Goal: Information Seeking & Learning: Learn about a topic

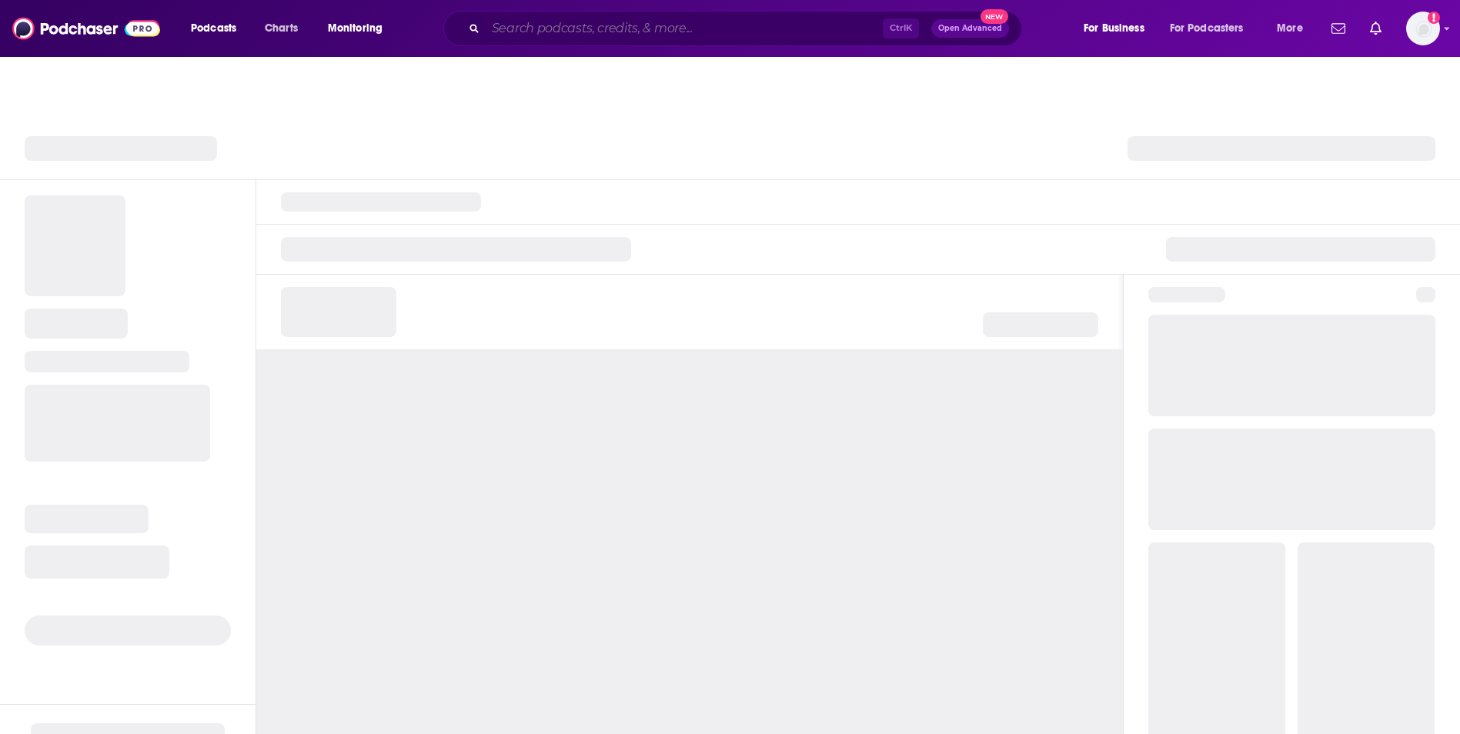
click at [598, 36] on input "Search podcasts, credits, & more..." at bounding box center [684, 28] width 397 height 25
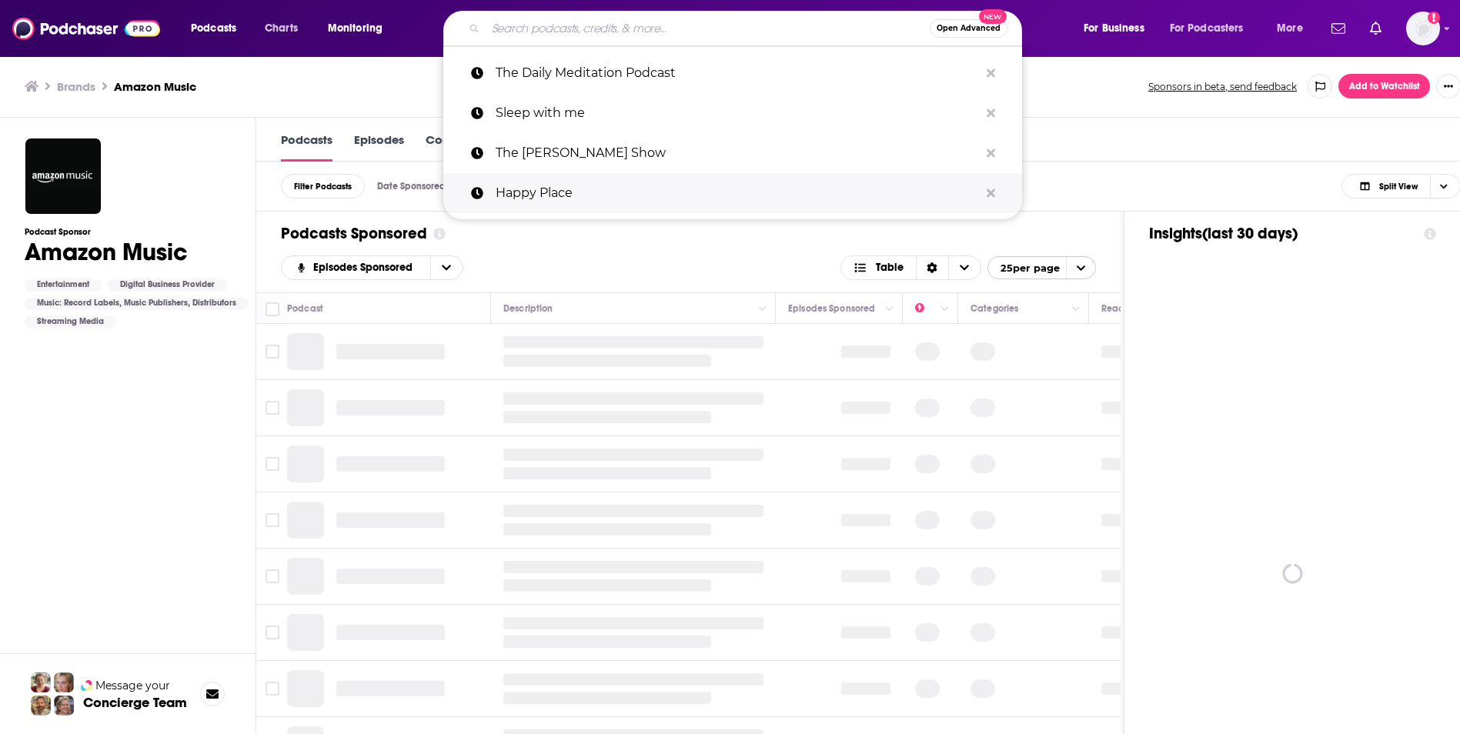
click at [641, 188] on p "Happy Place" at bounding box center [737, 193] width 483 height 40
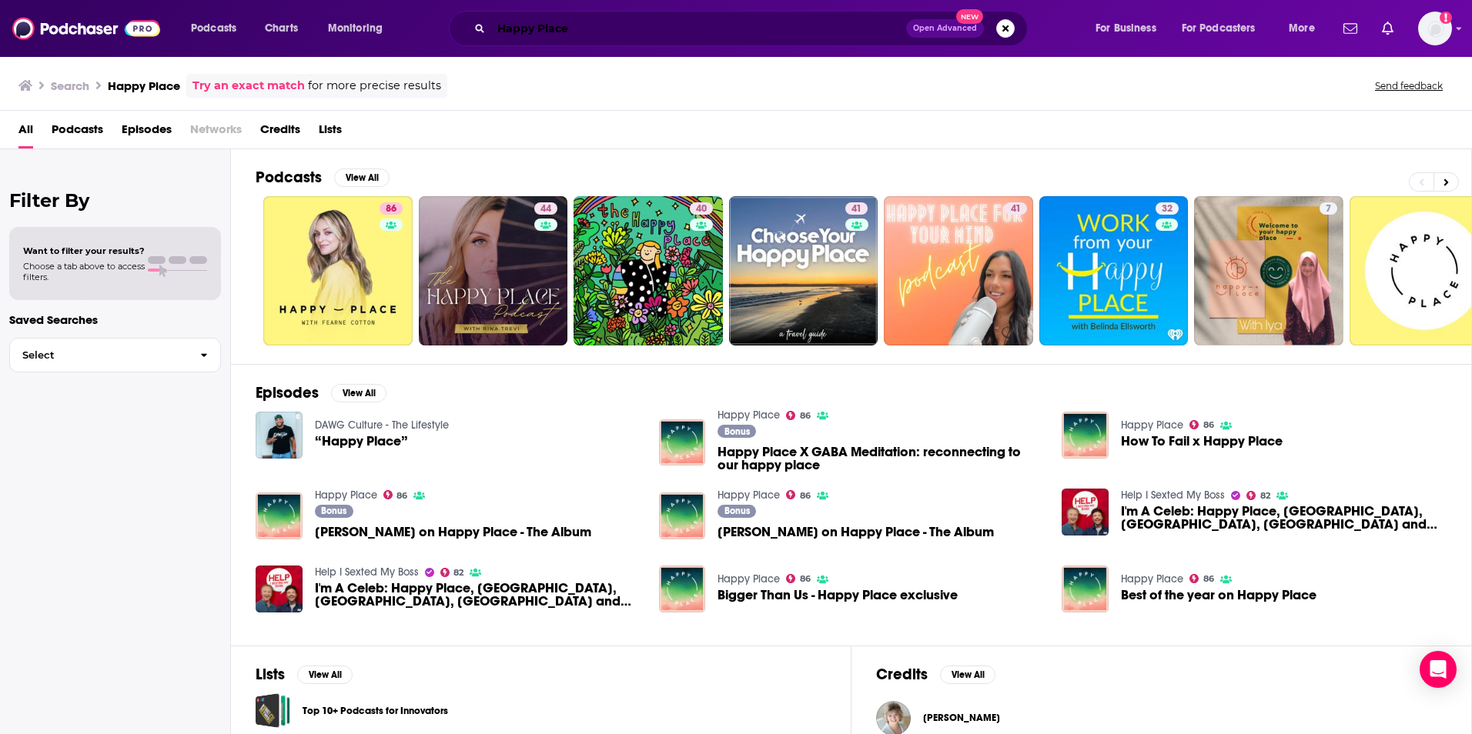
click at [585, 35] on input "Happy Place" at bounding box center [698, 28] width 415 height 25
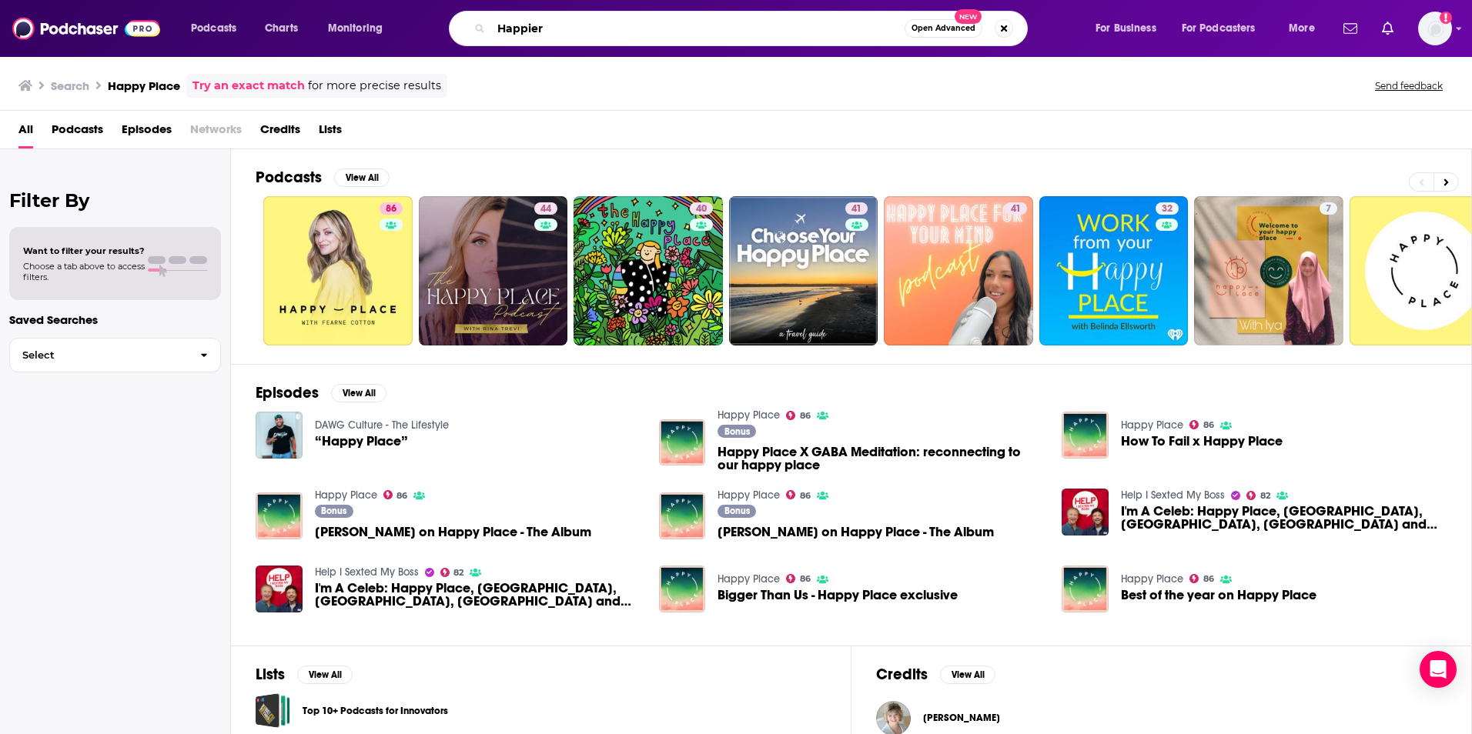
type input "Happier"
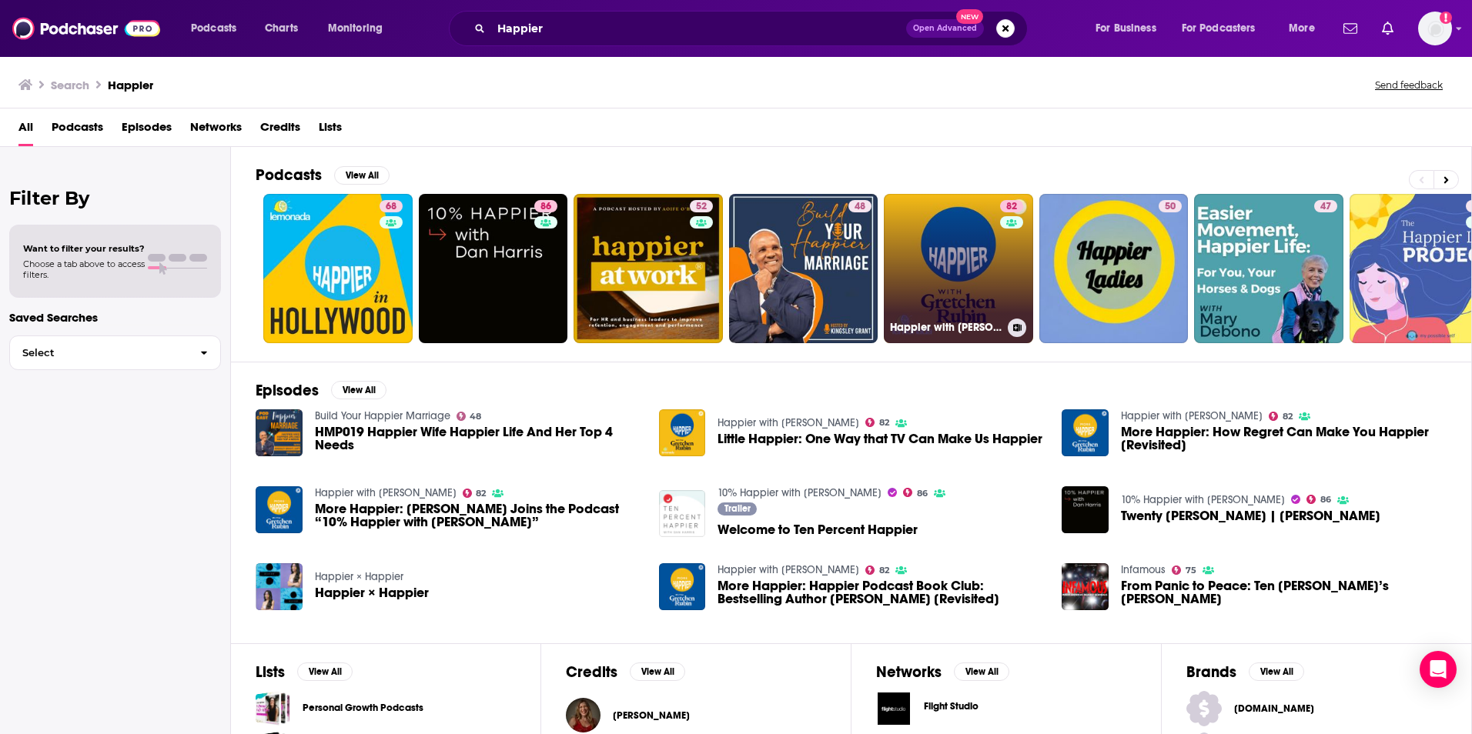
click at [944, 239] on link "82 Happier with [PERSON_NAME]" at bounding box center [958, 268] width 149 height 149
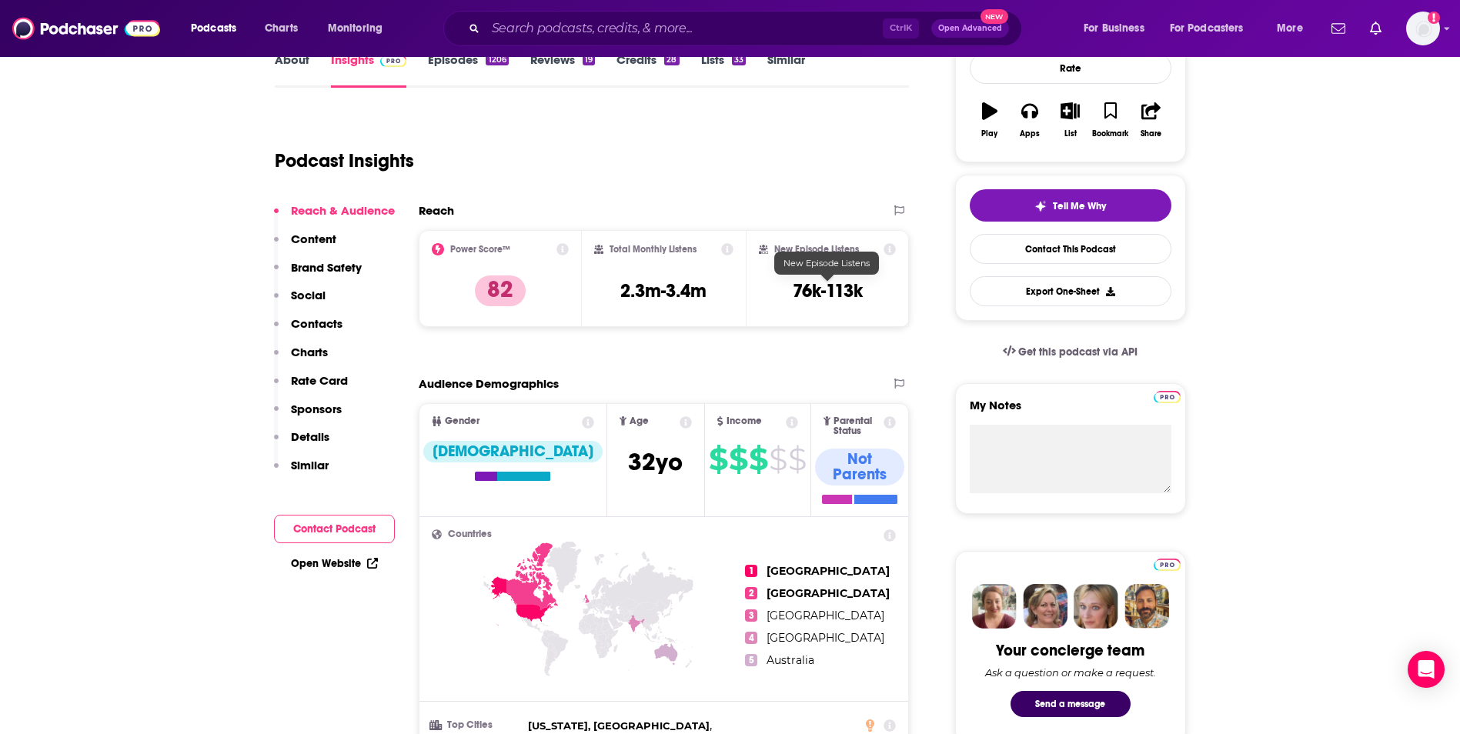
scroll to position [243, 0]
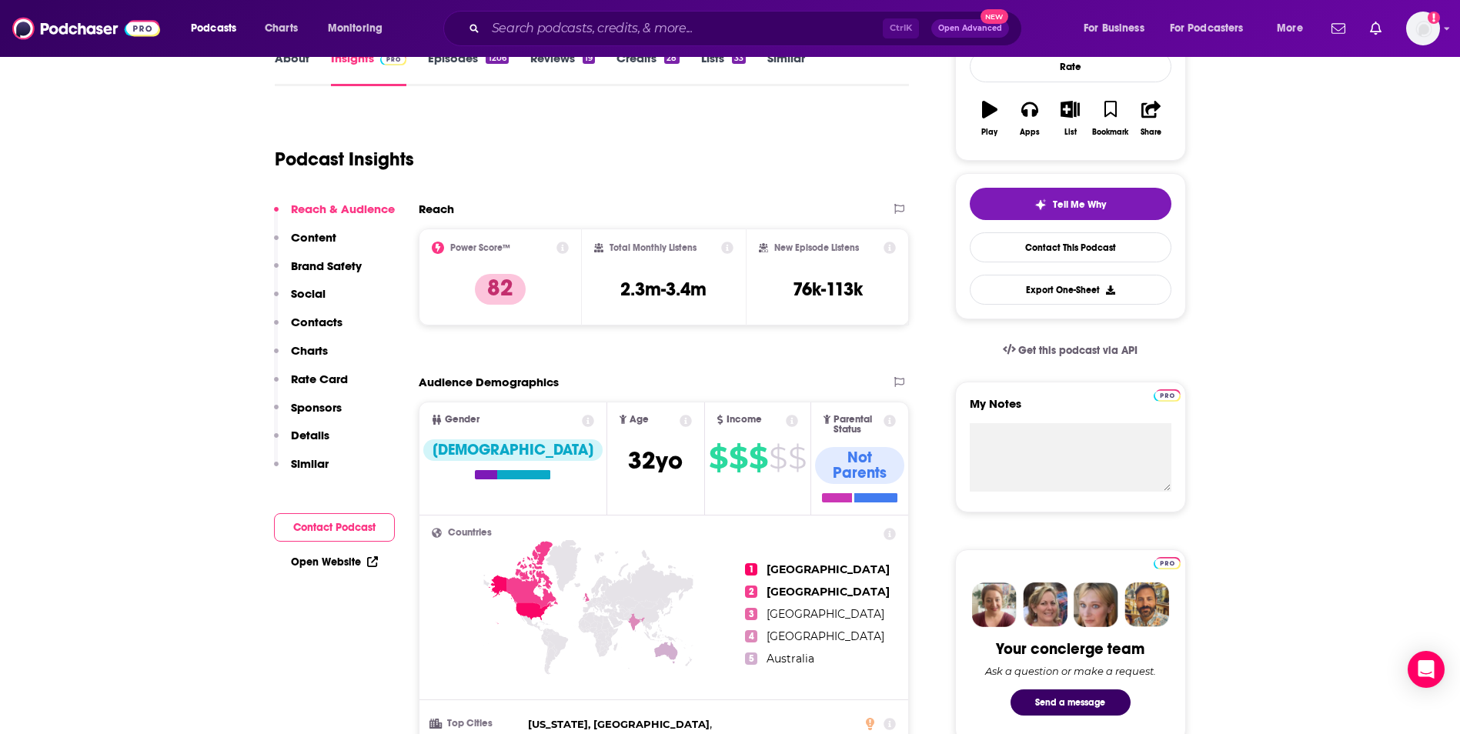
click at [582, 422] on icon at bounding box center [588, 421] width 12 height 12
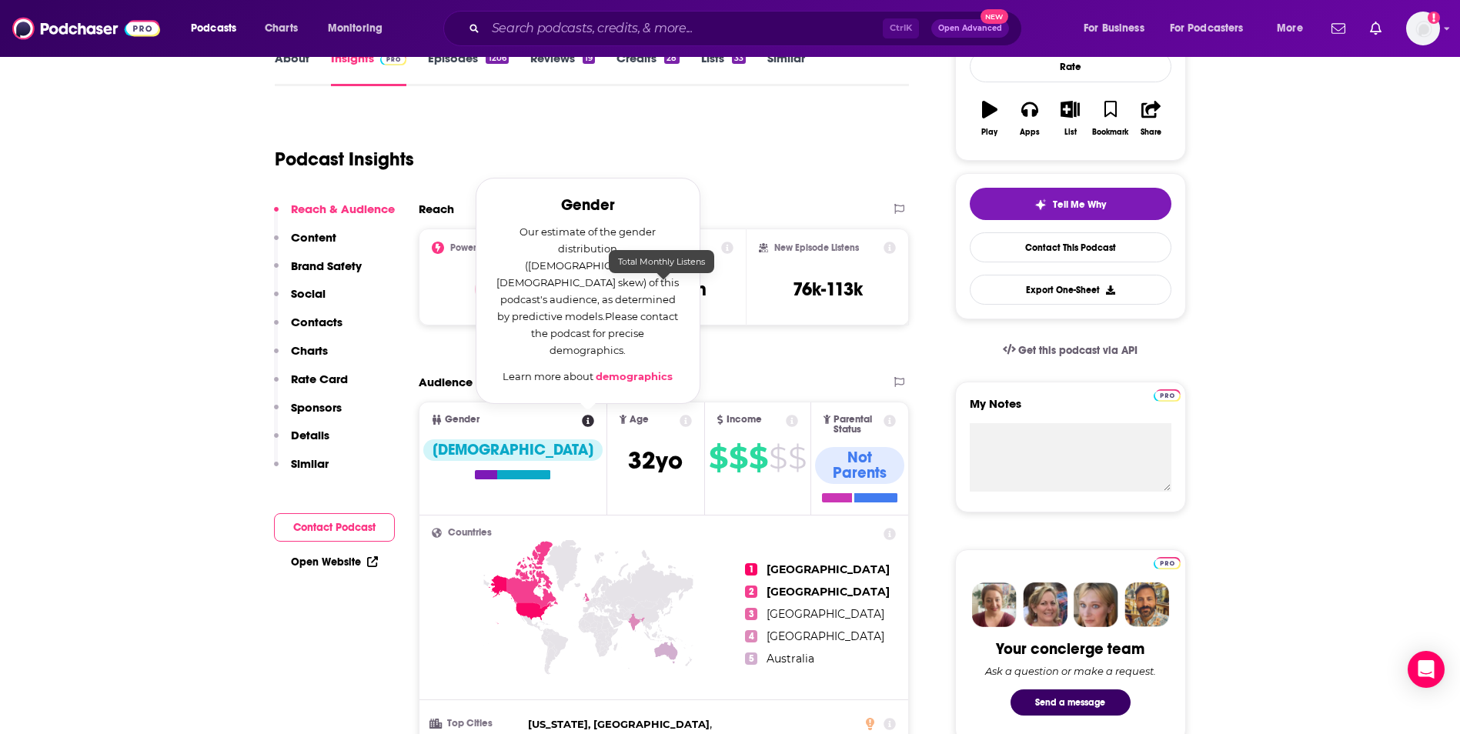
click at [726, 326] on div "Reach Power Score™ 82 Total Monthly Listens 2.3m-3.4m New Episode Listens 76k-1…" at bounding box center [664, 270] width 491 height 136
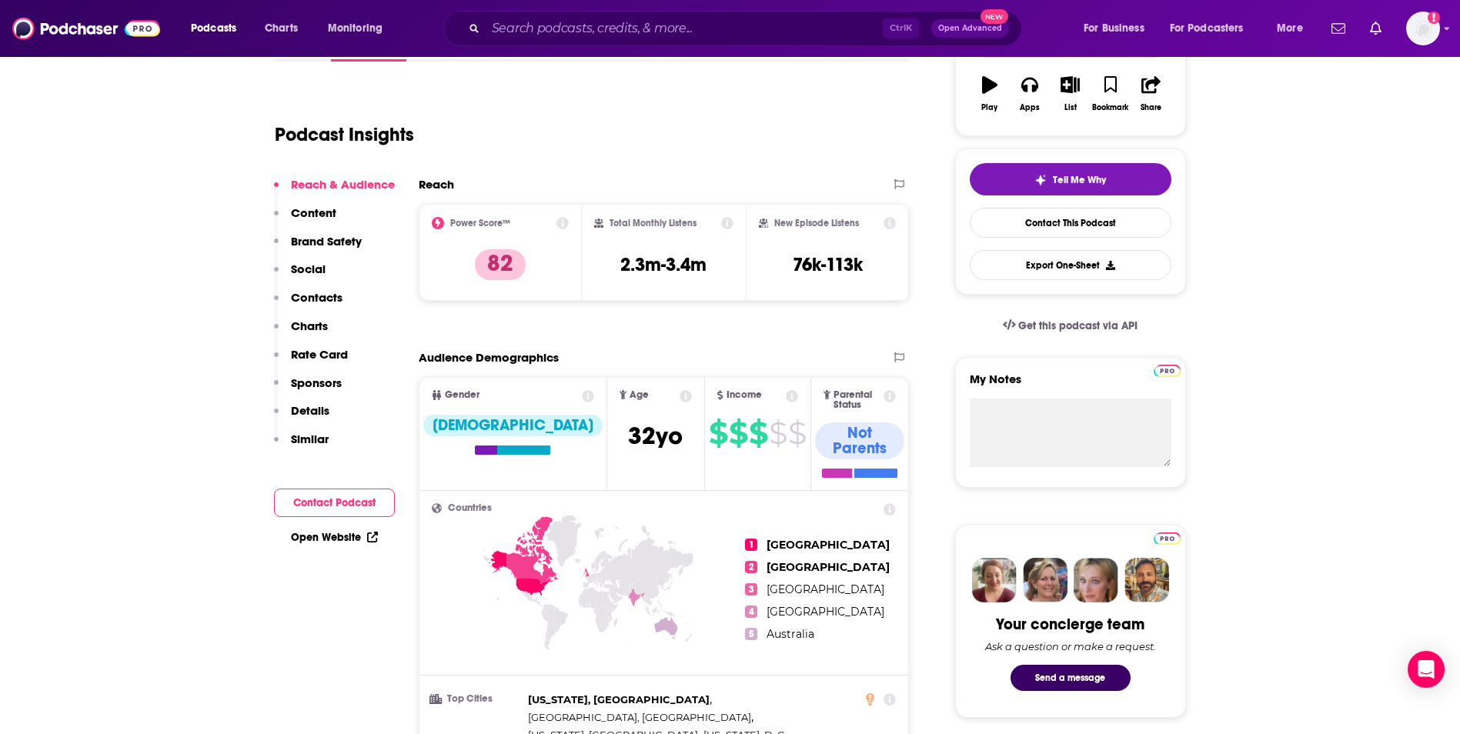
scroll to position [266, 0]
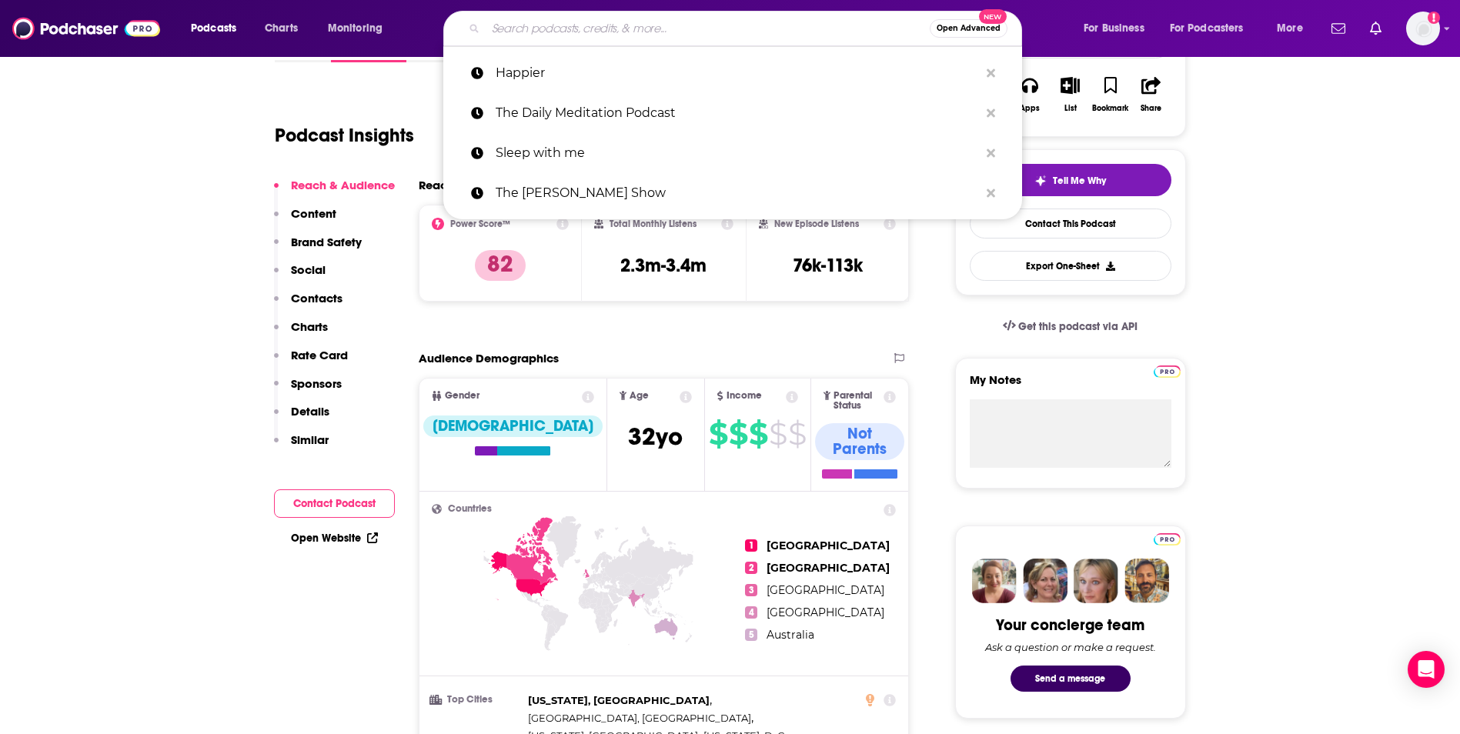
click at [622, 35] on input "Search podcasts, credits, & more..." at bounding box center [708, 28] width 444 height 25
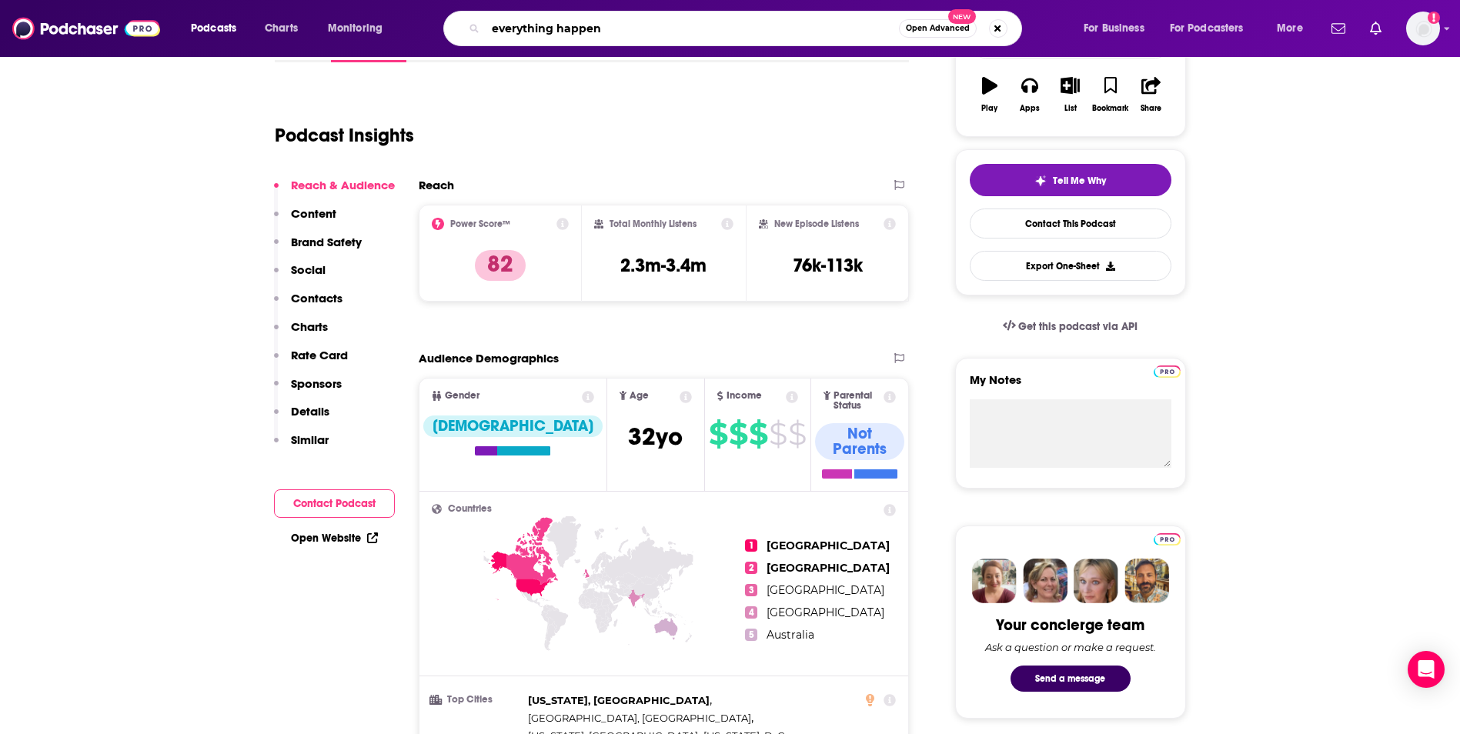
type input "everything happens"
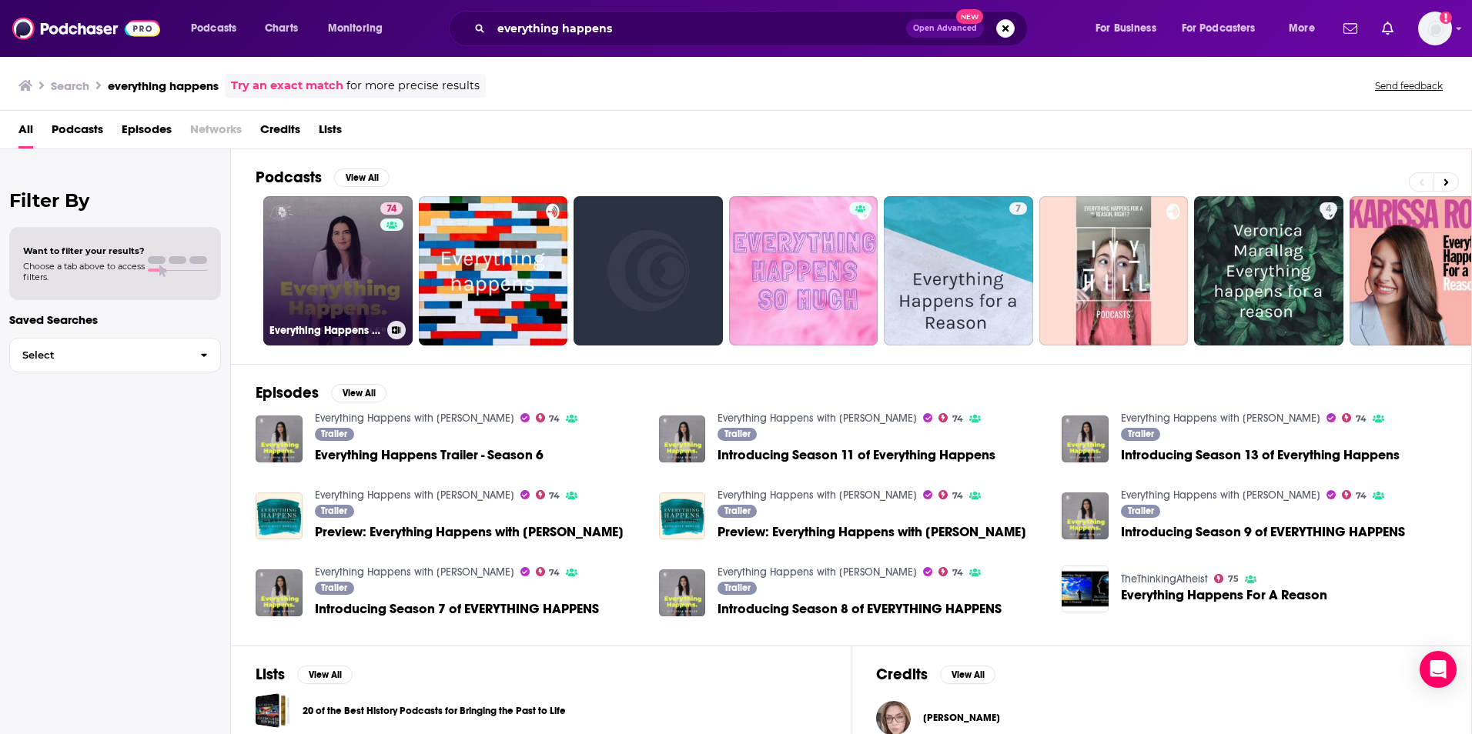
click at [305, 293] on link "74 Everything Happens with [PERSON_NAME]" at bounding box center [337, 270] width 149 height 149
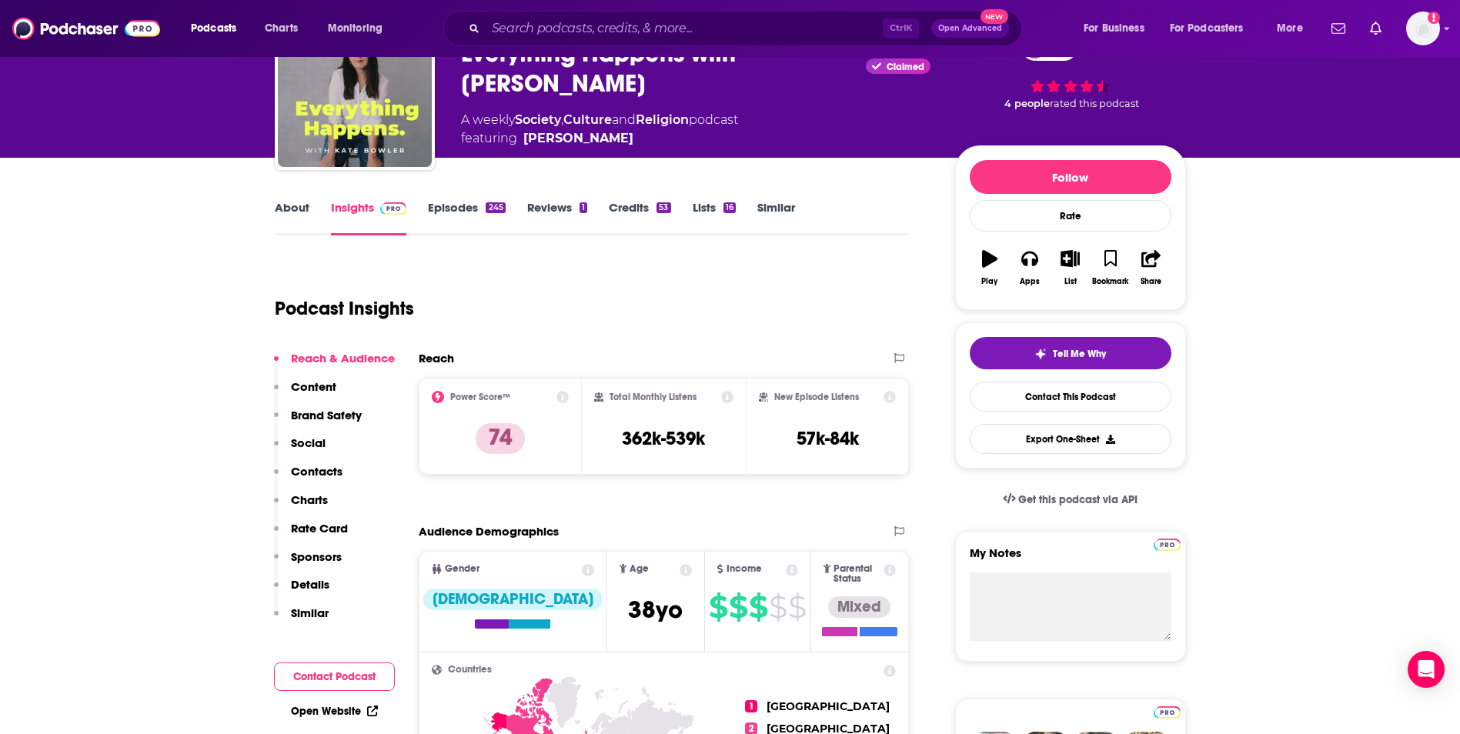
scroll to position [146, 0]
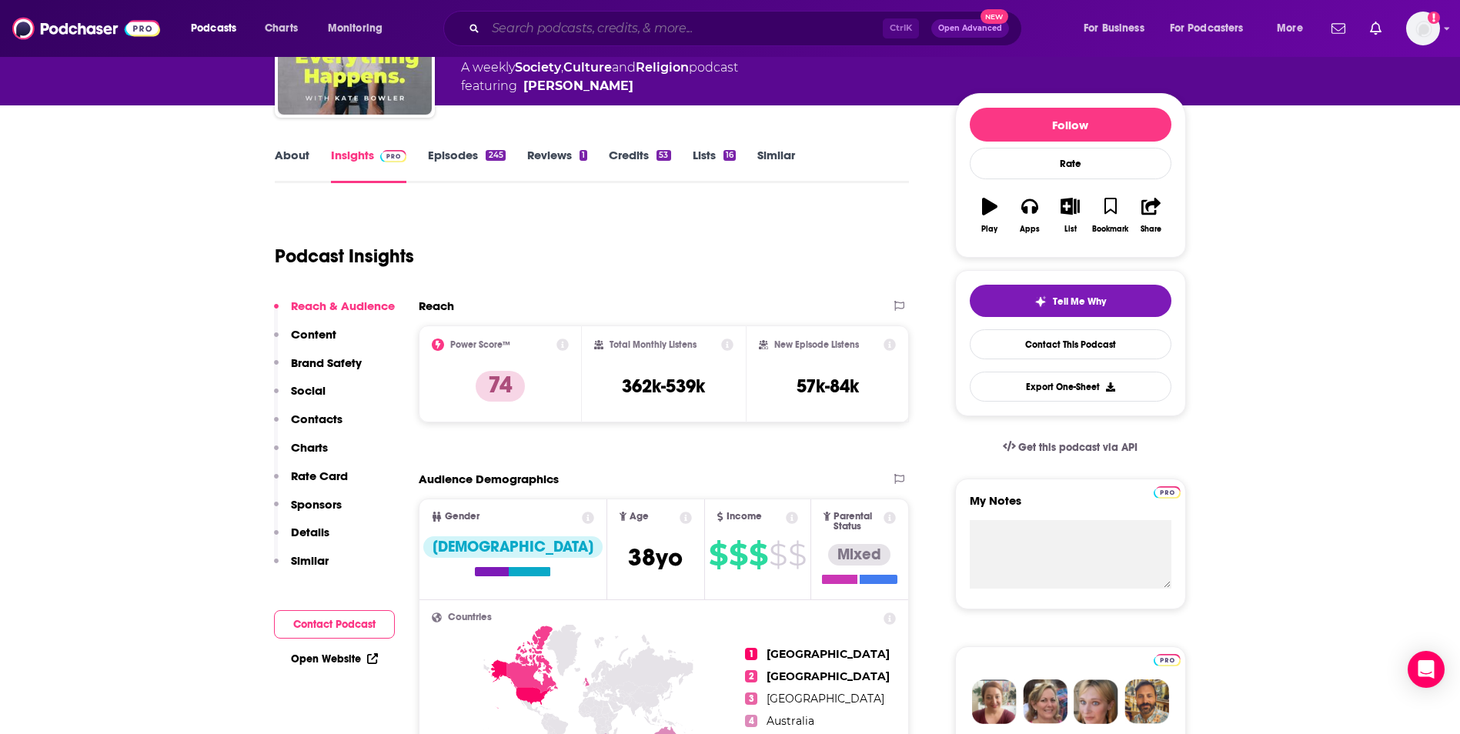
click at [674, 32] on input "Search podcasts, credits, & more..." at bounding box center [684, 28] width 397 height 25
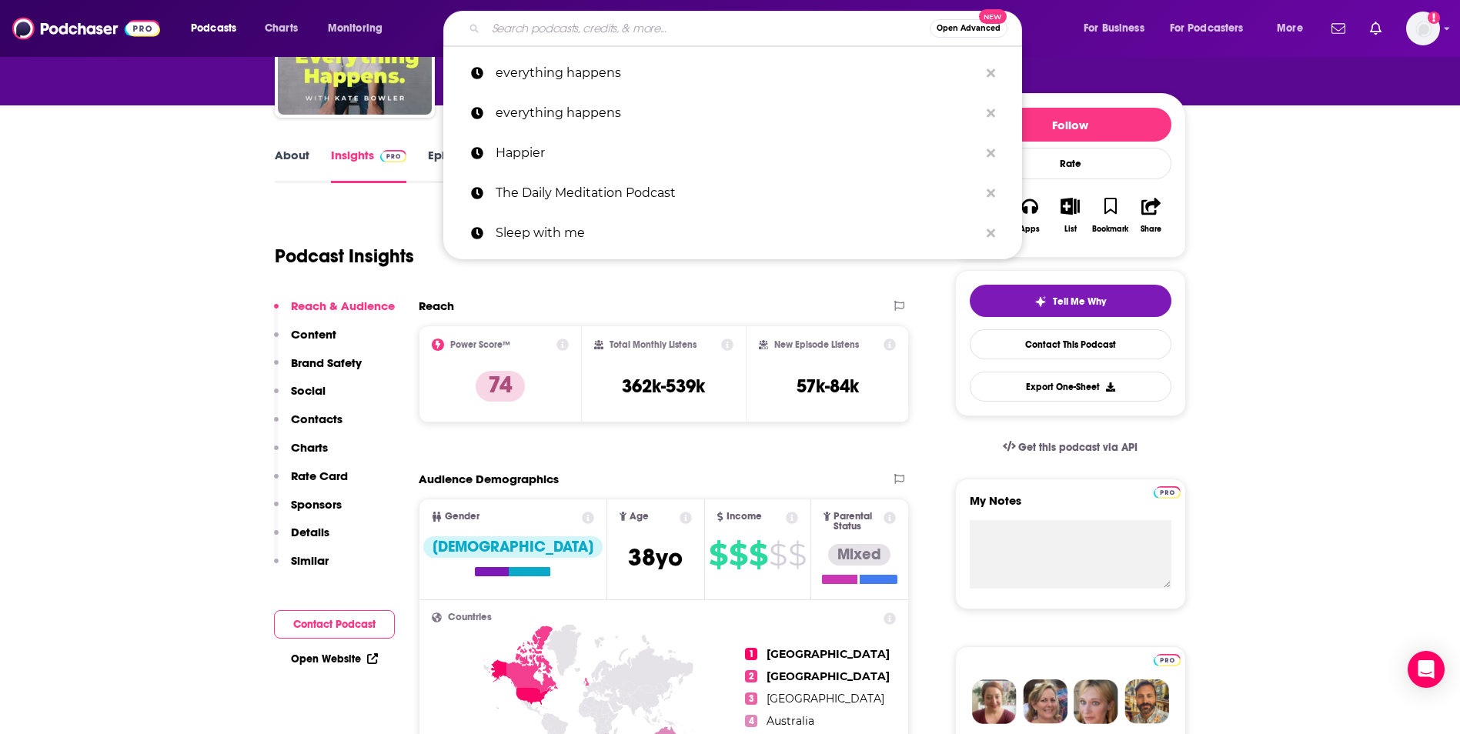
paste input "Blind Plea"
type input "Blind Plea"
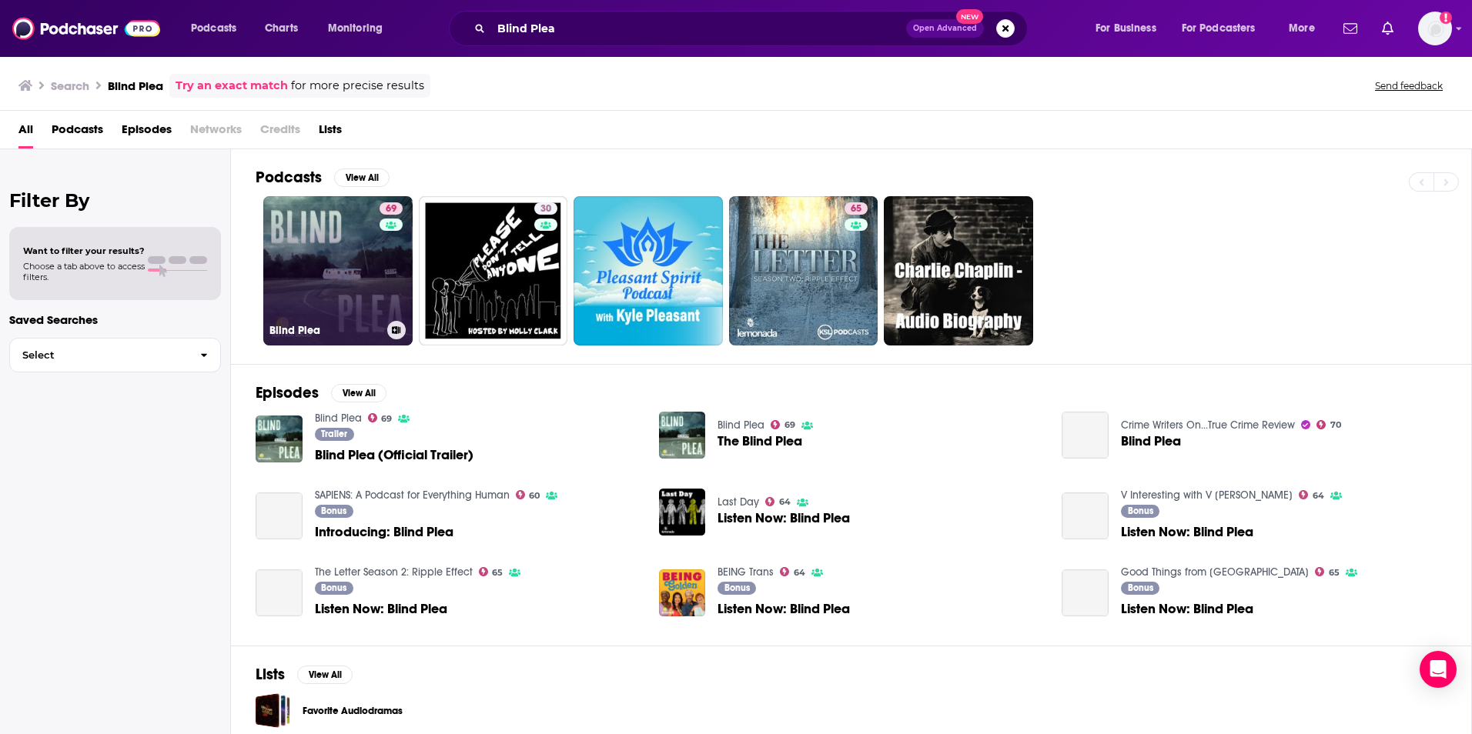
click at [328, 269] on link "69 Blind Plea" at bounding box center [337, 270] width 149 height 149
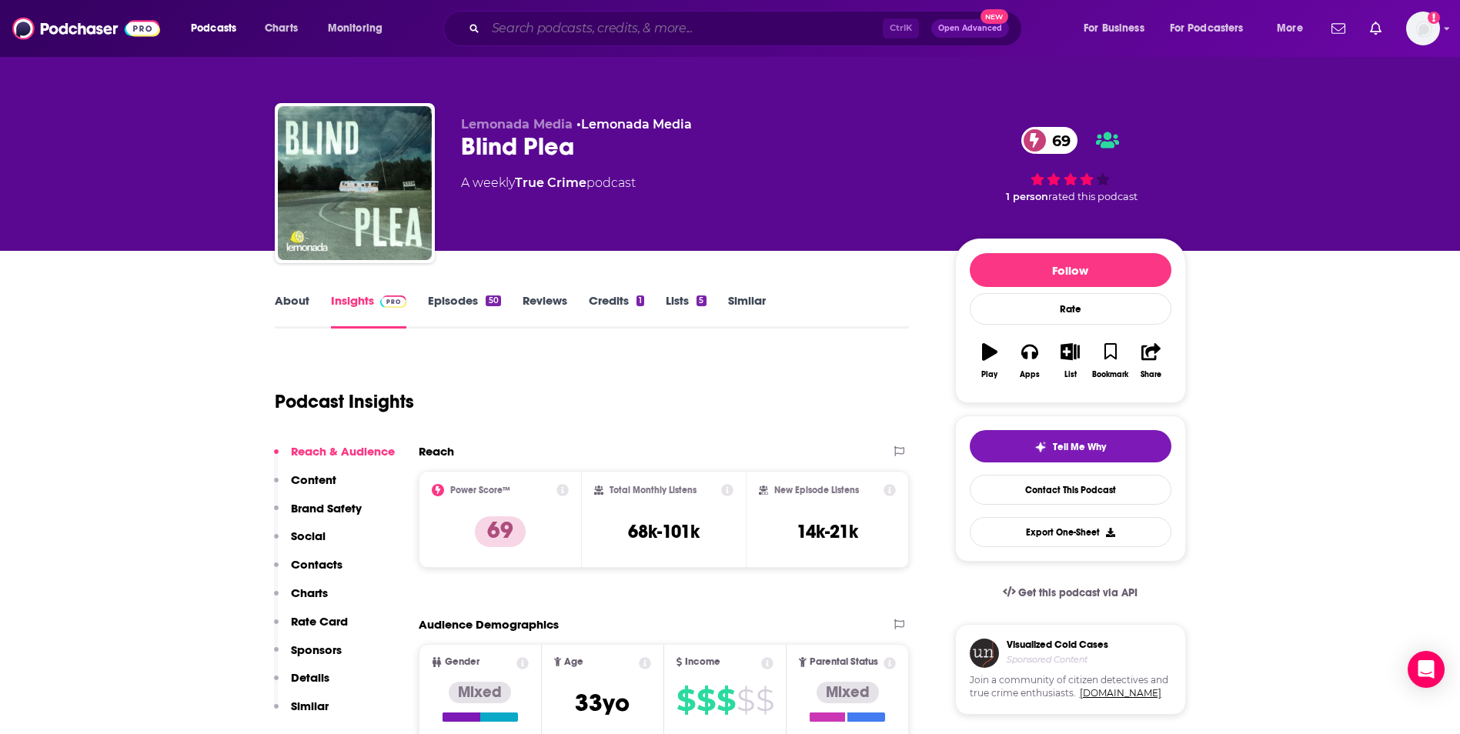
click at [635, 27] on input "Search podcasts, credits, & more..." at bounding box center [684, 28] width 397 height 25
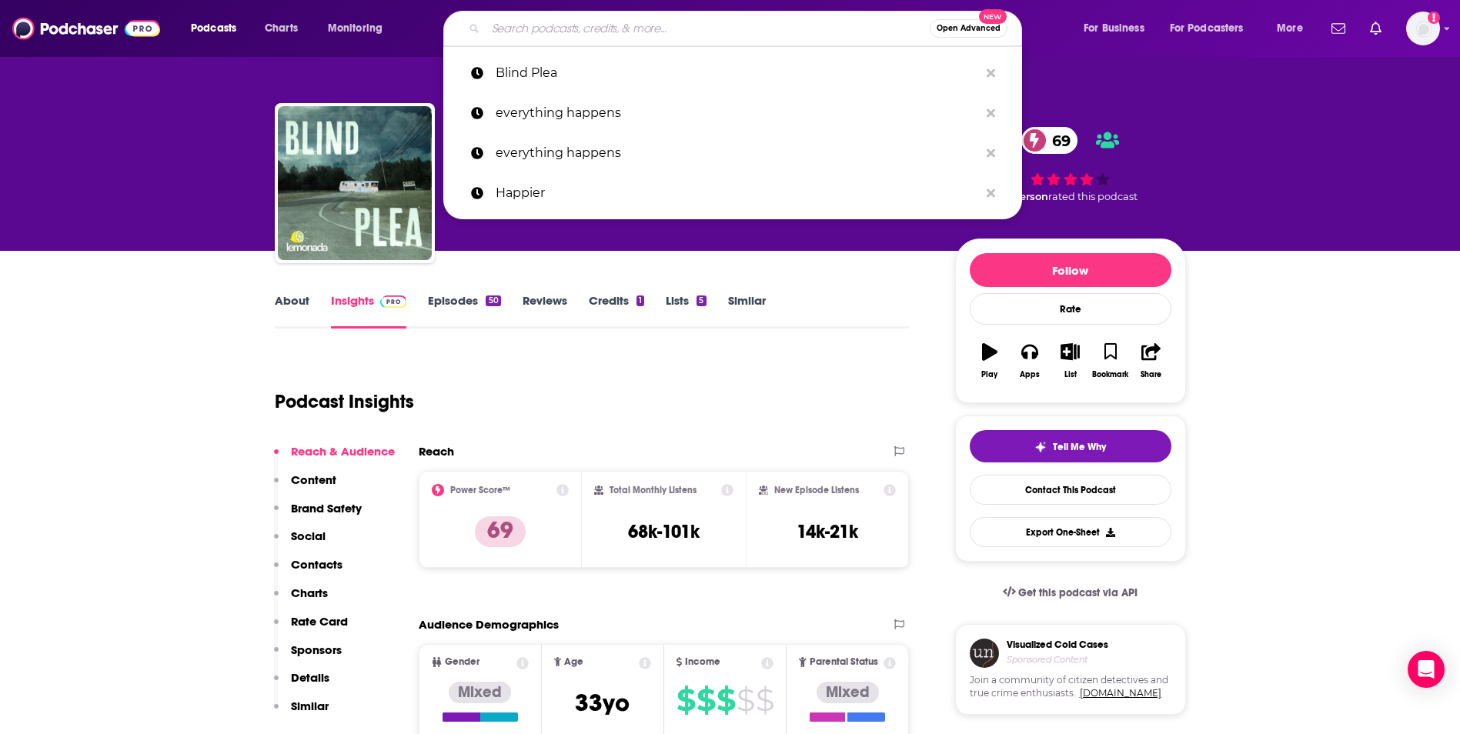
paste input "Fail Better with [PERSON_NAME]"
type input "Fail Better with [PERSON_NAME]"
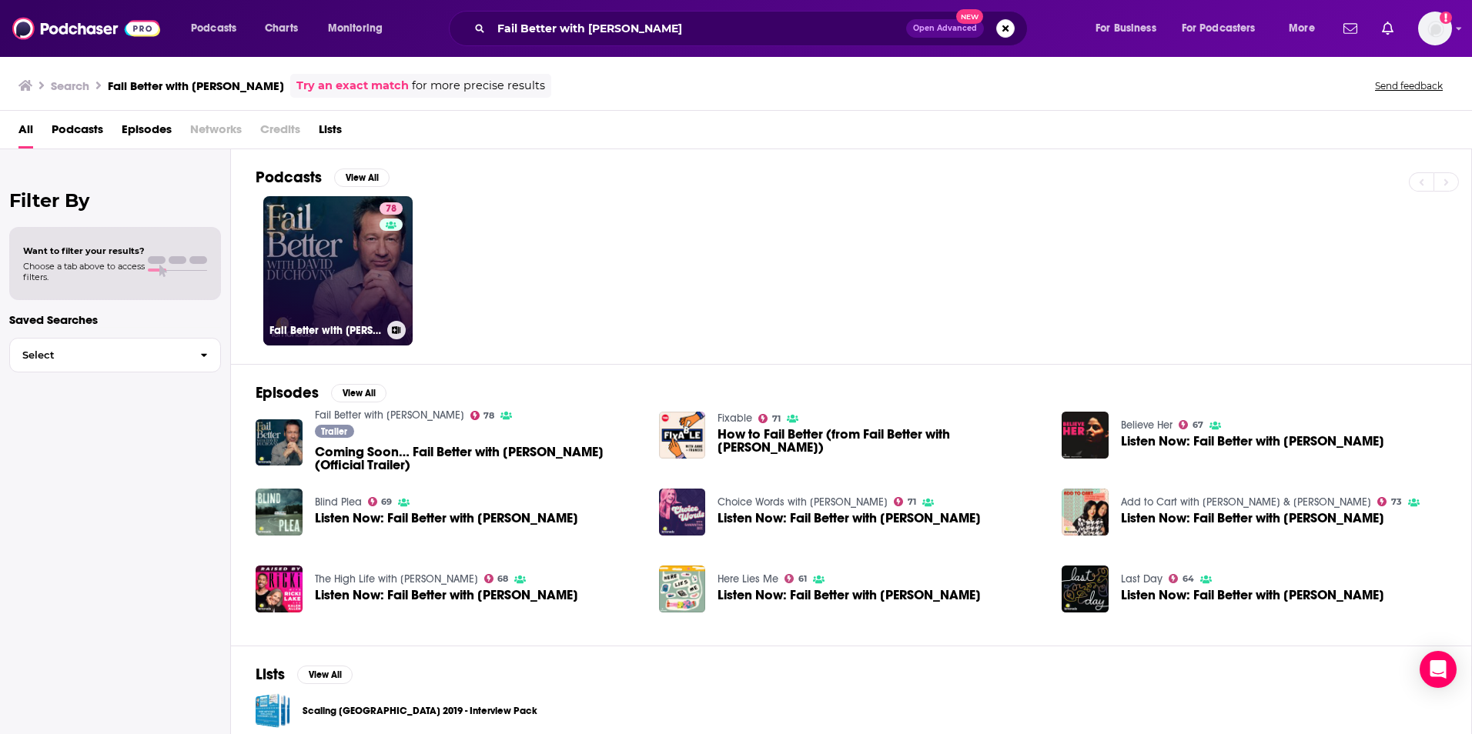
click at [342, 268] on link "78 Fail Better with [PERSON_NAME]" at bounding box center [337, 270] width 149 height 149
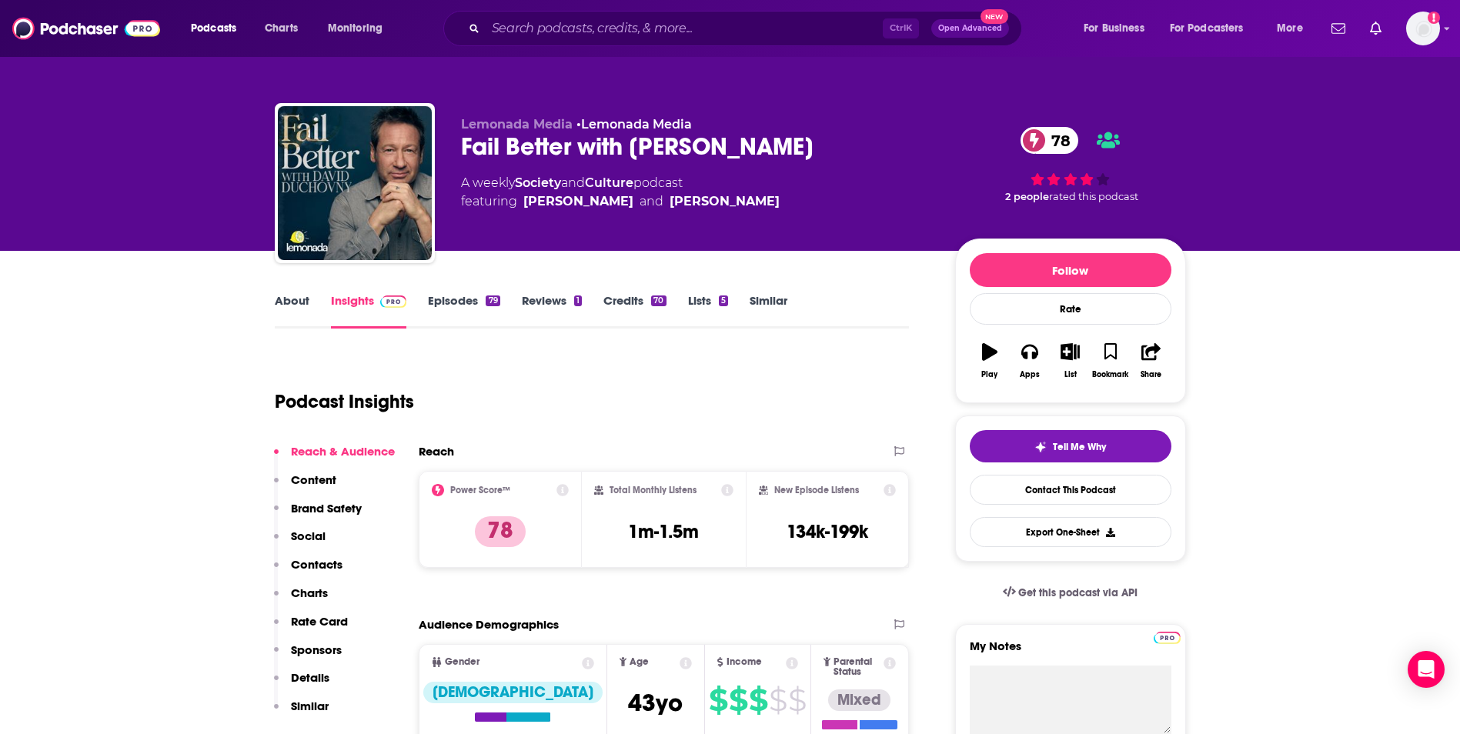
click at [298, 300] on link "About" at bounding box center [292, 310] width 35 height 35
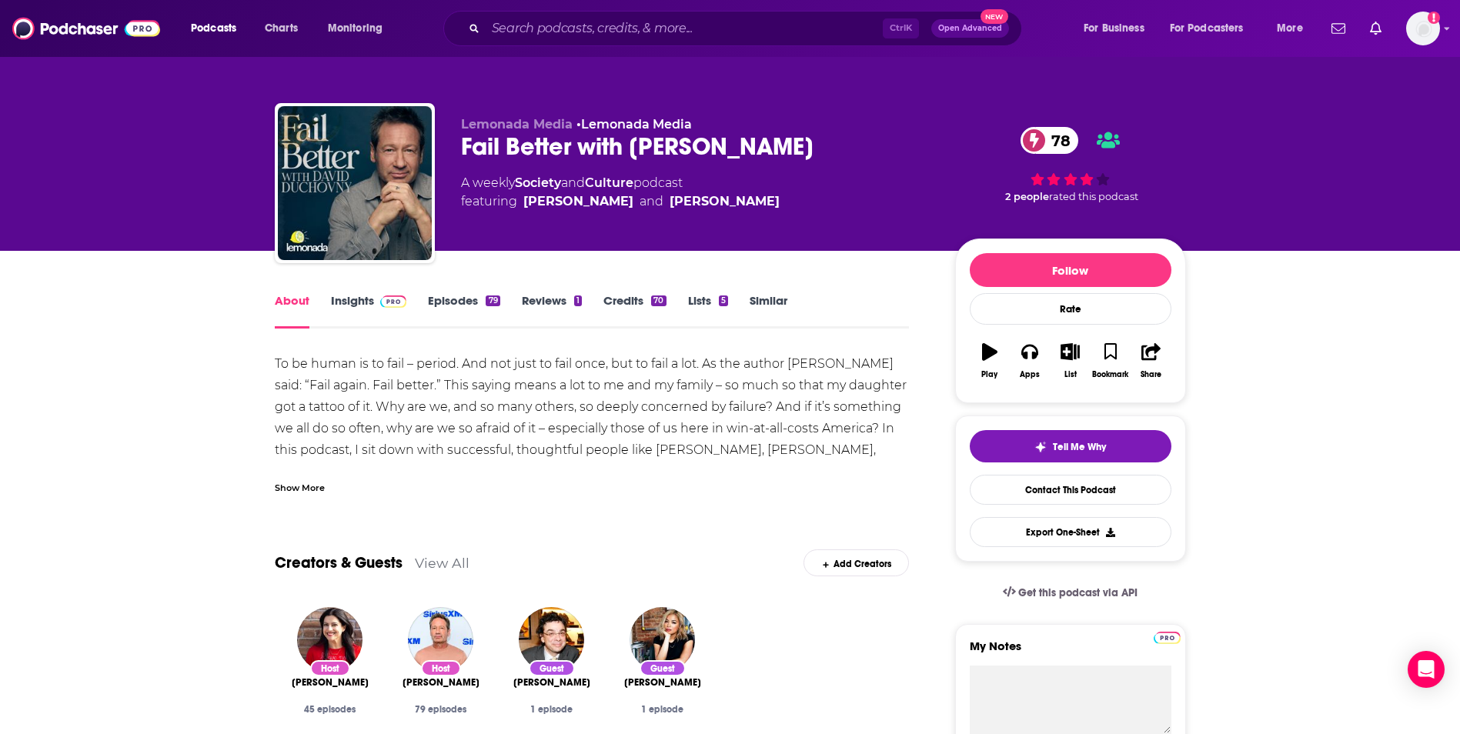
click at [298, 485] on div "Show More" at bounding box center [300, 487] width 50 height 15
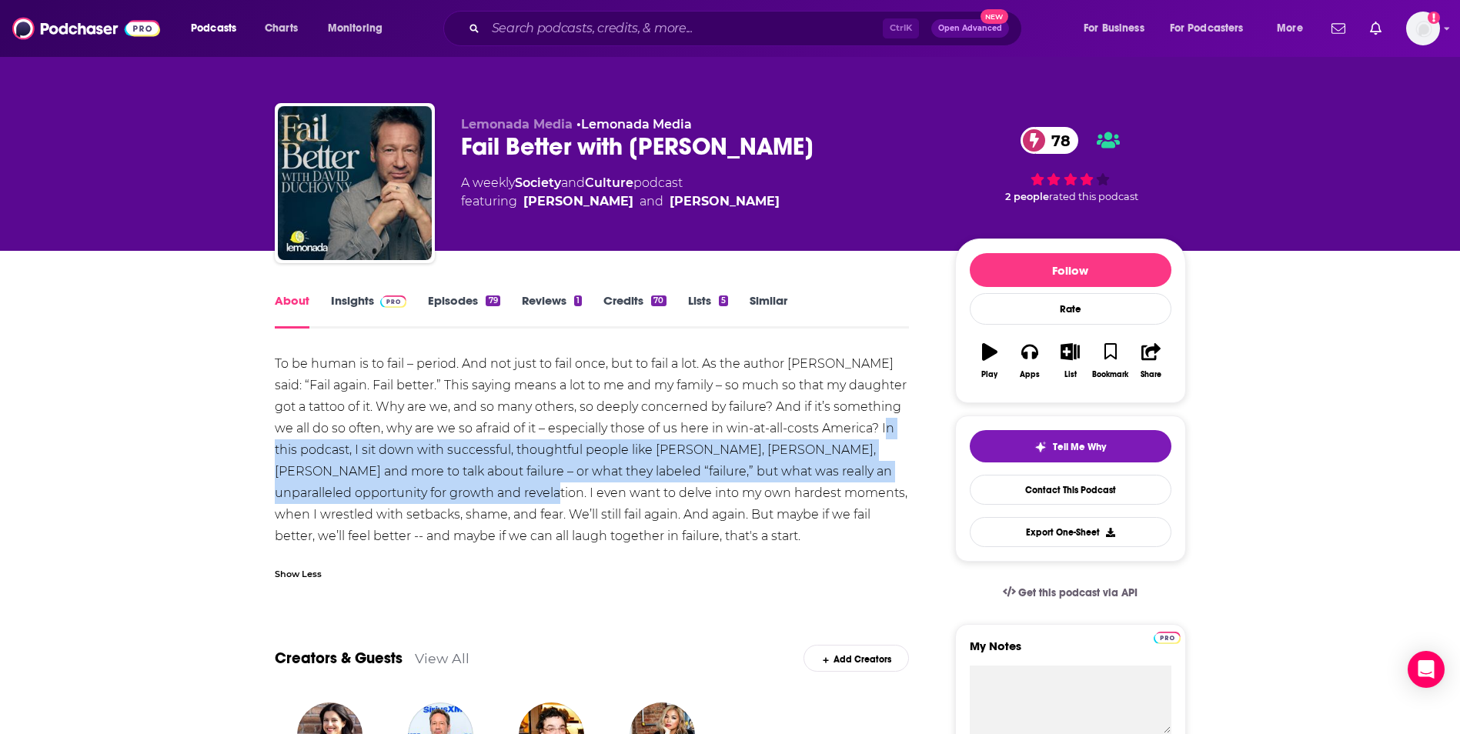
drag, startPoint x: 883, startPoint y: 426, endPoint x: 510, endPoint y: 498, distance: 380.3
click at [510, 498] on div "To be human is to fail – period. And not just to fail once, but to fail a lot. …" at bounding box center [592, 450] width 635 height 194
copy div "In this podcast, I sit down with successful, thoughtful people like [PERSON_NAM…"
click at [375, 298] on span at bounding box center [390, 300] width 33 height 15
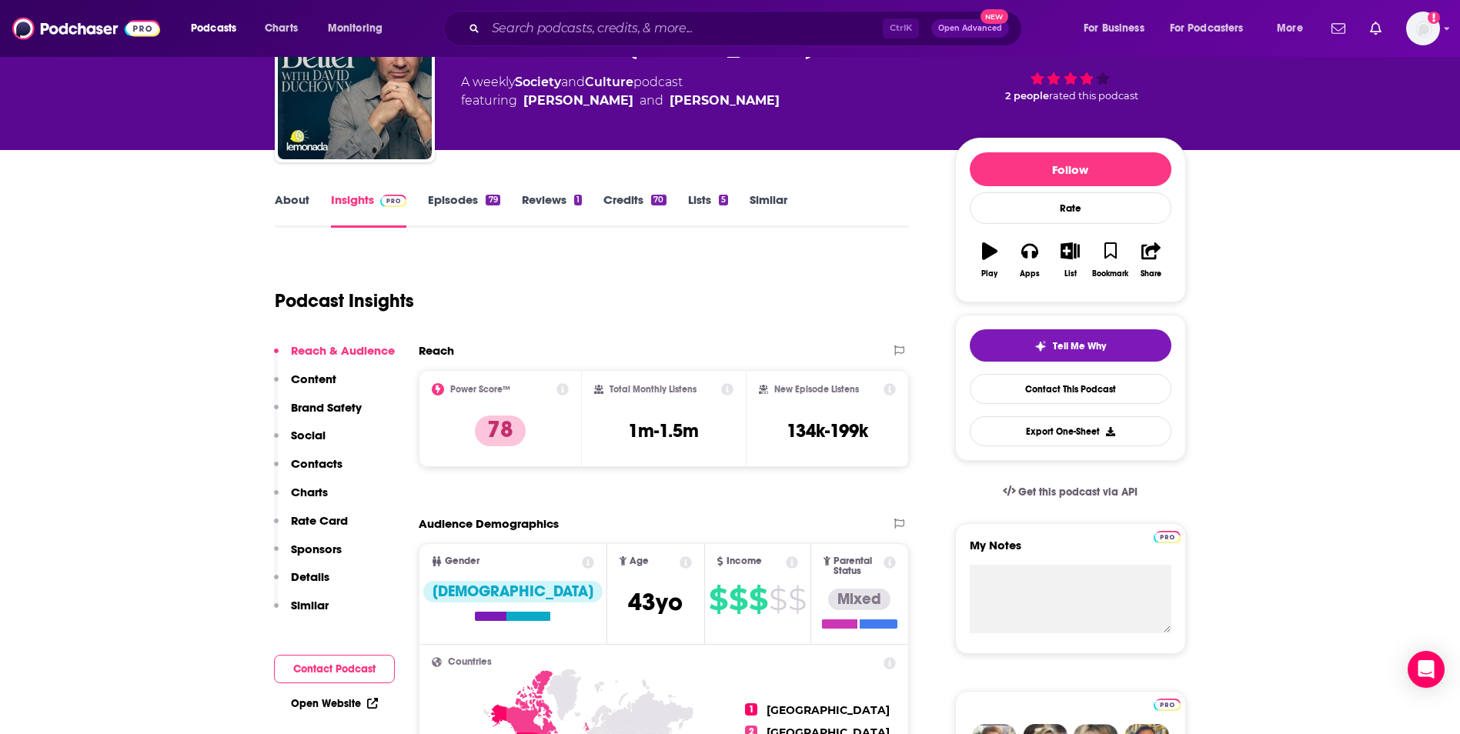
scroll to position [102, 0]
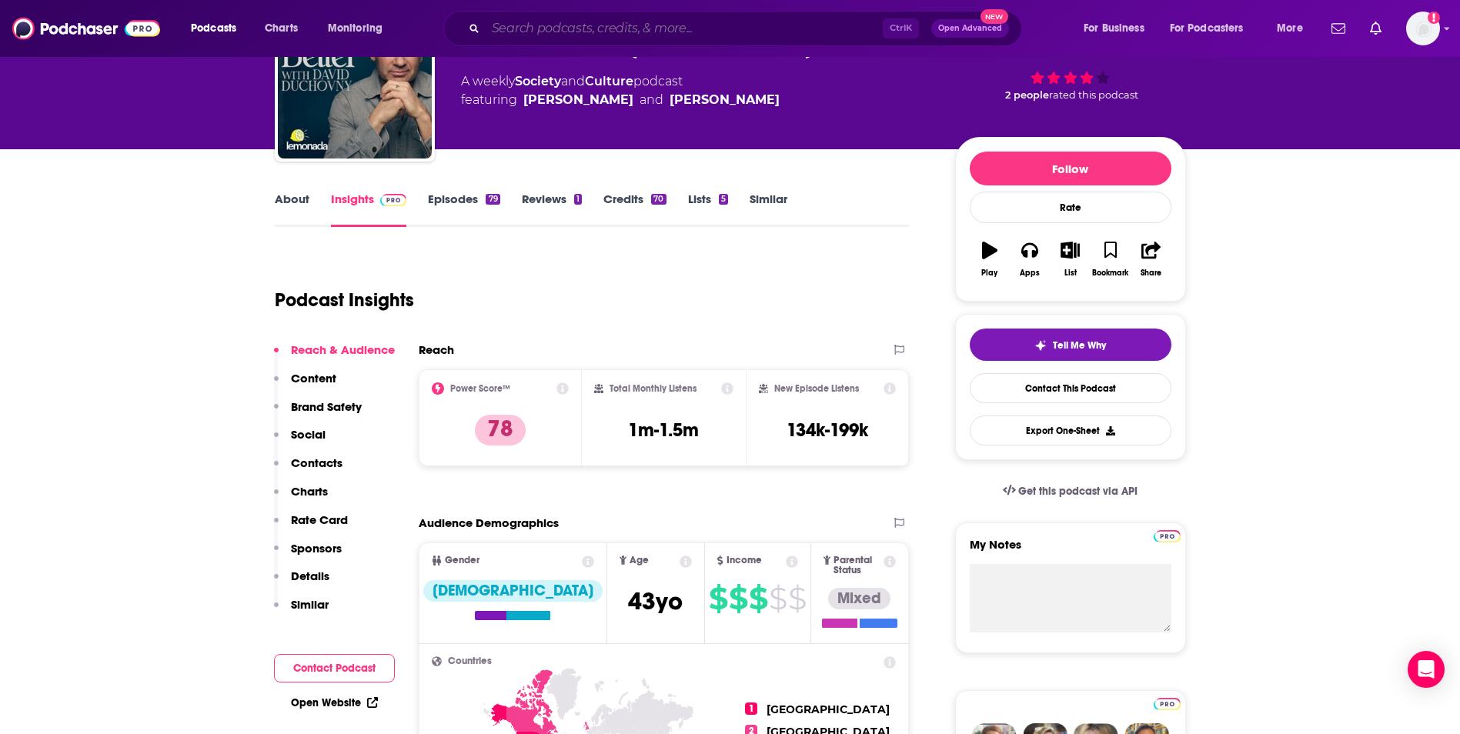
click at [733, 34] on input "Search podcasts, credits, & more..." at bounding box center [684, 28] width 397 height 25
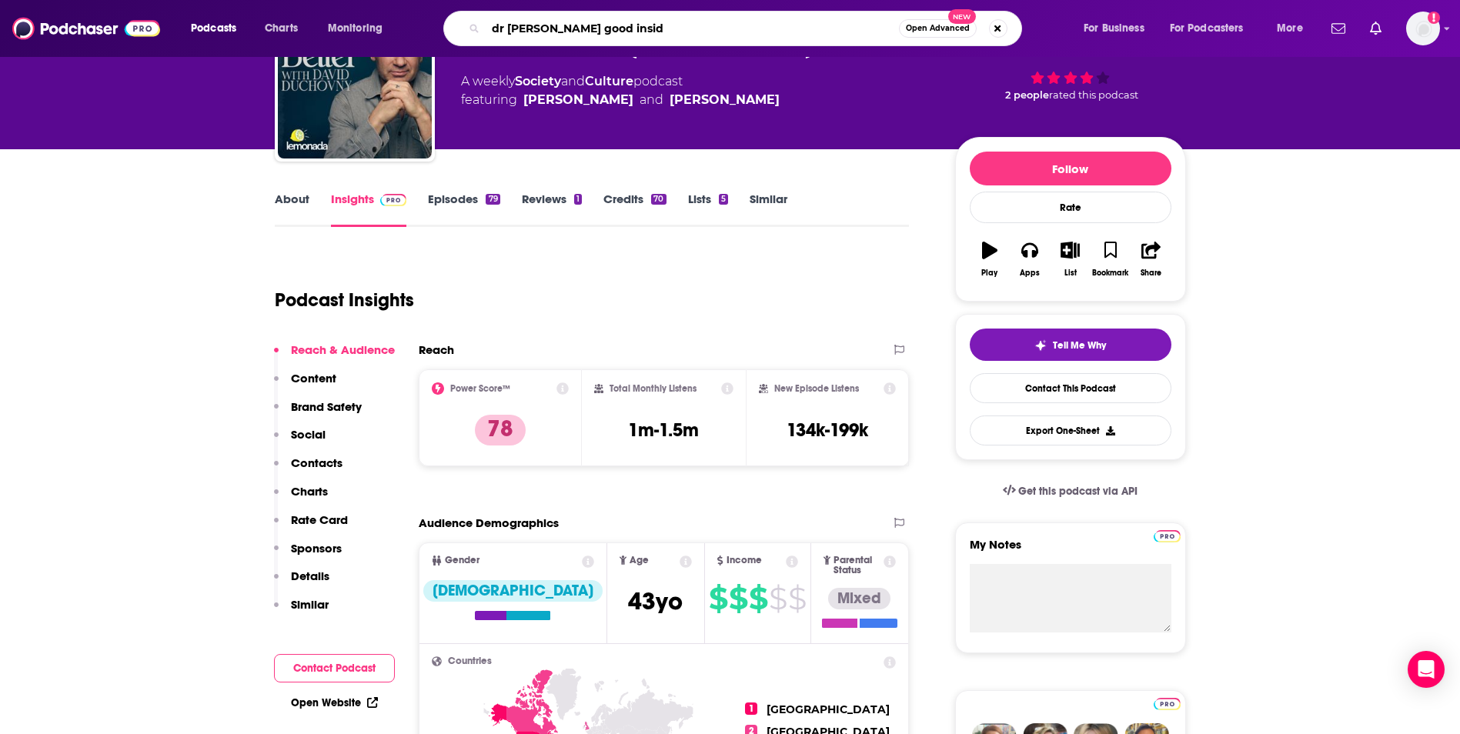
type input "dr [PERSON_NAME] good inside"
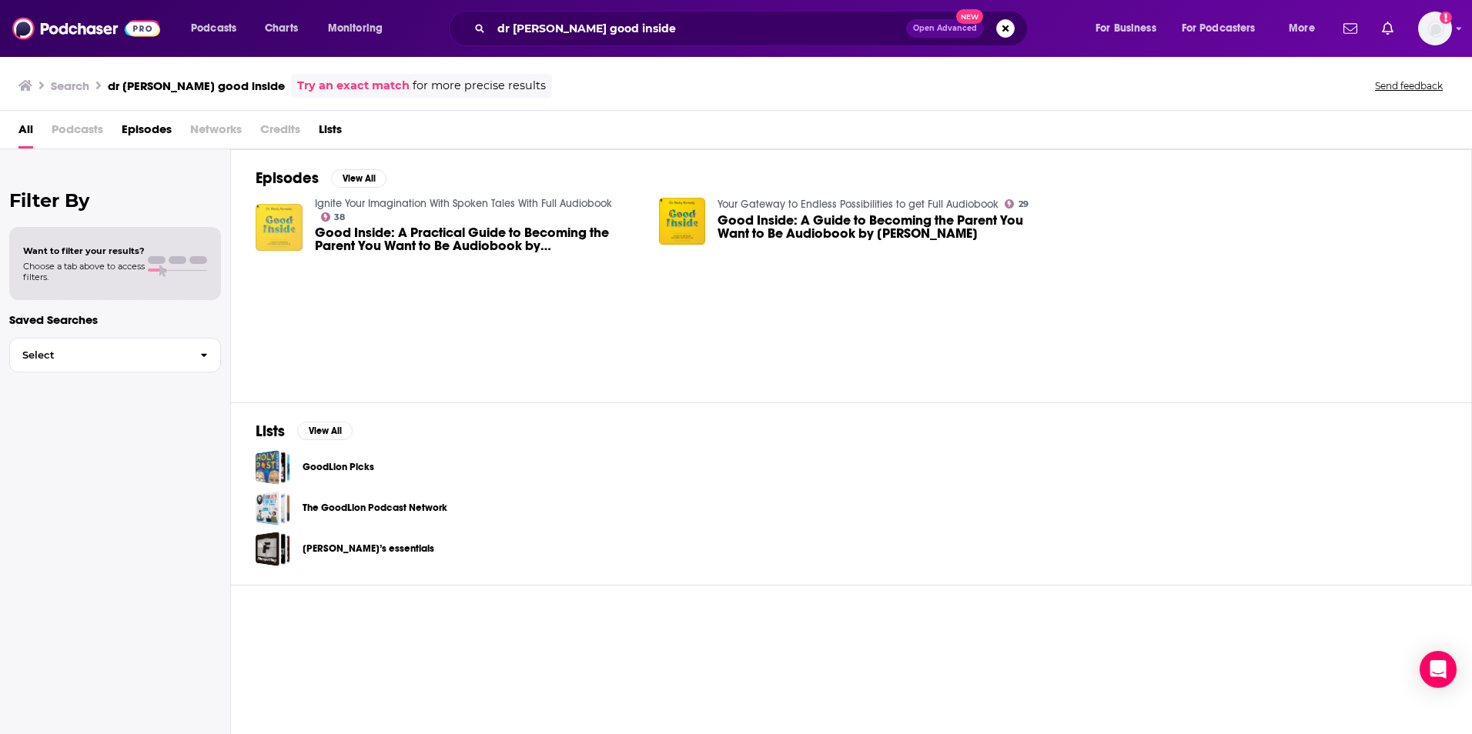
click at [278, 226] on img "Good Inside: A Practical Guide to Becoming the Parent You Want to Be Audiobook …" at bounding box center [279, 227] width 47 height 47
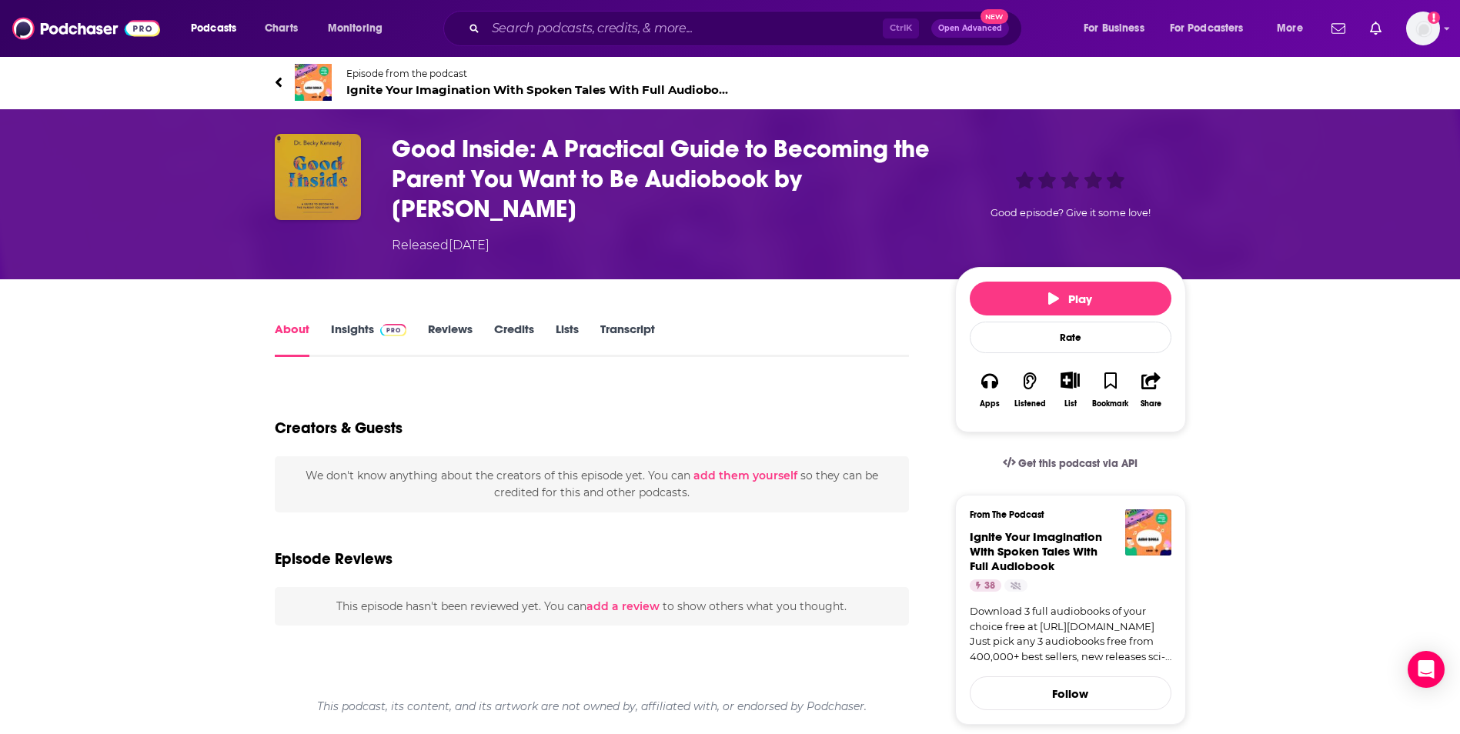
click at [295, 204] on img "Good Inside: A Practical Guide to Becoming the Parent You Want to Be Audiobook …" at bounding box center [318, 177] width 86 height 86
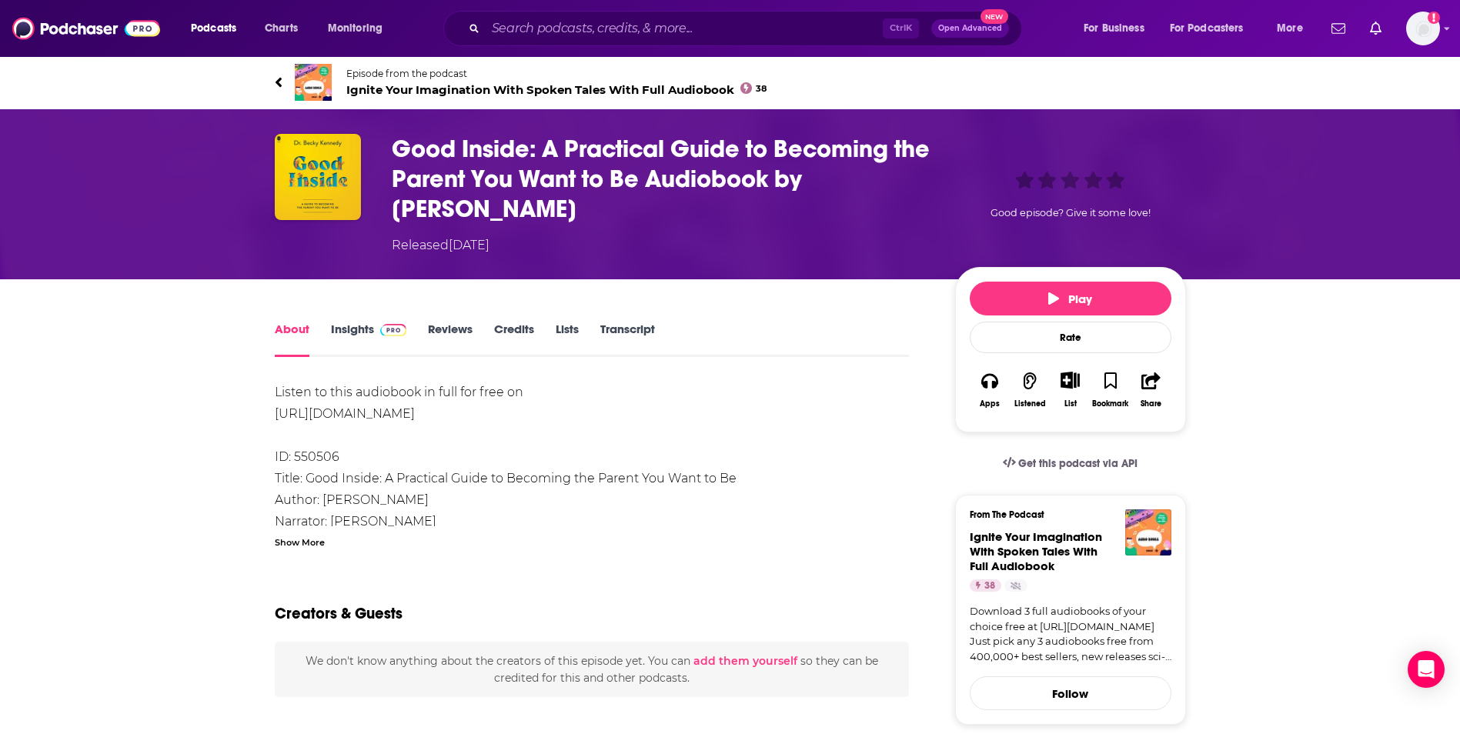
click at [346, 330] on link "Insights" at bounding box center [369, 339] width 76 height 35
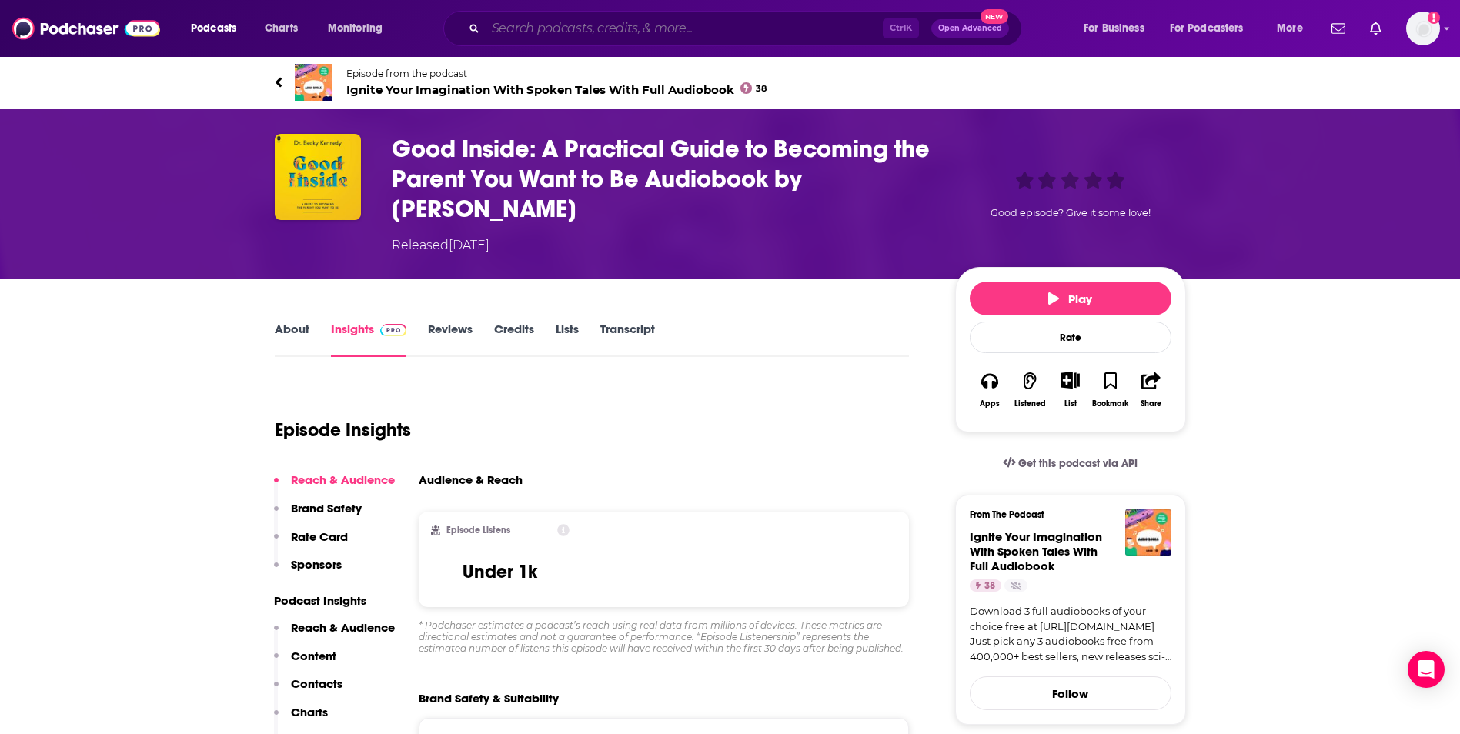
click at [550, 25] on input "Search podcasts, credits, & more..." at bounding box center [684, 28] width 397 height 25
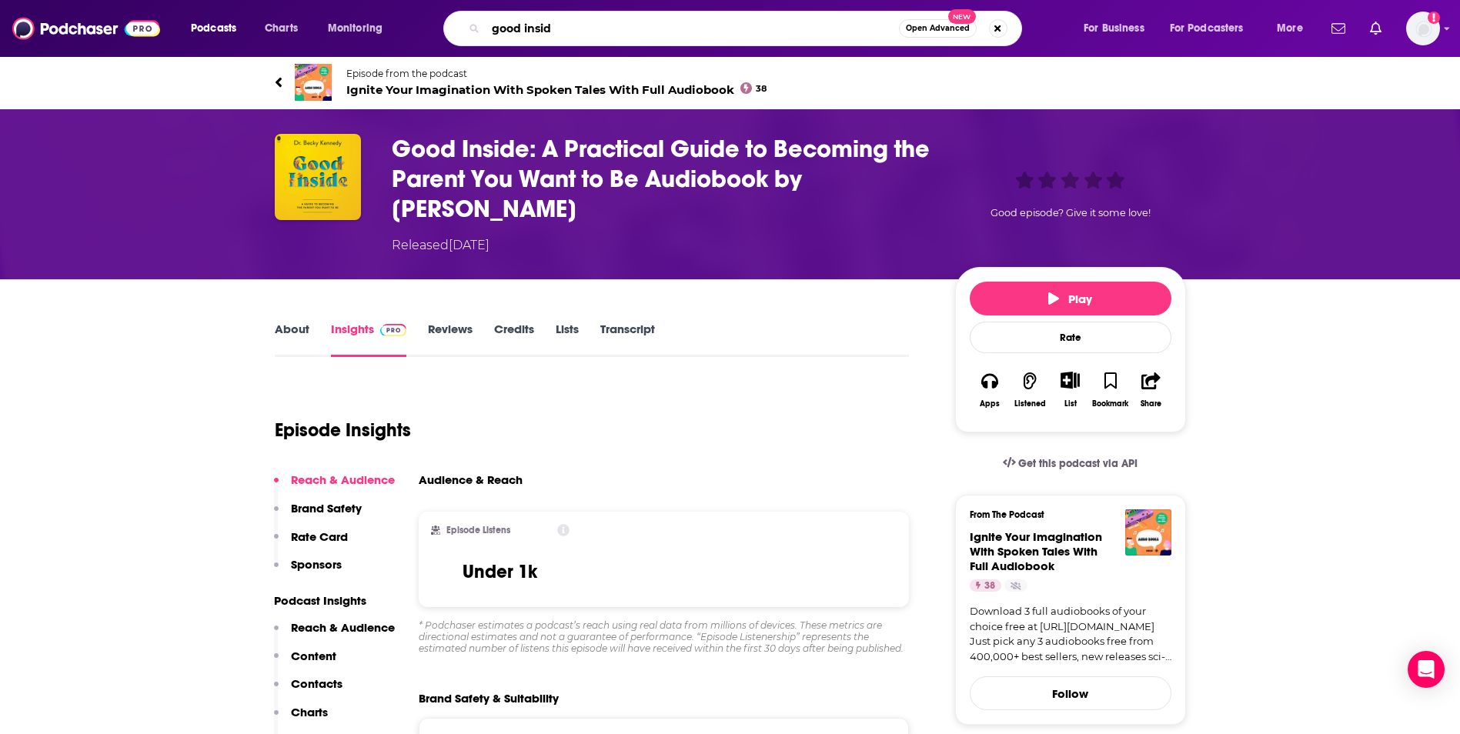
type input "good inside"
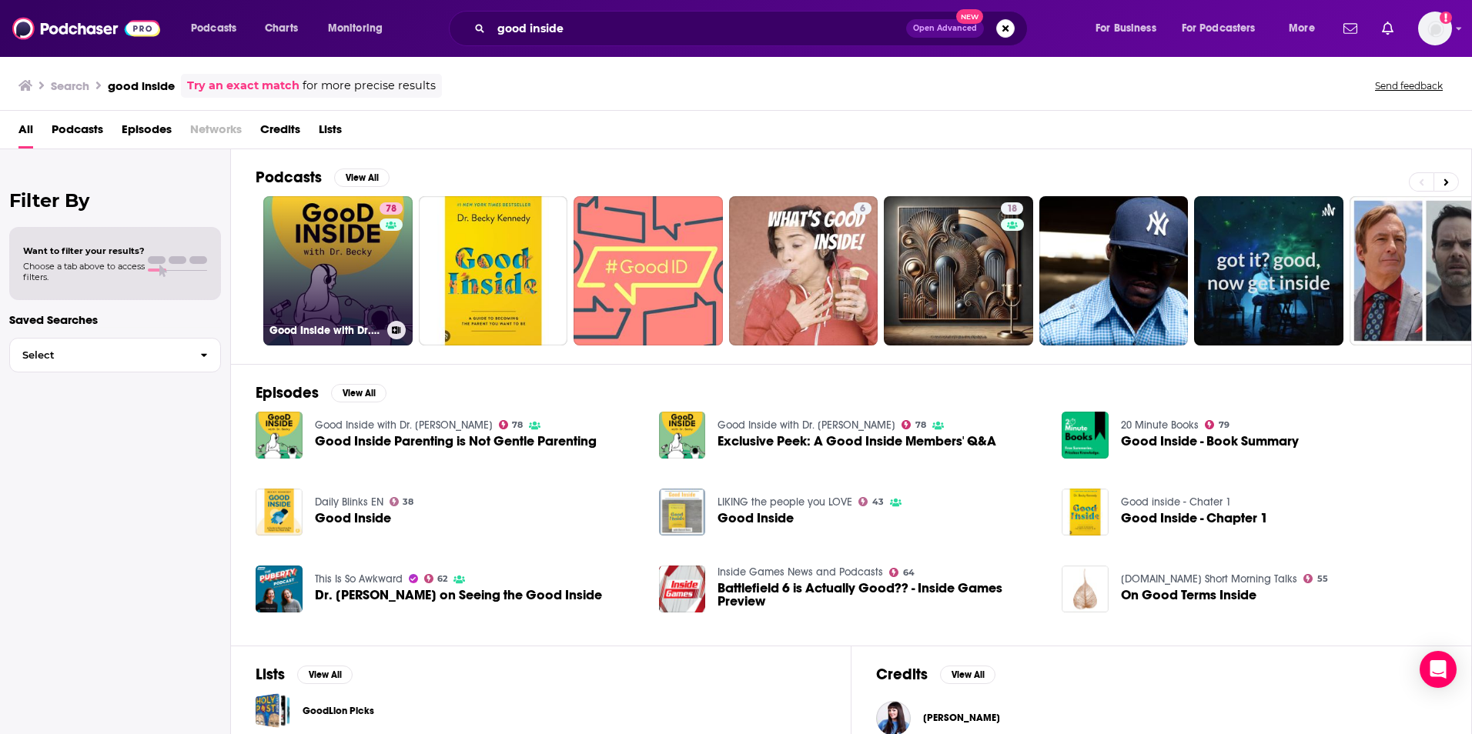
click at [356, 253] on link "78 Good Inside with Dr. [PERSON_NAME]" at bounding box center [337, 270] width 149 height 149
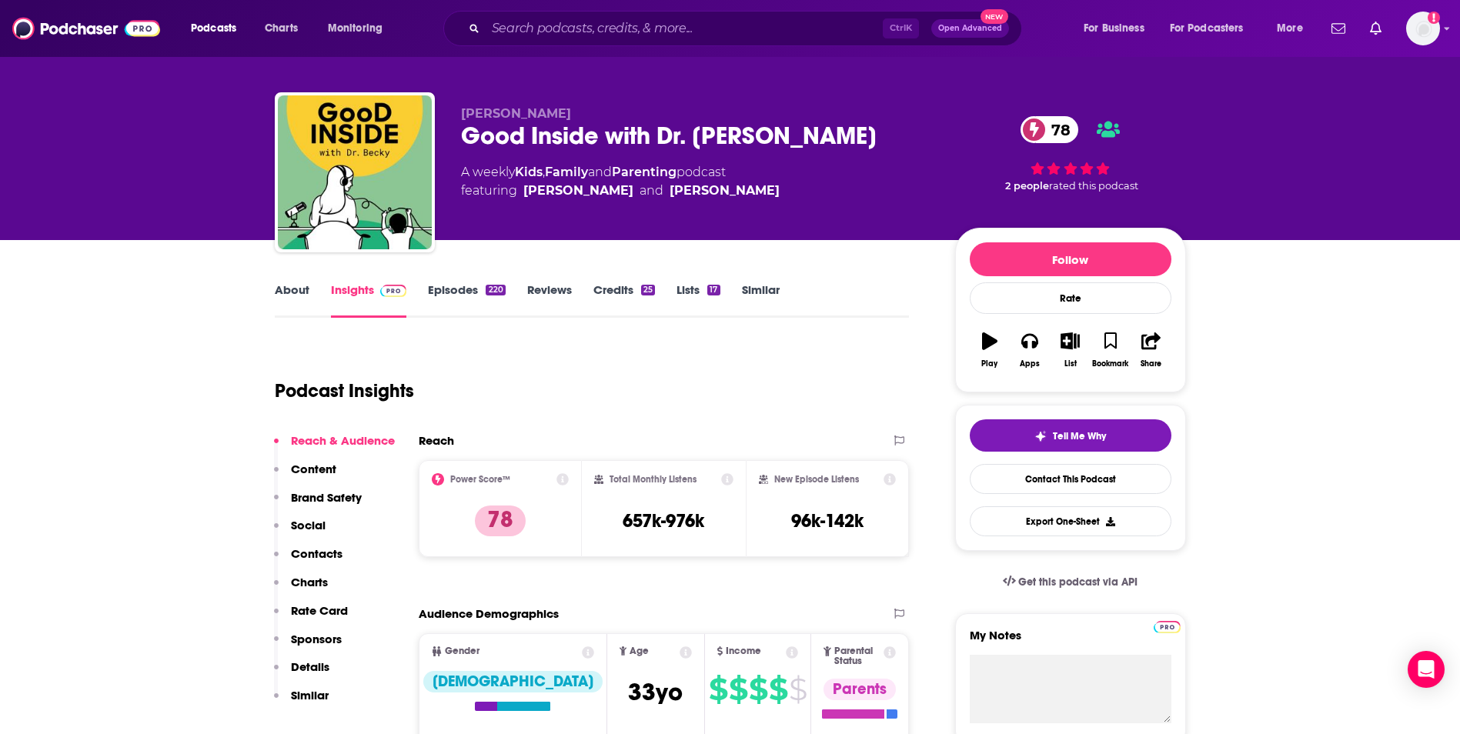
scroll to position [8, 0]
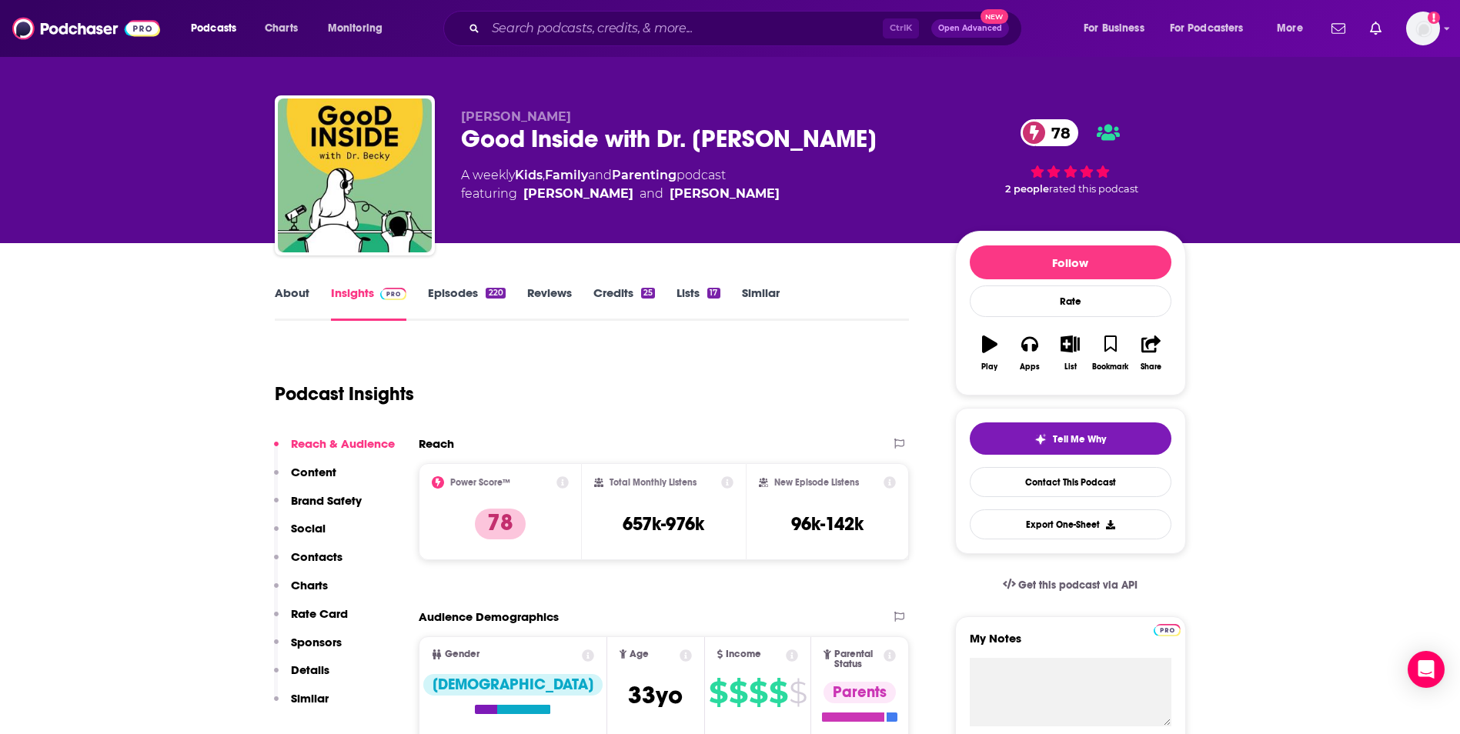
click at [460, 289] on link "Episodes 220" at bounding box center [466, 303] width 77 height 35
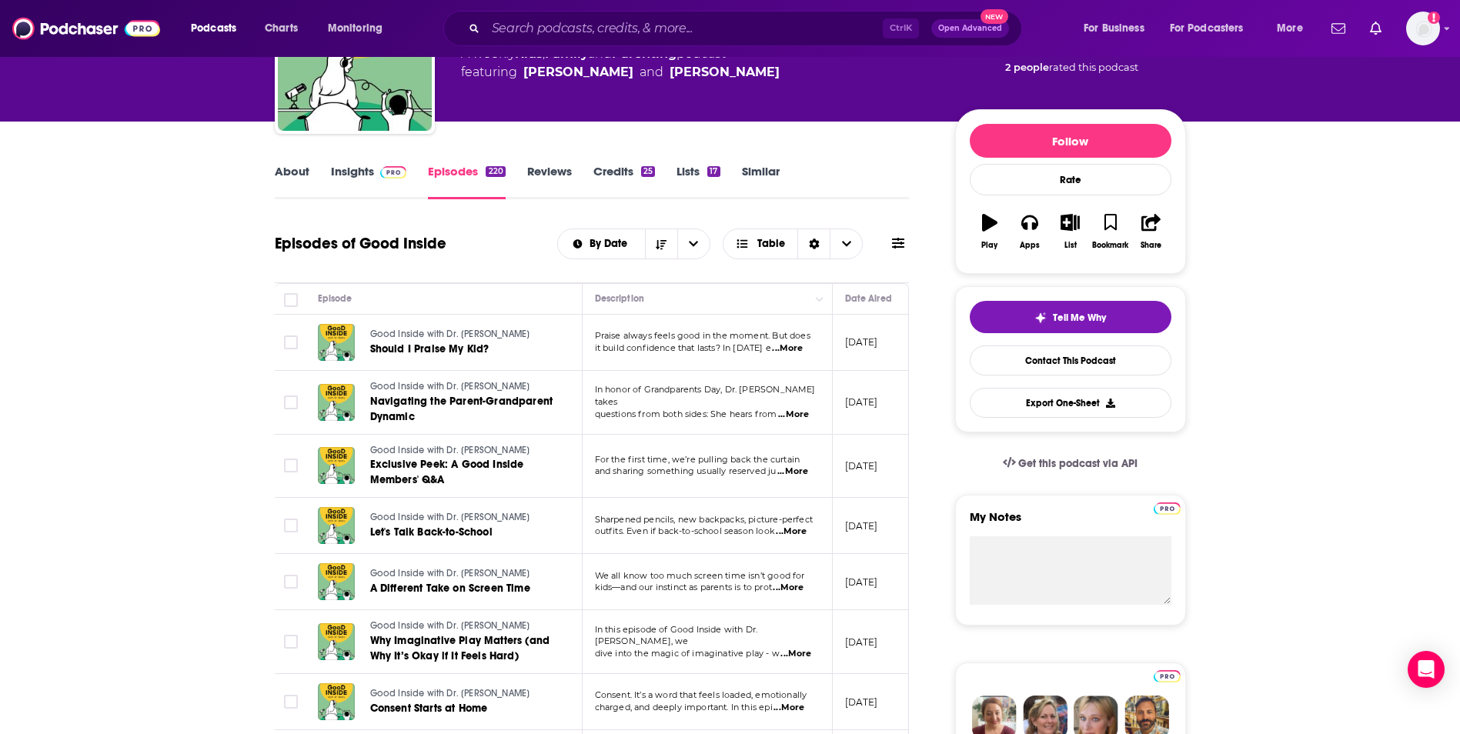
scroll to position [130, 0]
click at [788, 348] on span "...More" at bounding box center [787, 348] width 31 height 12
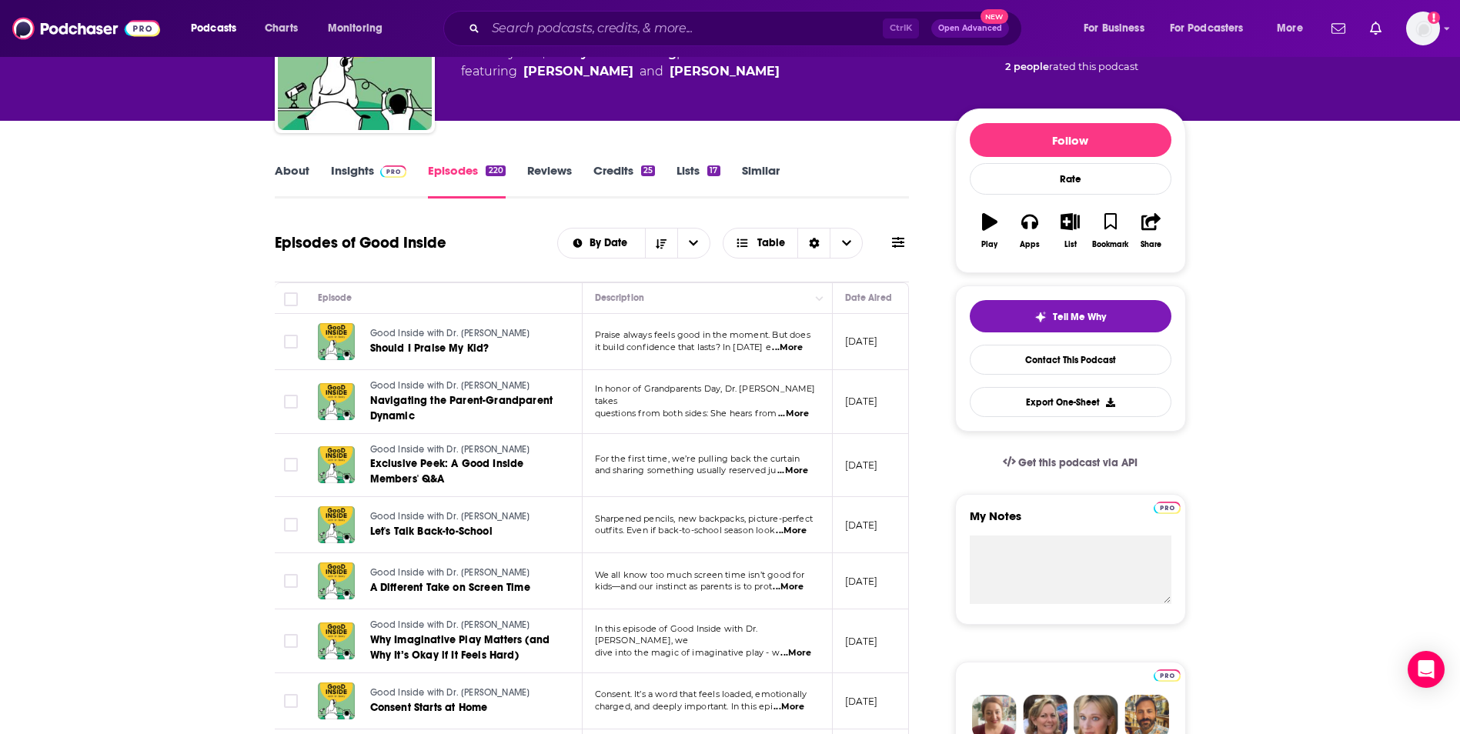
click at [795, 408] on span "...More" at bounding box center [793, 414] width 31 height 12
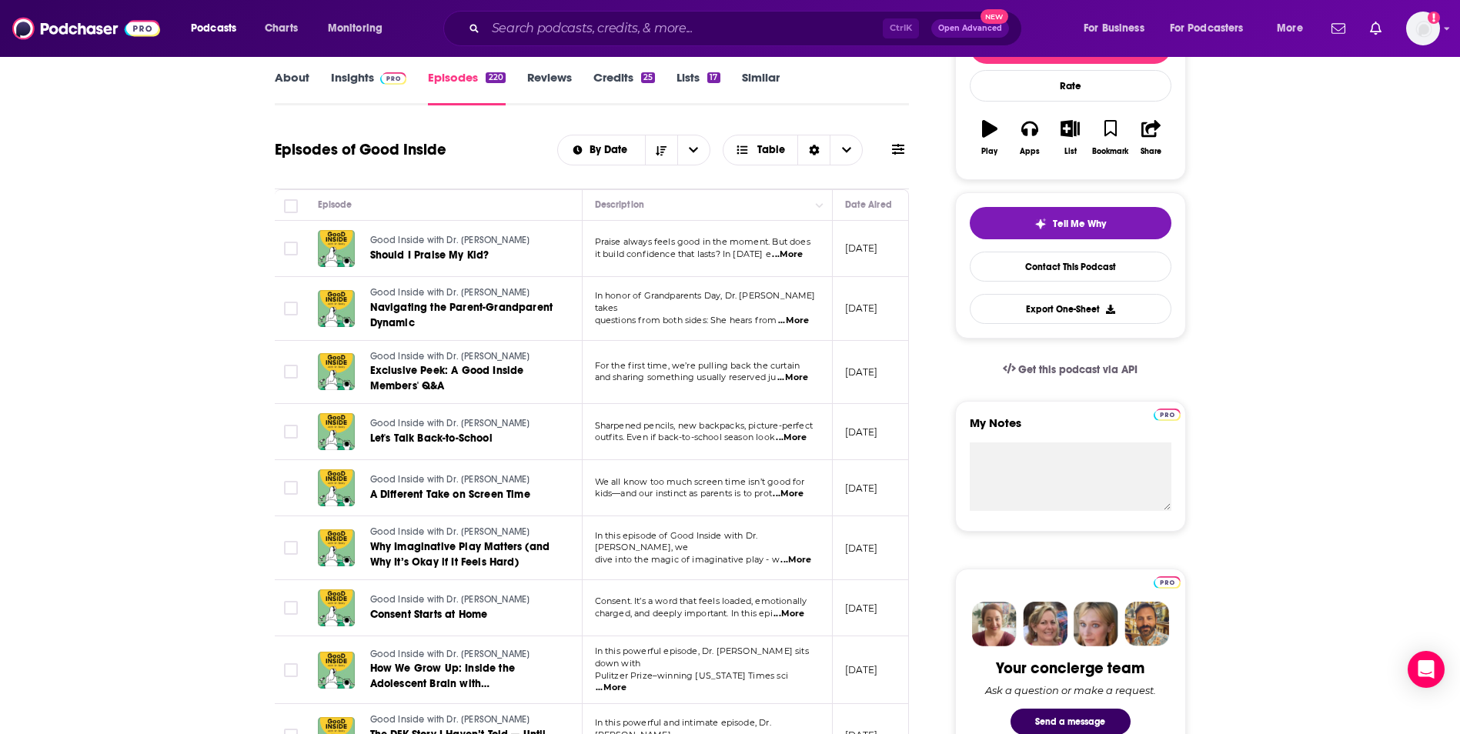
scroll to position [224, 0]
click at [806, 375] on span "...More" at bounding box center [793, 377] width 31 height 12
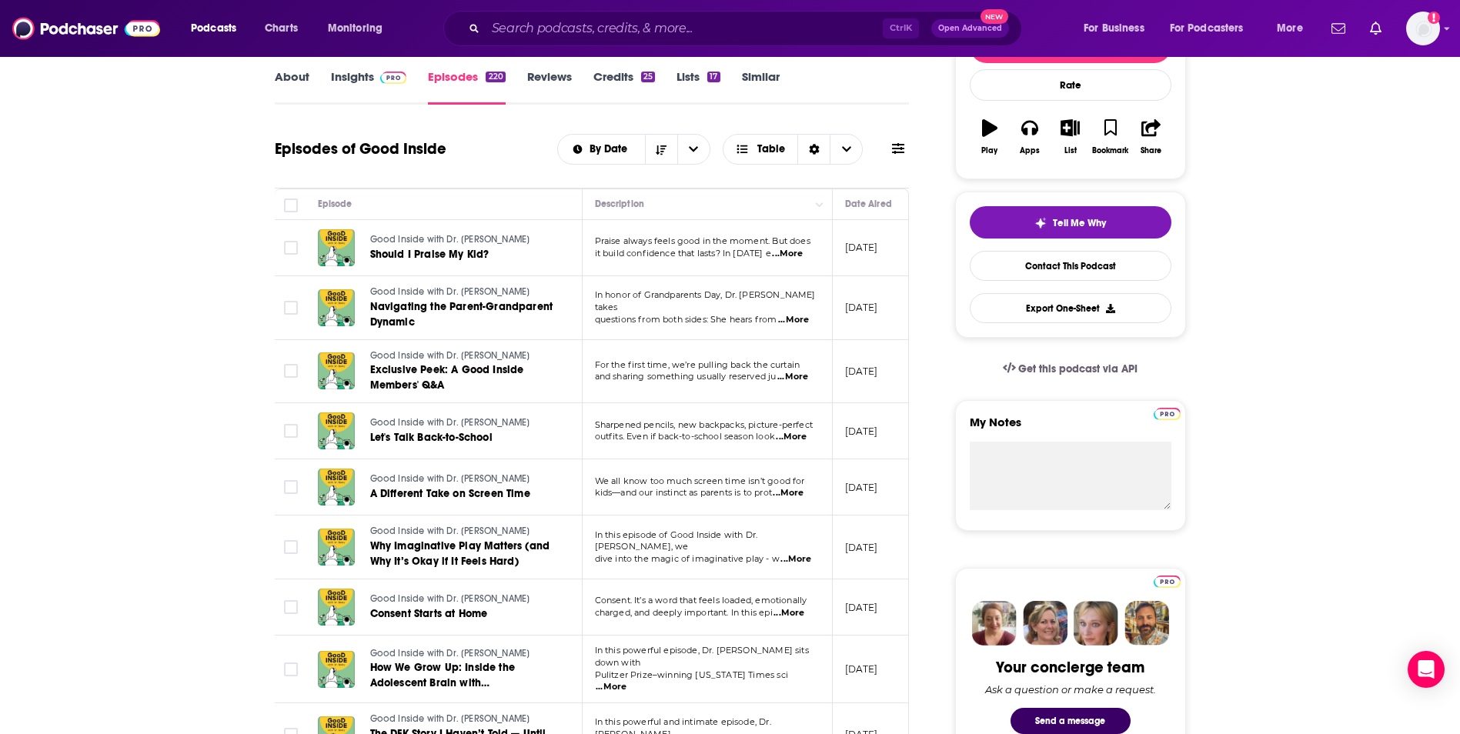
scroll to position [0, 0]
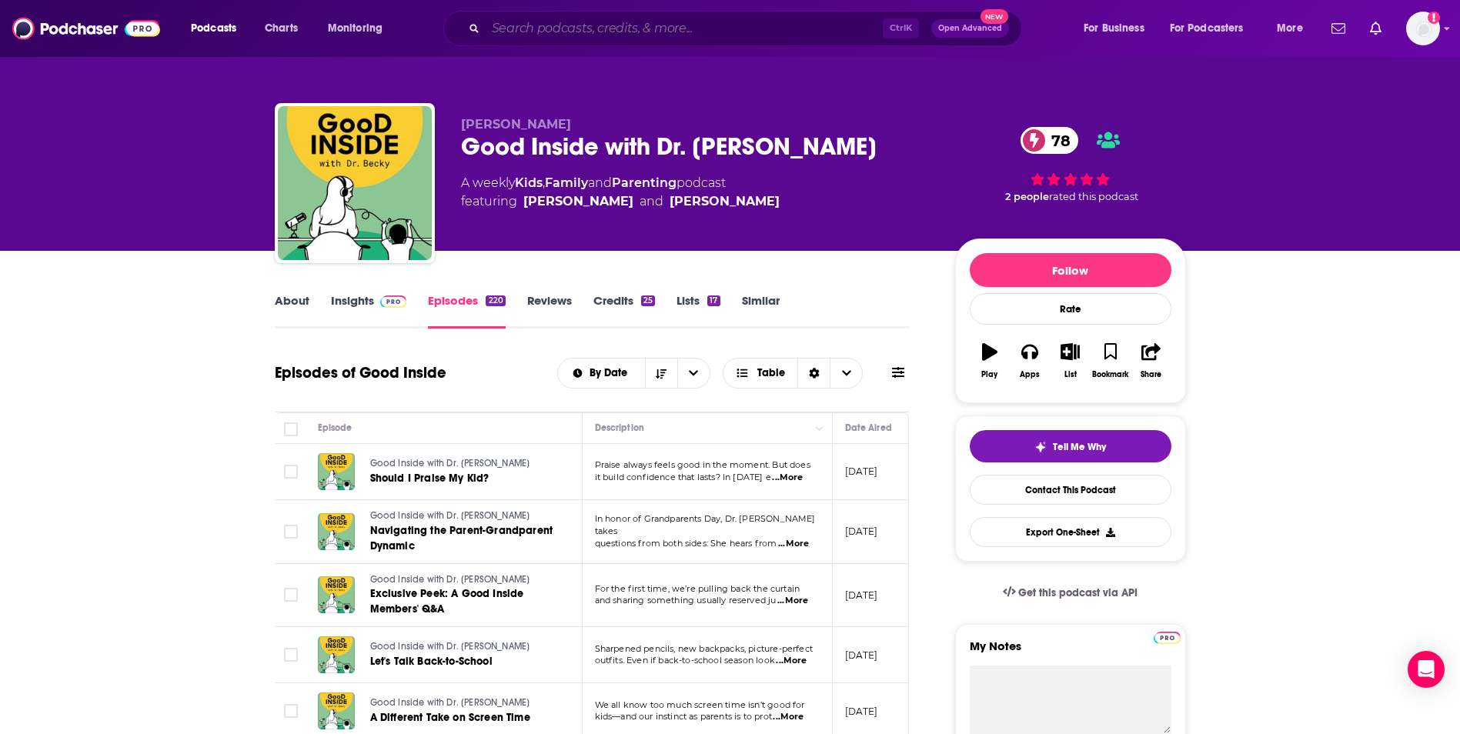
click at [695, 27] on input "Search podcasts, credits, & more..." at bounding box center [684, 28] width 397 height 25
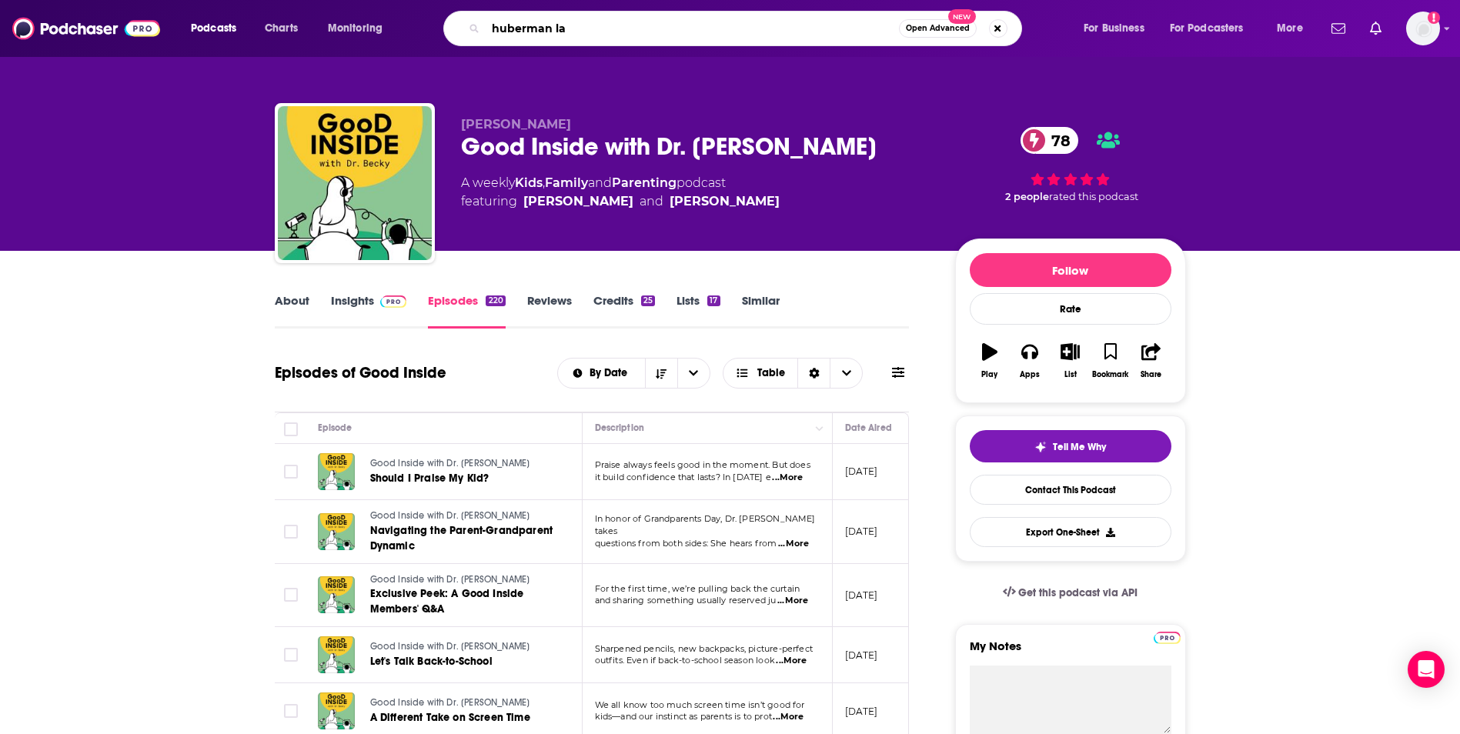
type input "huberman lab"
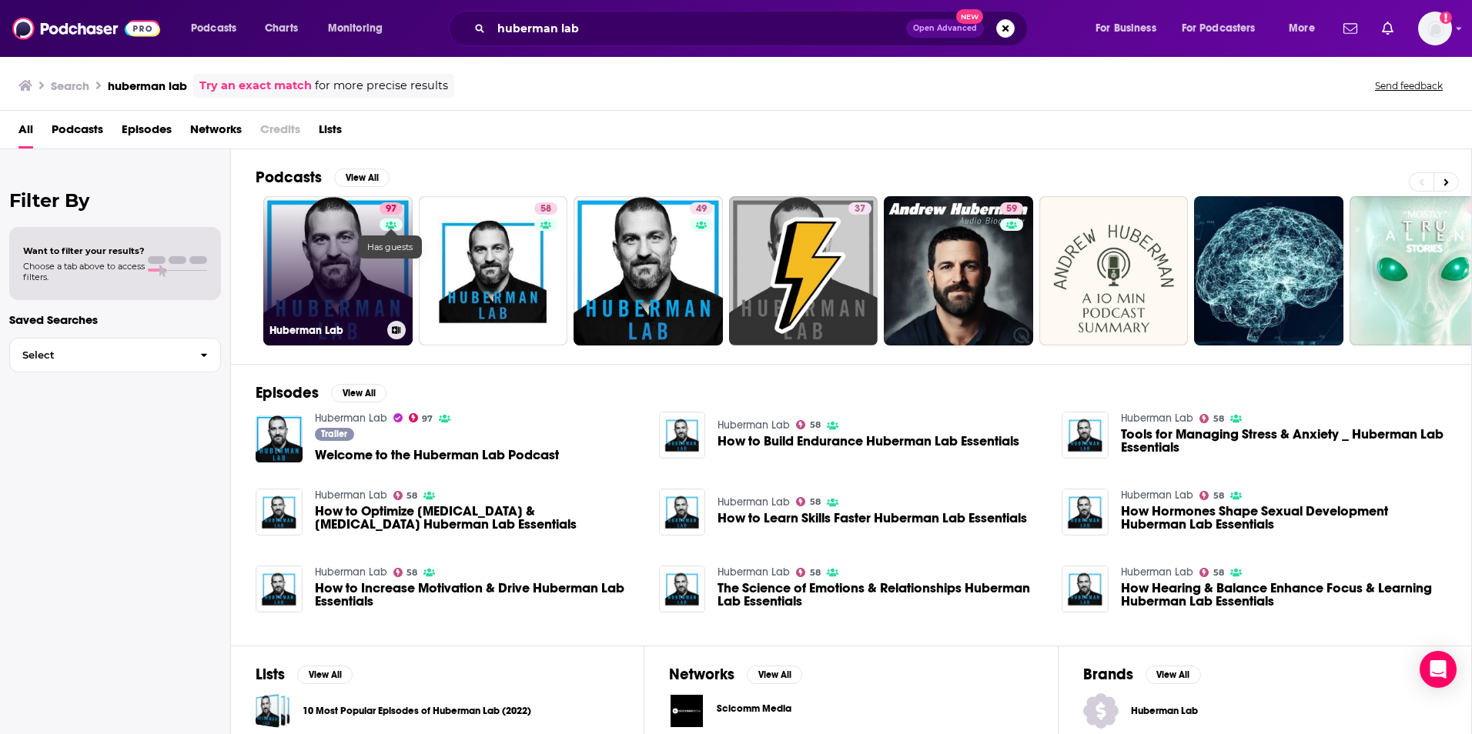
click at [383, 222] on link at bounding box center [391, 225] width 23 height 12
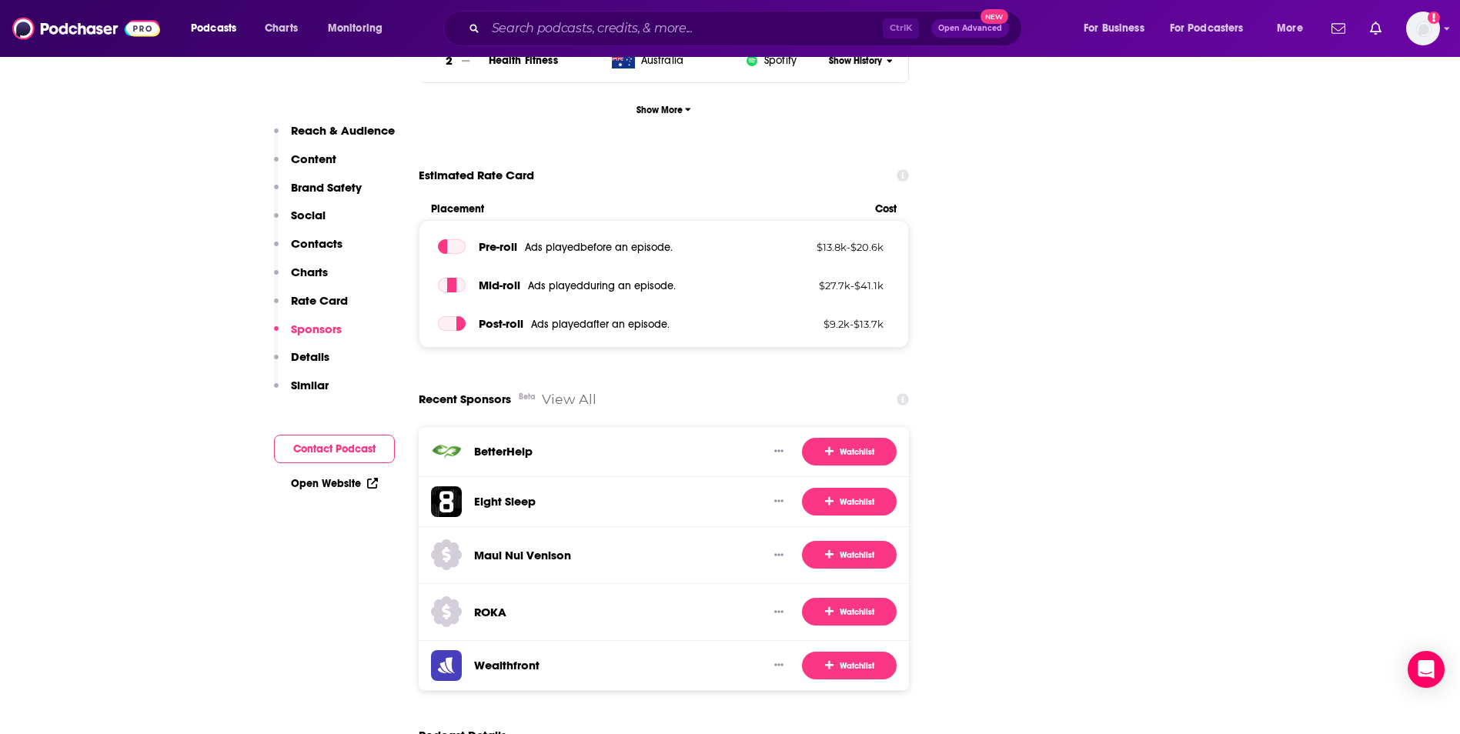
scroll to position [2688, 0]
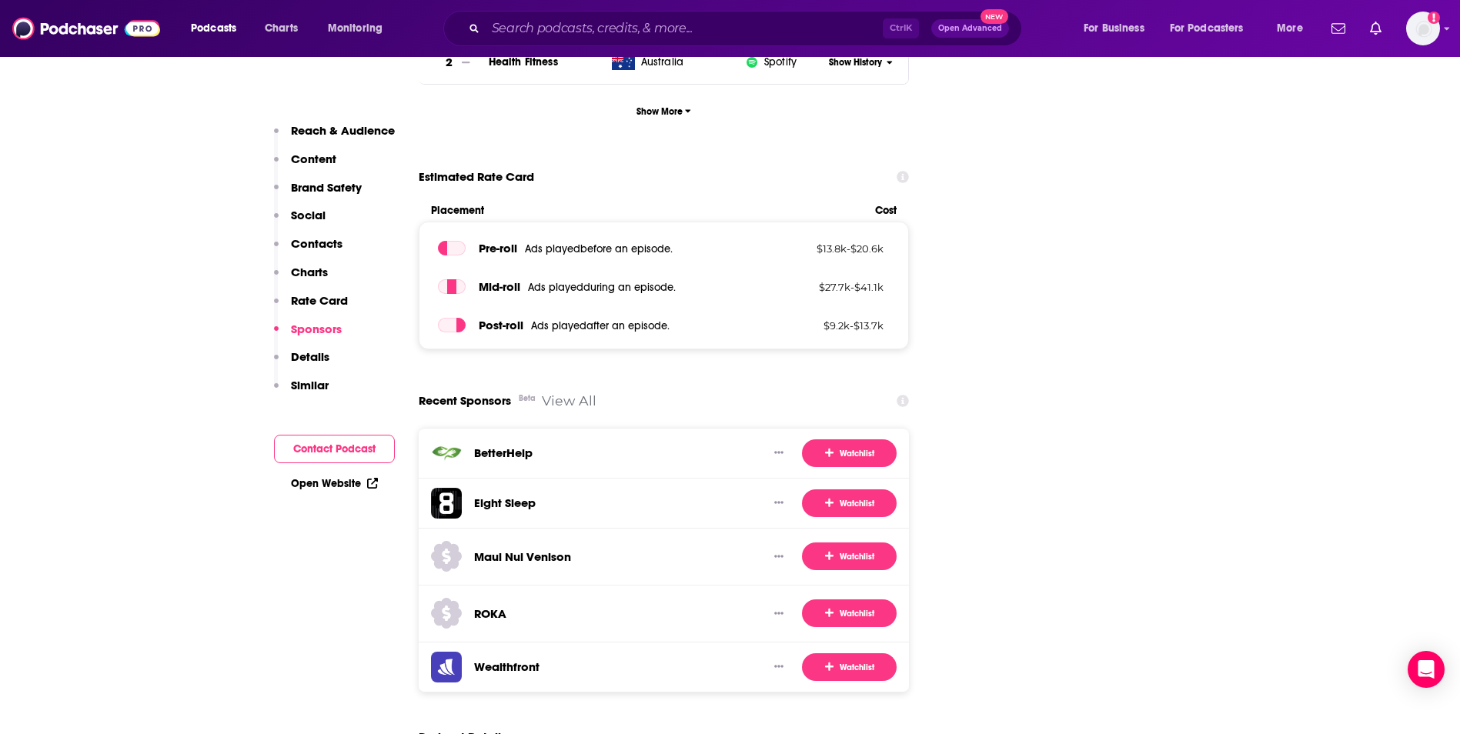
click at [569, 393] on link "View All" at bounding box center [569, 401] width 55 height 16
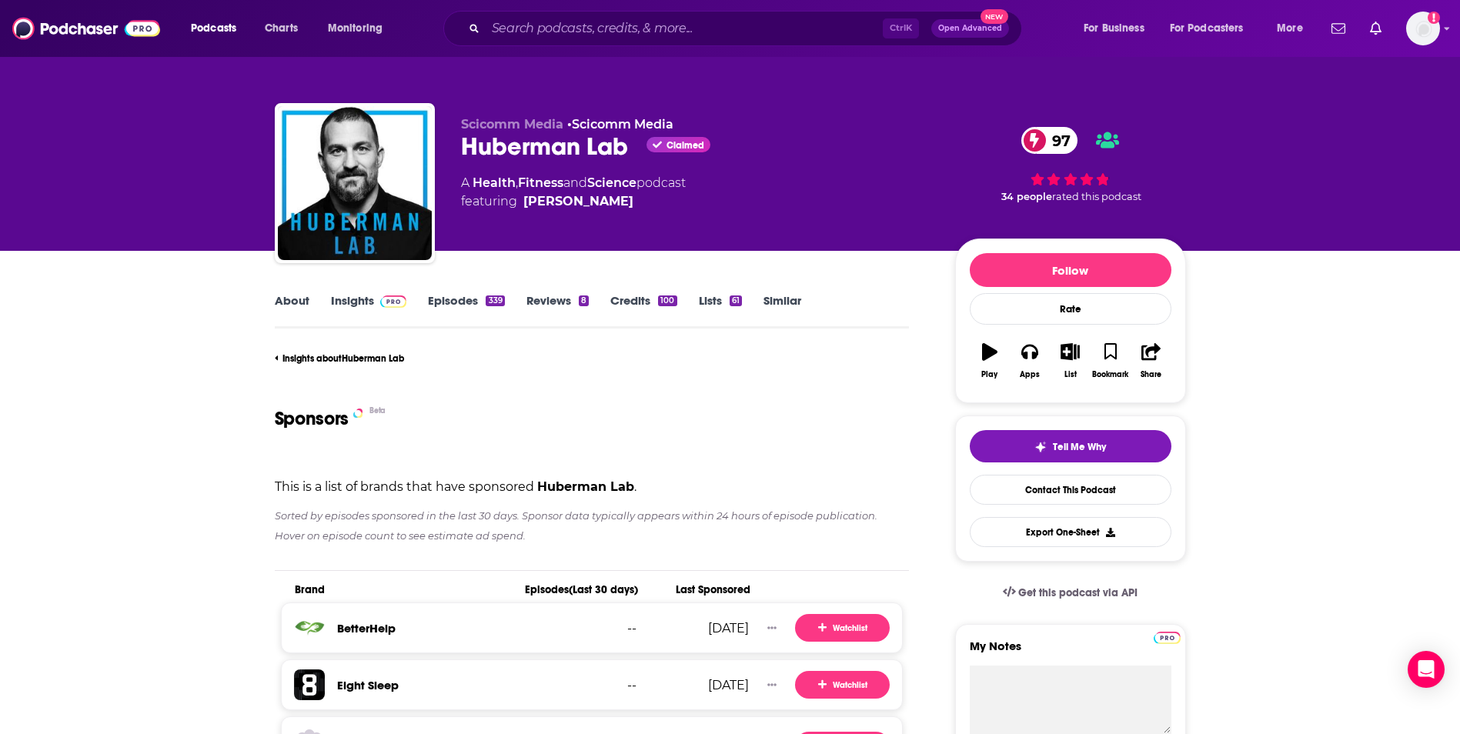
click at [573, 307] on link "Reviews 8" at bounding box center [558, 310] width 62 height 35
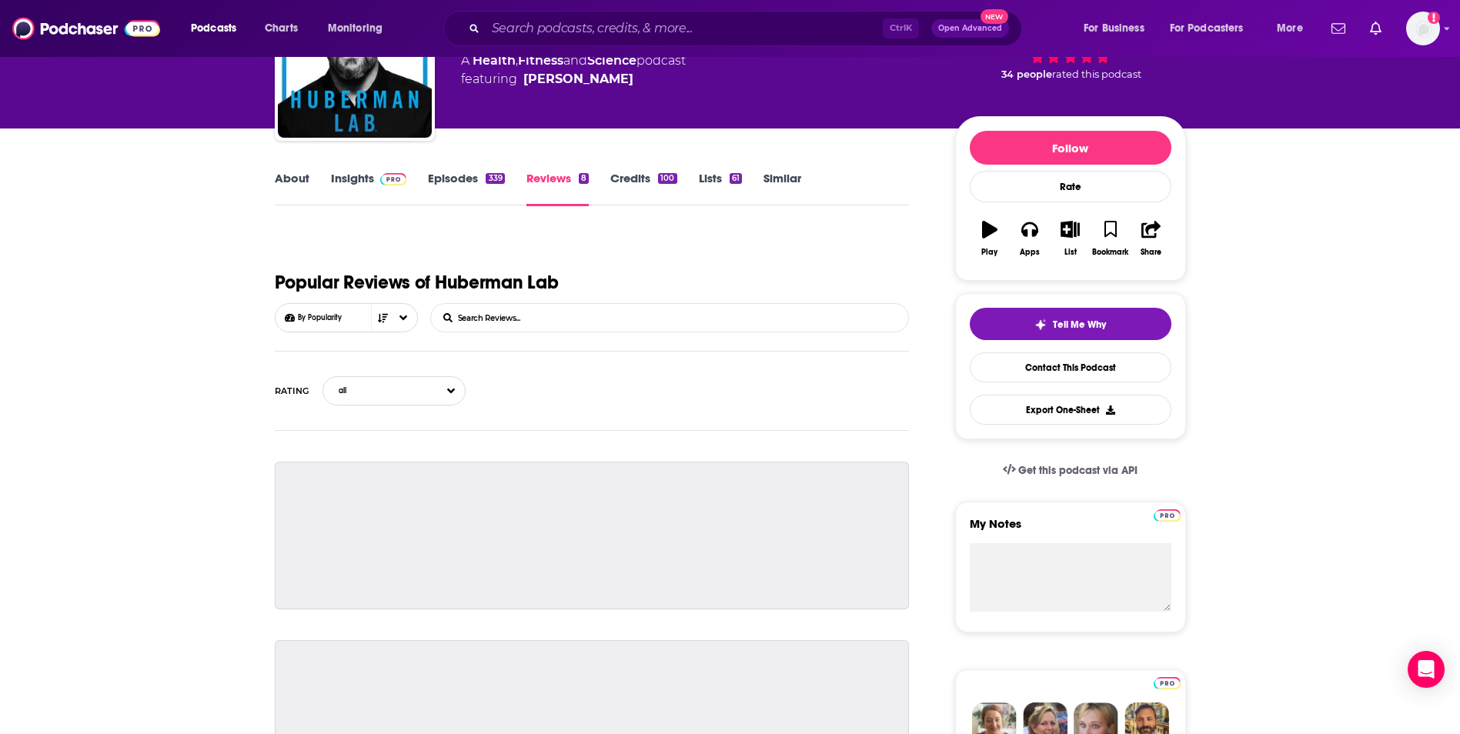
scroll to position [137, 0]
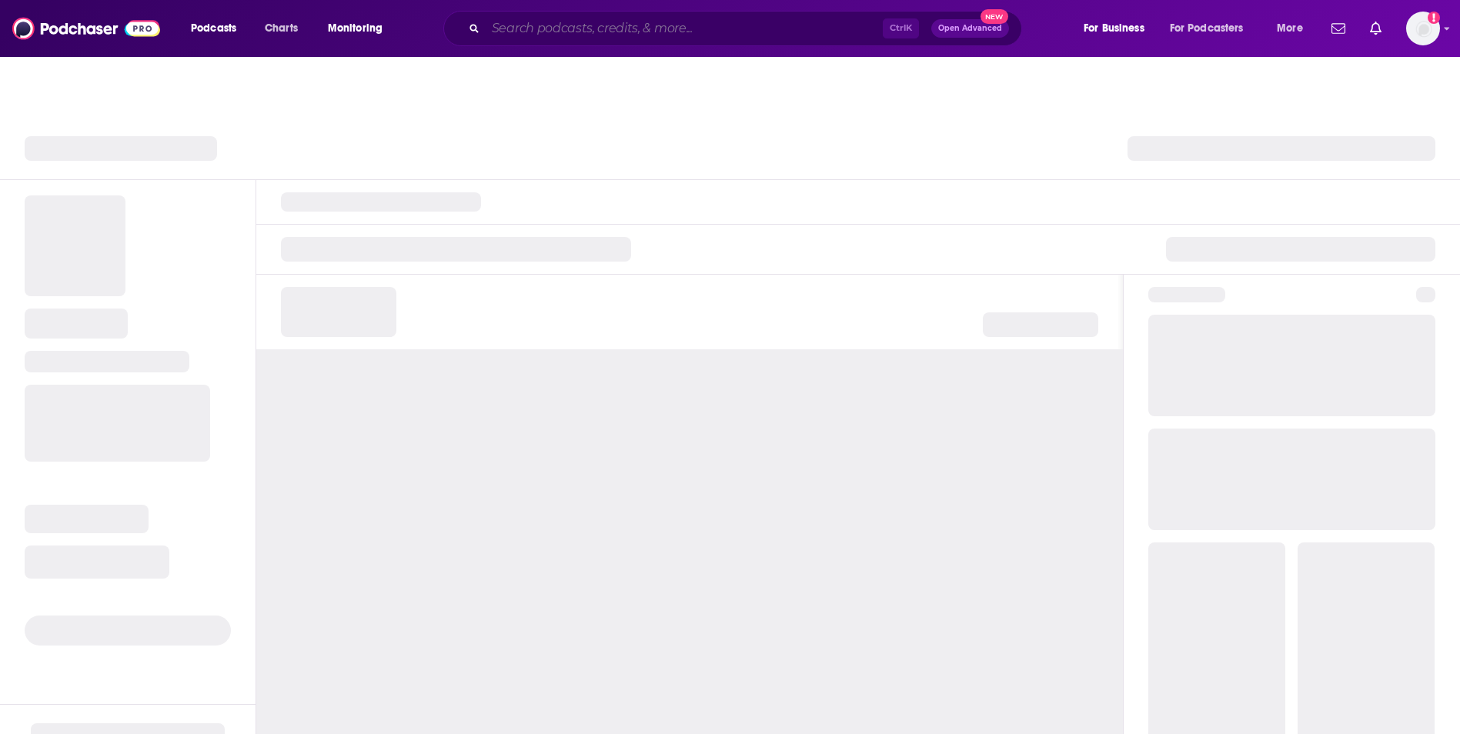
click at [587, 33] on input "Search podcasts, credits, & more..." at bounding box center [684, 28] width 397 height 25
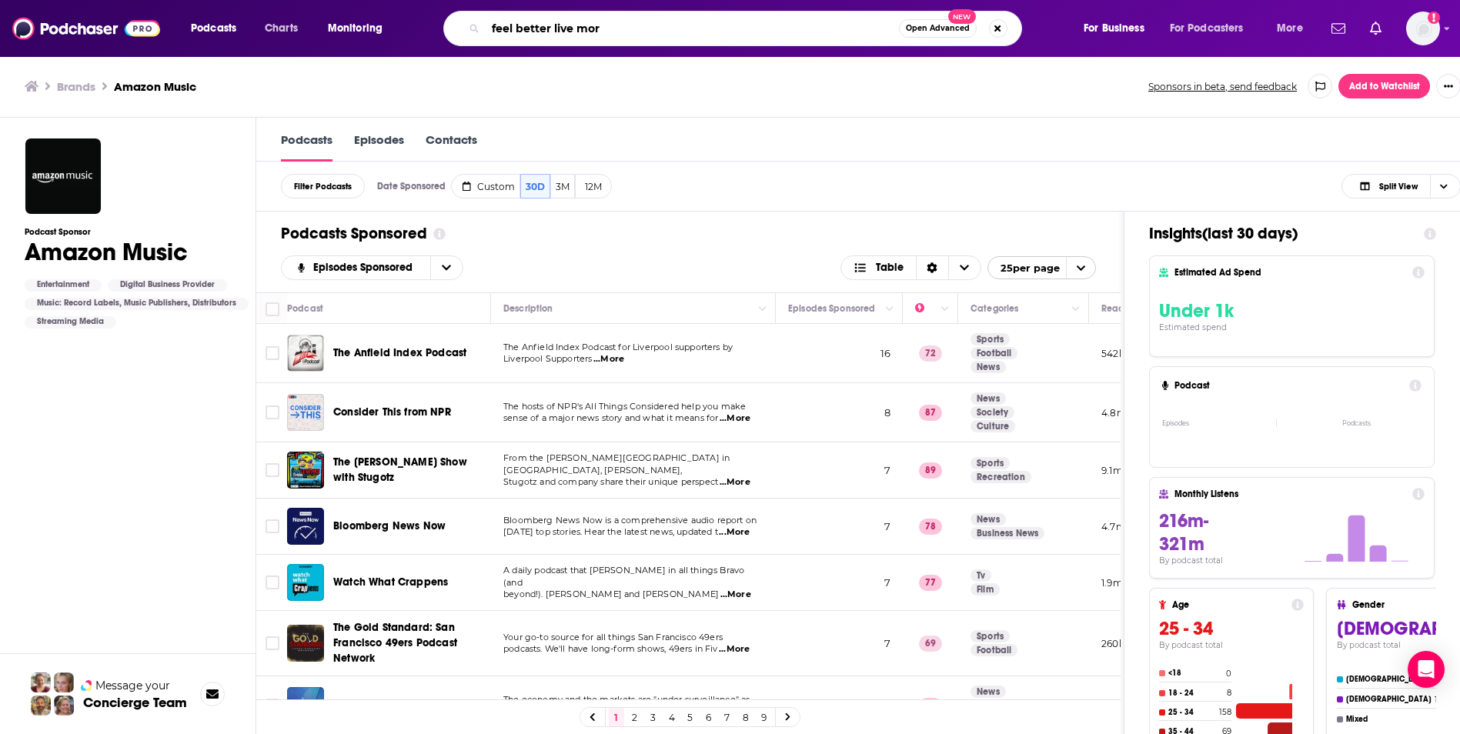
type input "feel better live more"
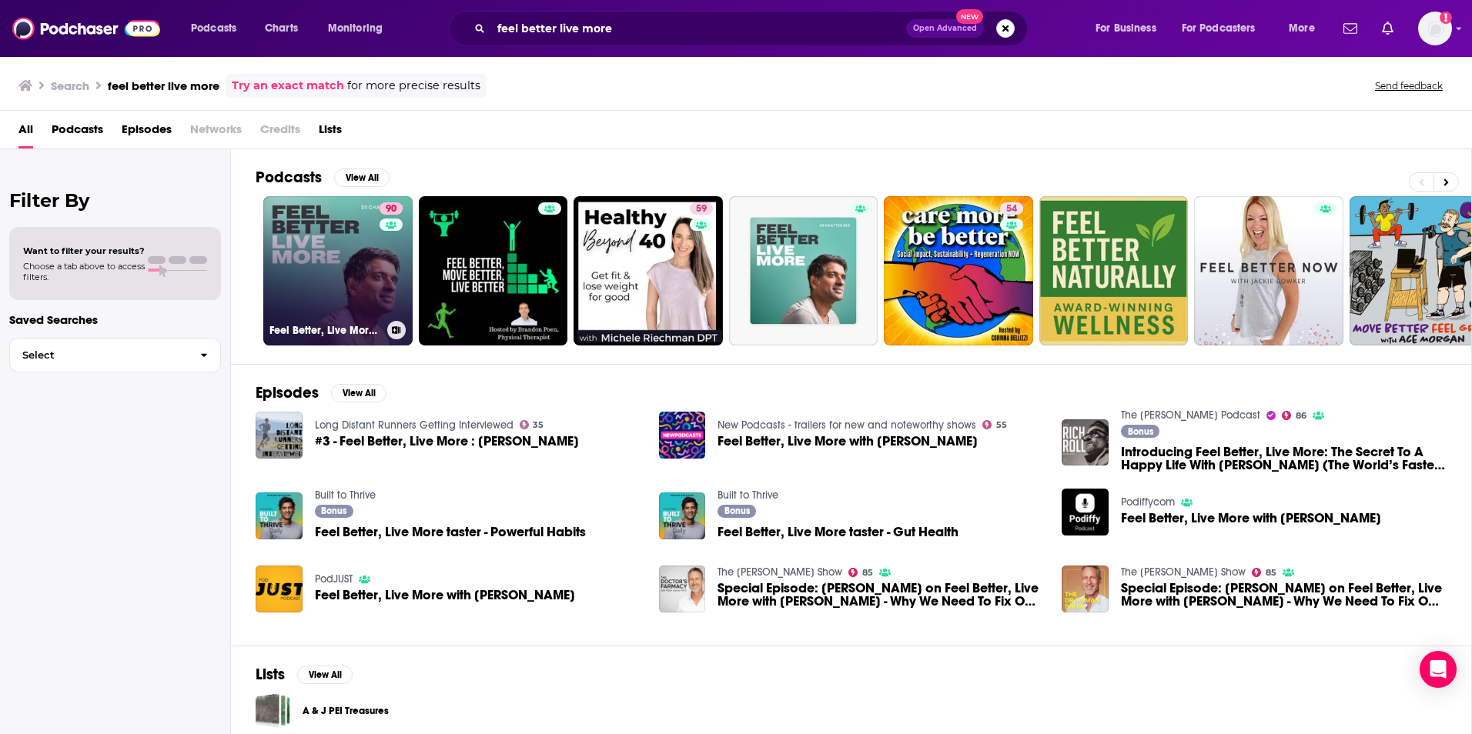
click at [324, 289] on link "90 Feel Better, Live More with Dr Rangan Chatterjee" at bounding box center [337, 270] width 149 height 149
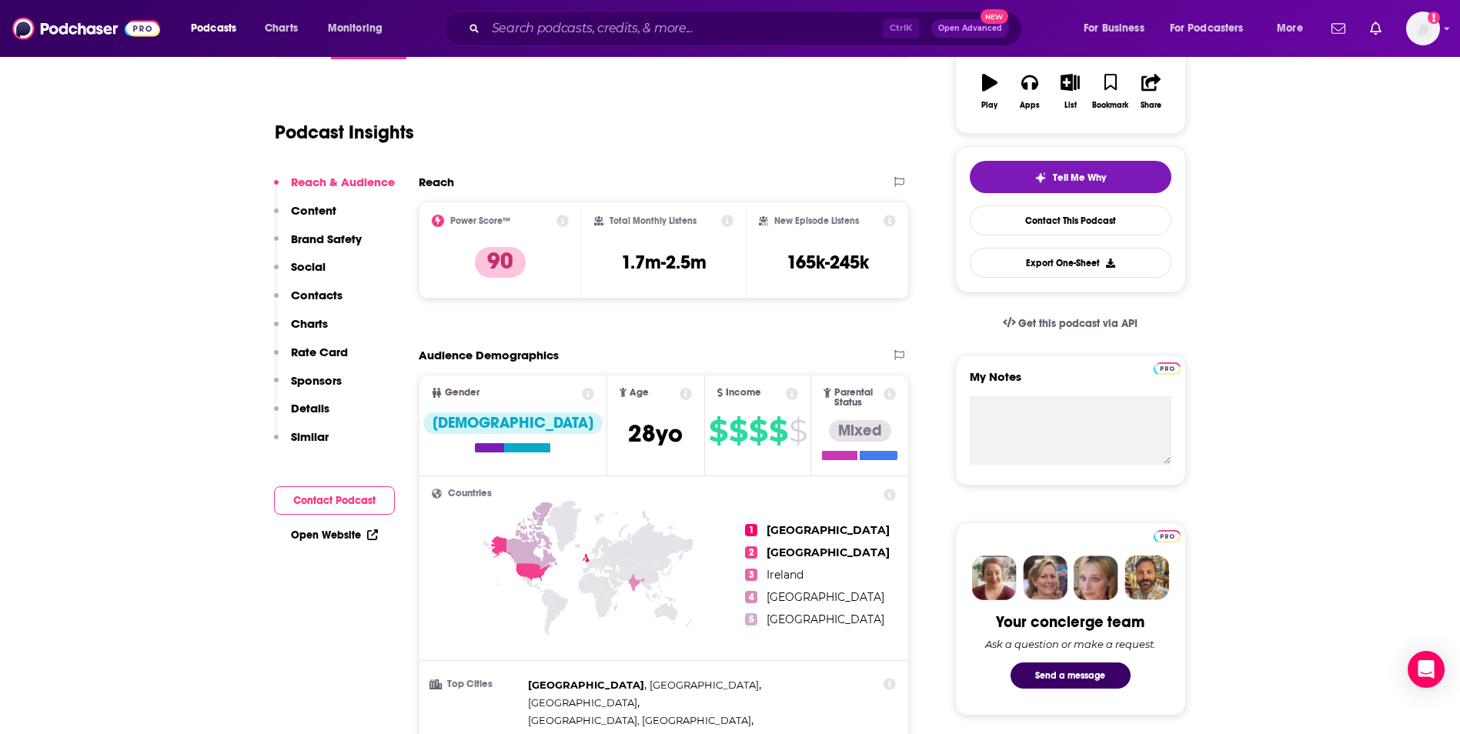
scroll to position [303, 0]
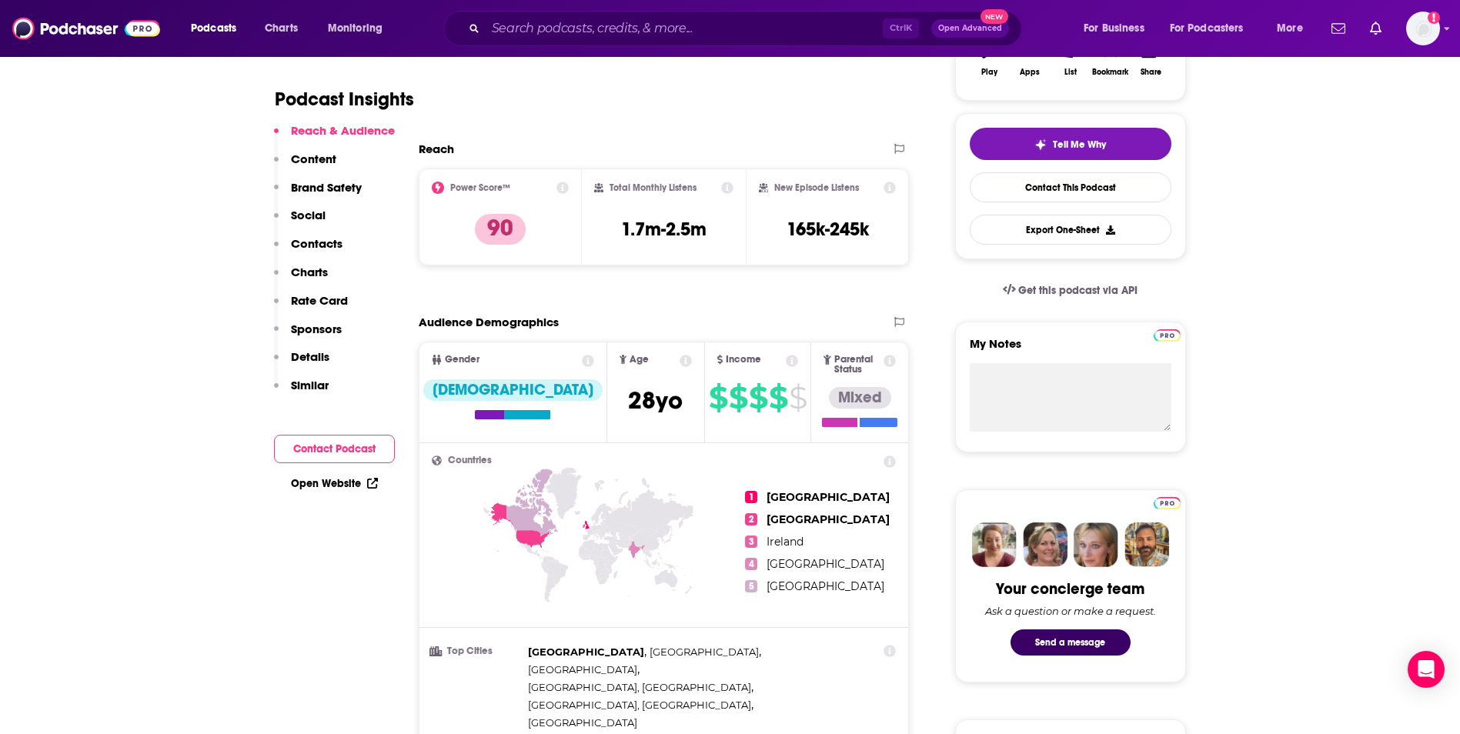
click at [680, 362] on icon at bounding box center [686, 361] width 12 height 12
click at [810, 326] on div "Audience Demographics" at bounding box center [649, 322] width 460 height 15
click at [720, 24] on input "Search podcasts, credits, & more..." at bounding box center [684, 28] width 397 height 25
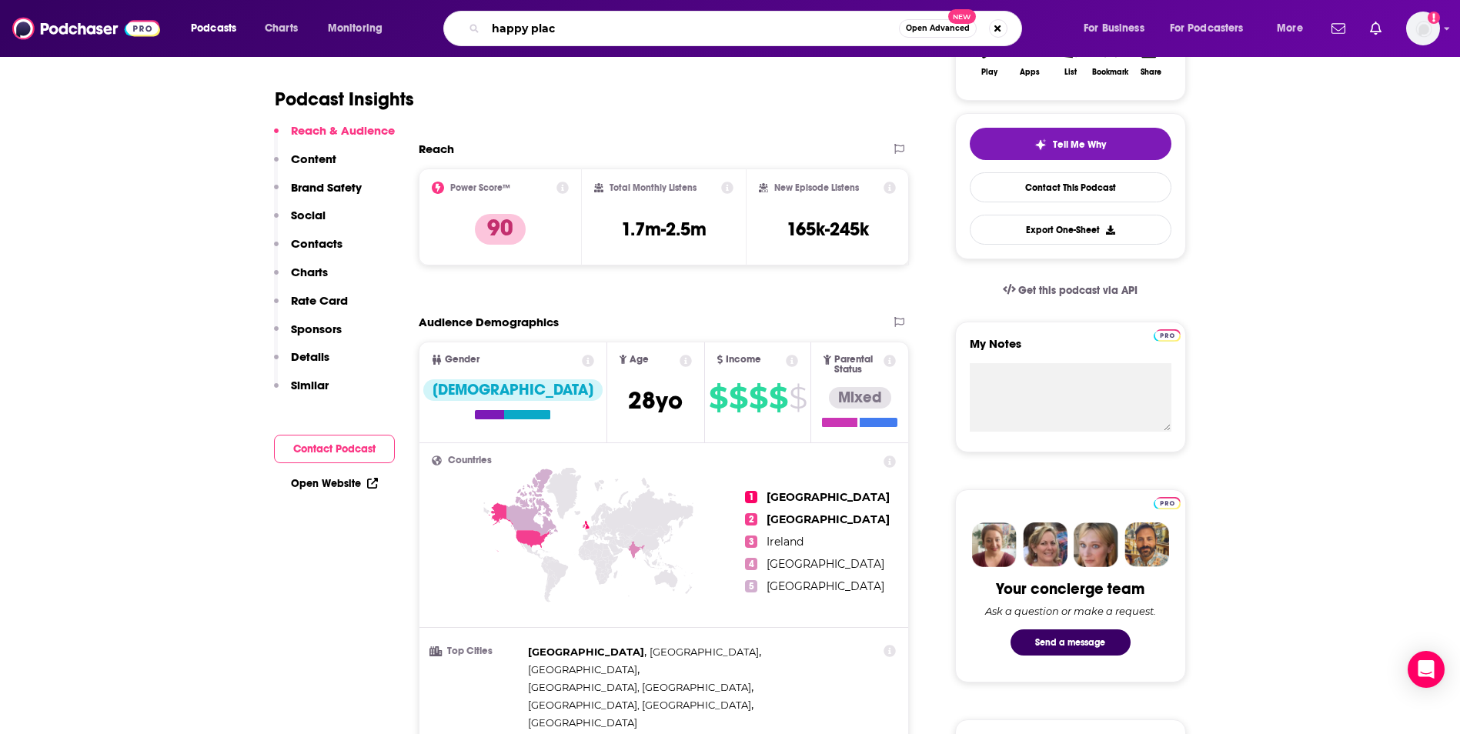
type input "happy place"
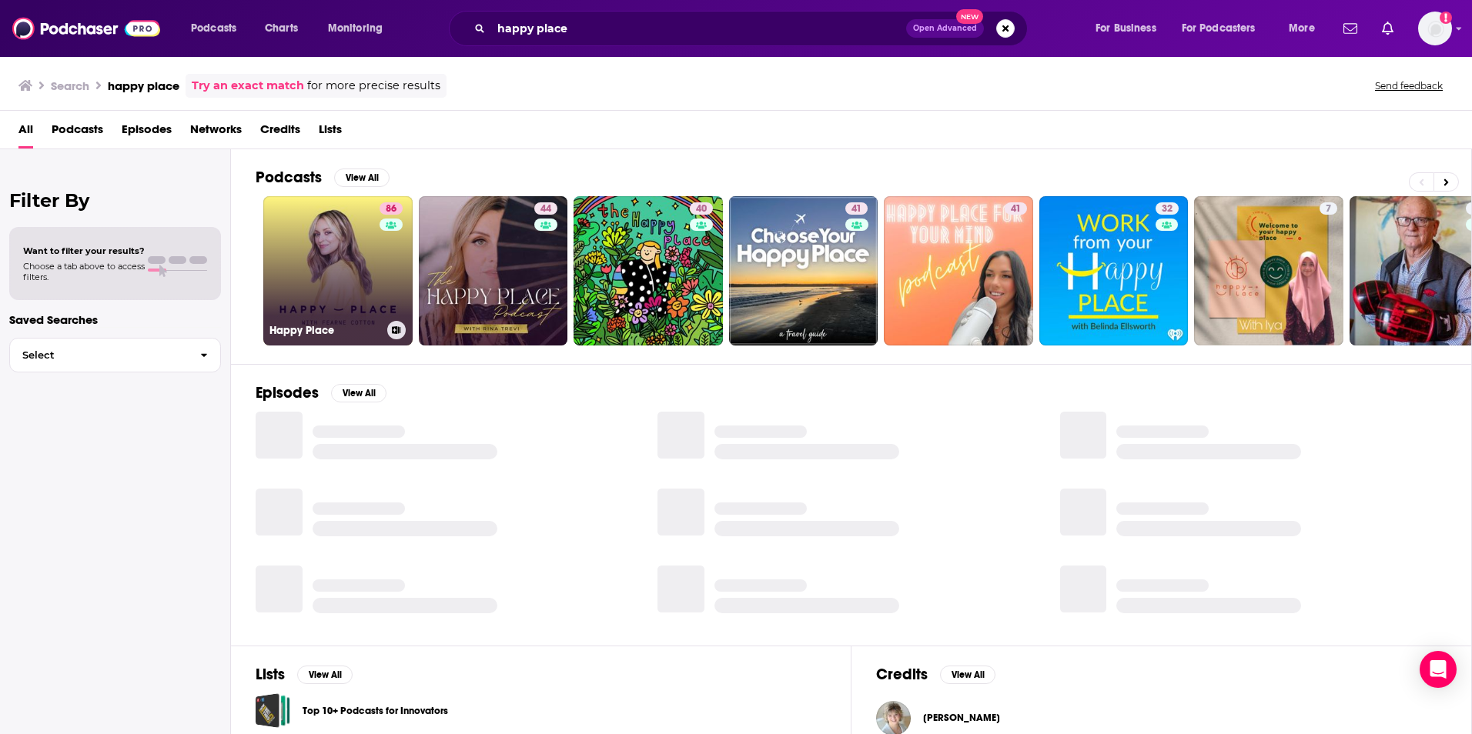
click at [339, 254] on link "86 Happy Place" at bounding box center [337, 270] width 149 height 149
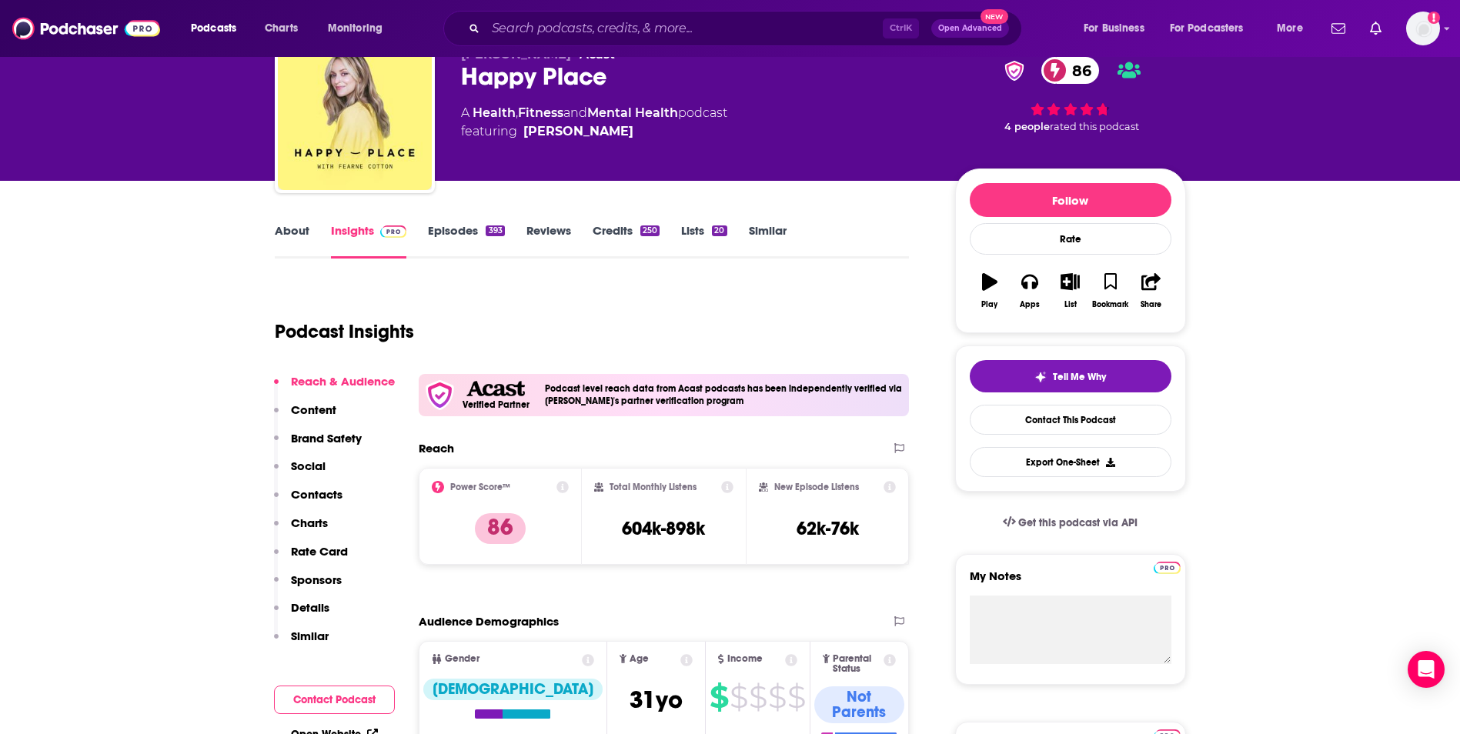
scroll to position [69, 0]
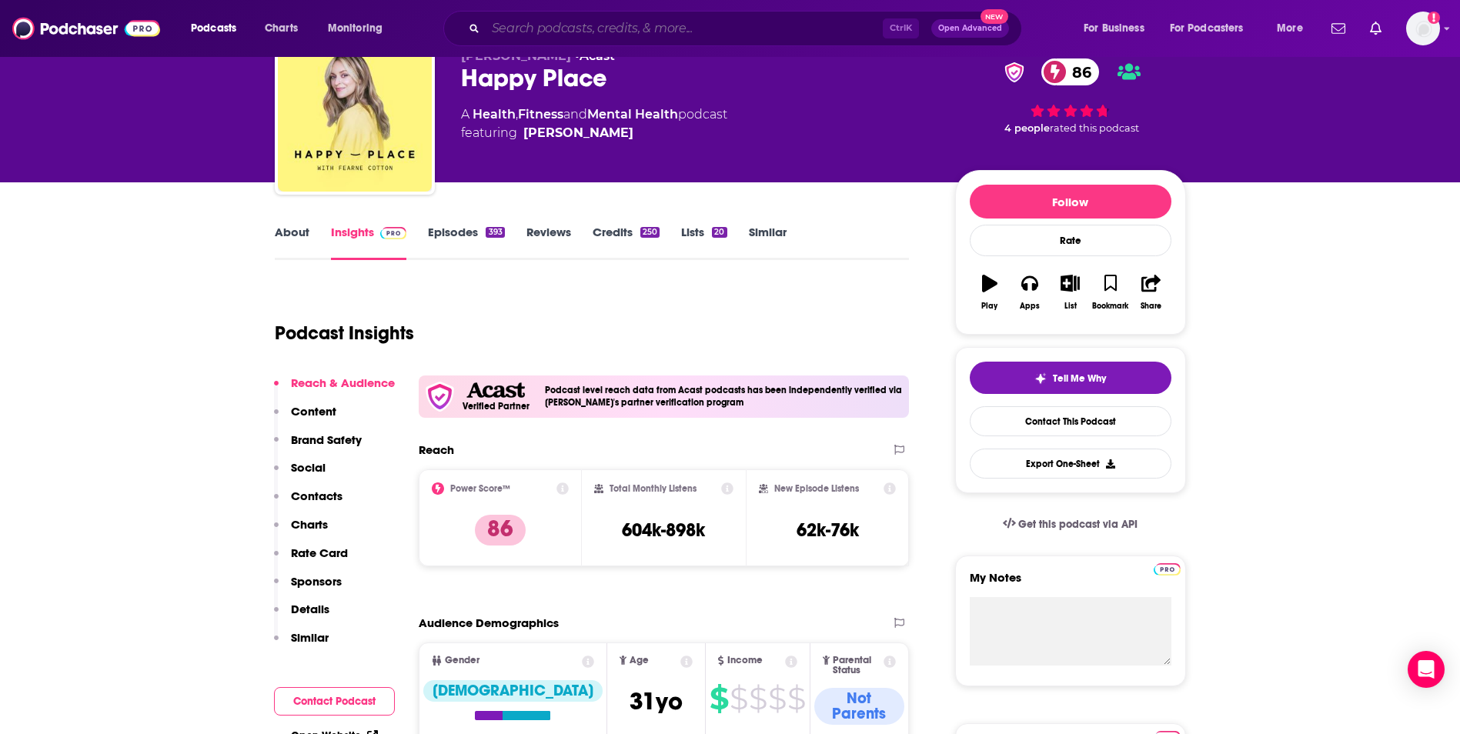
click at [578, 30] on input "Search podcasts, credits, & more..." at bounding box center [684, 28] width 397 height 25
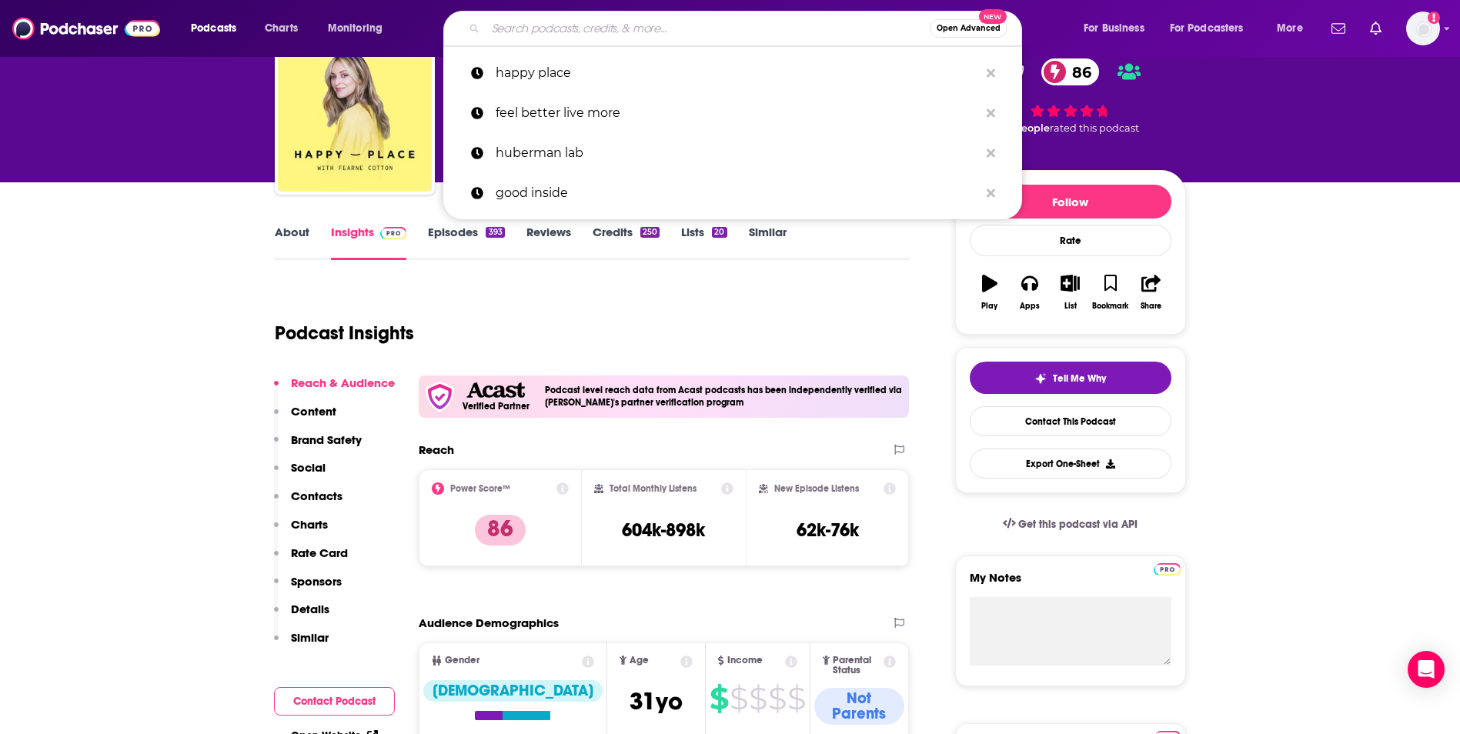
paste input "Griefcast"
type input "Griefcast"
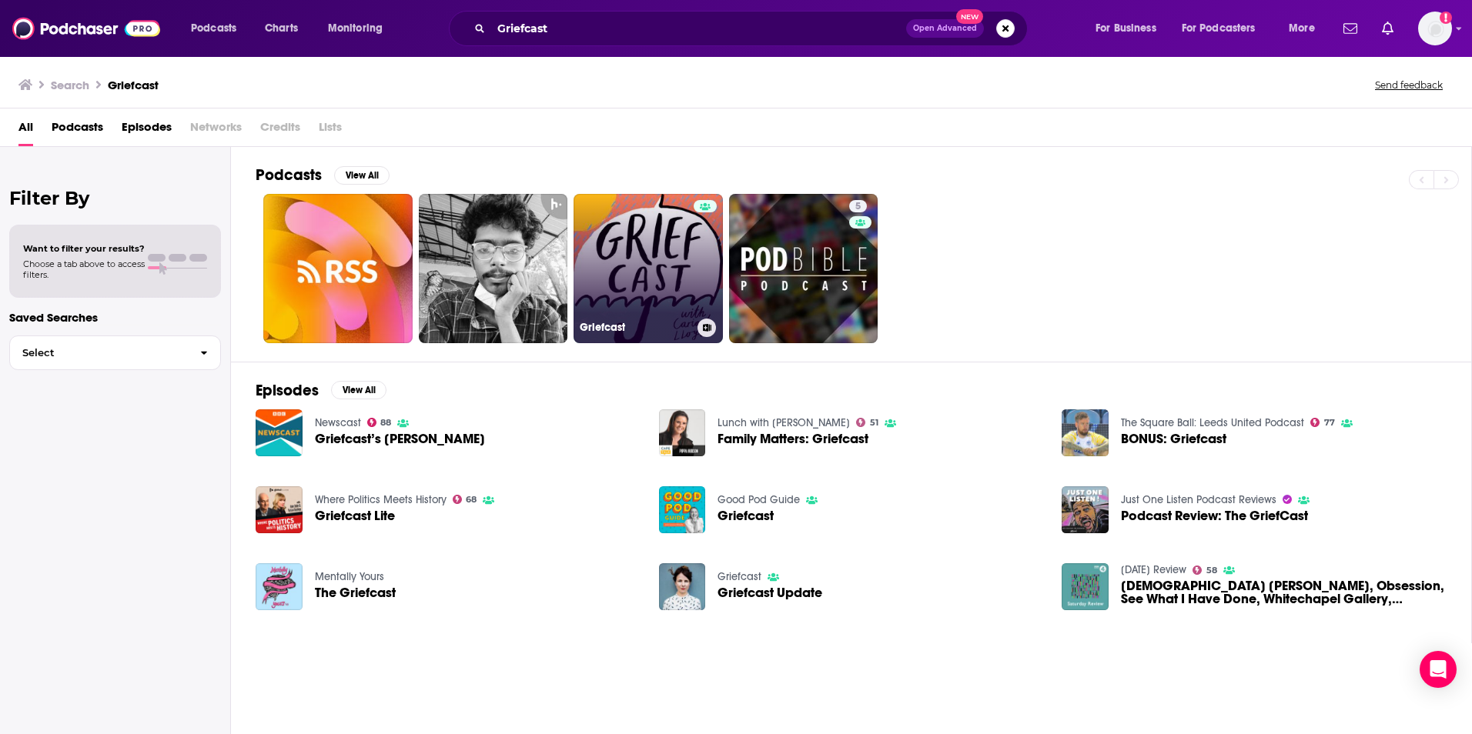
click at [620, 242] on link "Griefcast" at bounding box center [648, 268] width 149 height 149
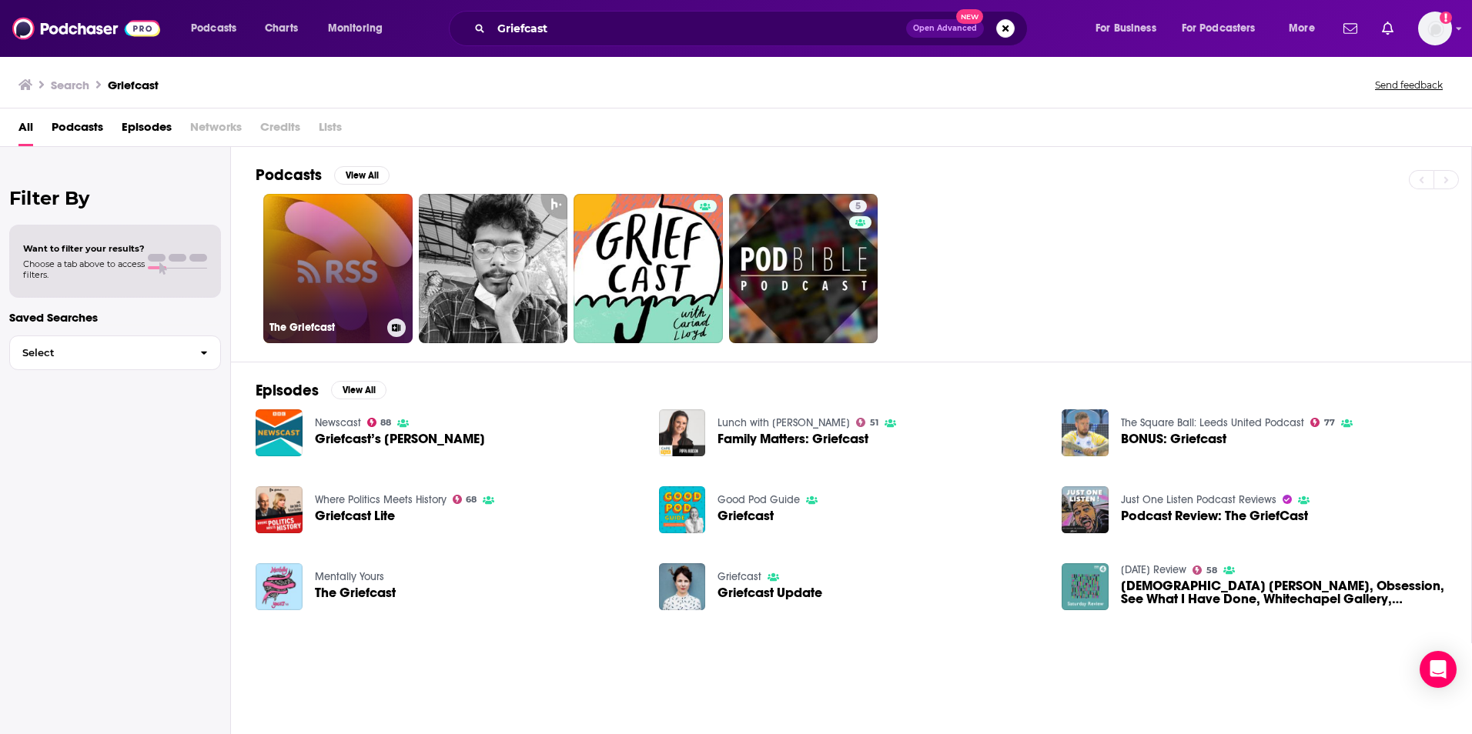
click at [323, 245] on link "The Griefcast" at bounding box center [337, 268] width 149 height 149
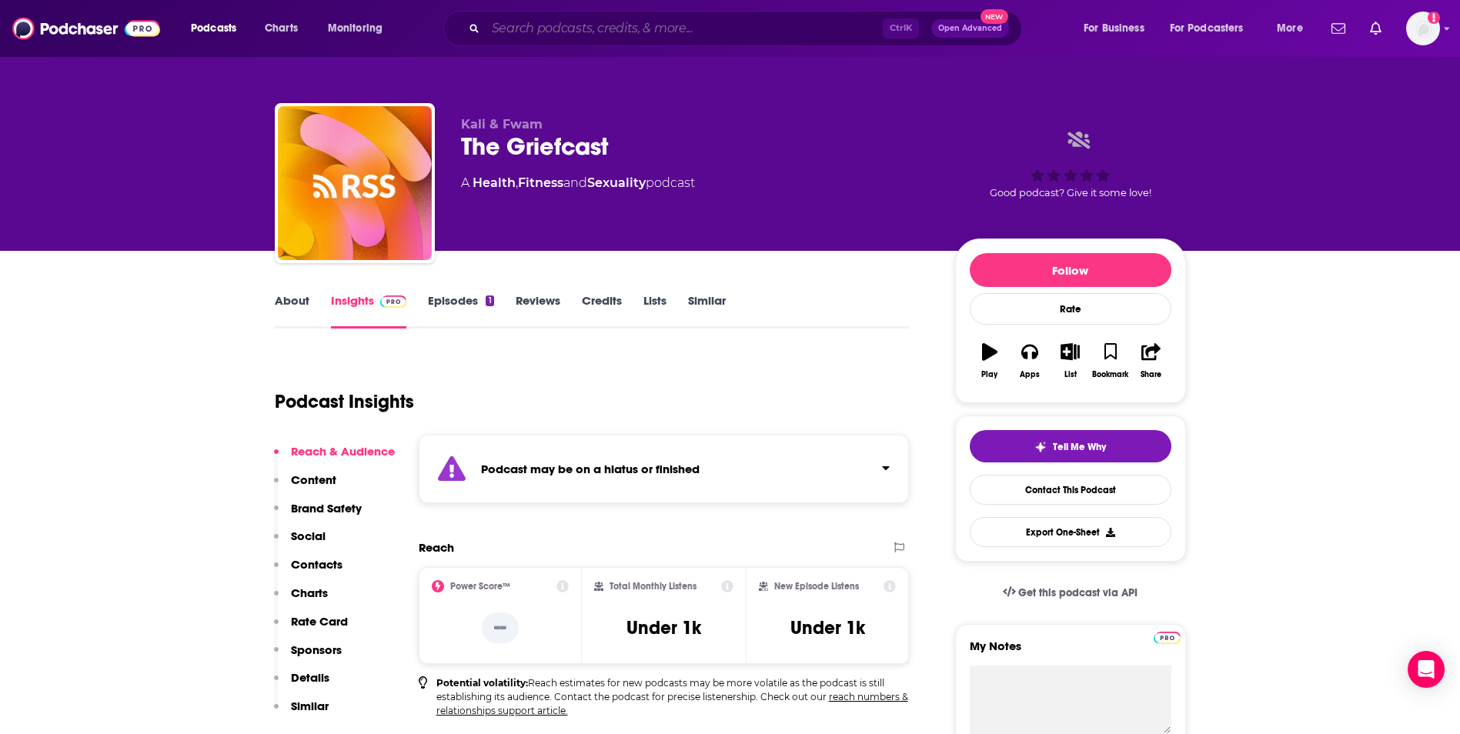
click at [793, 23] on input "Search podcasts, credits, & more..." at bounding box center [684, 28] width 397 height 25
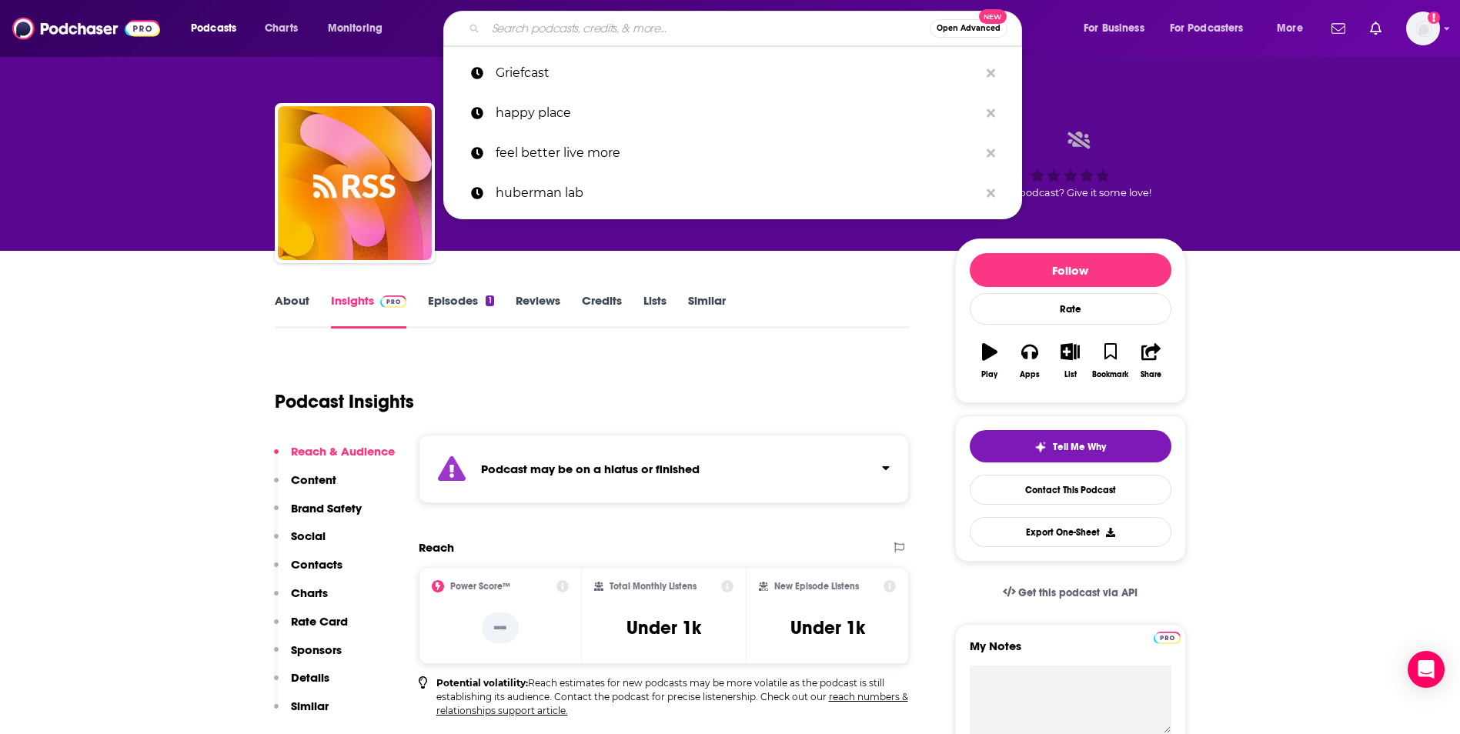
paste input "WTF with Marc Maron"
type input "WTF with Marc Maron"
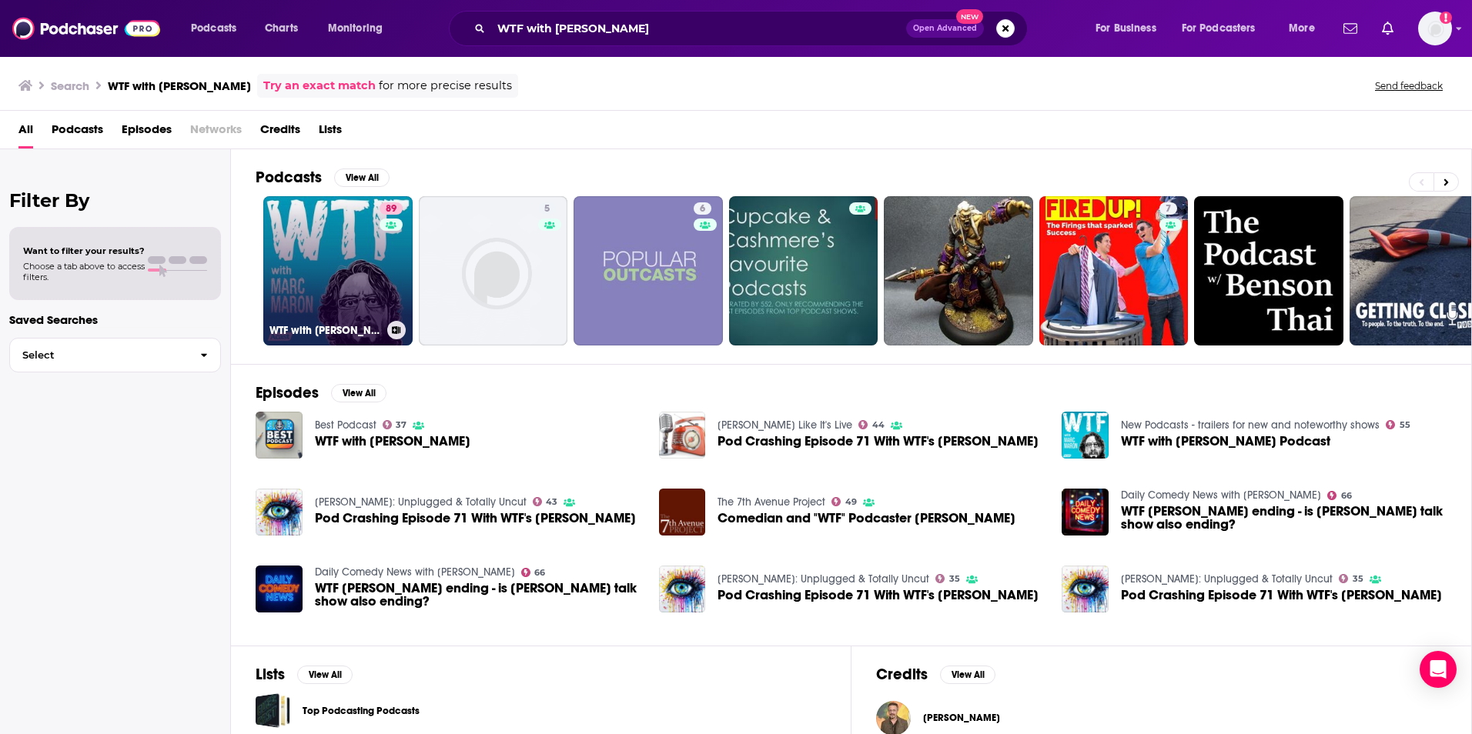
click at [366, 236] on link "89 WTF with Marc Maron Podcast" at bounding box center [337, 270] width 149 height 149
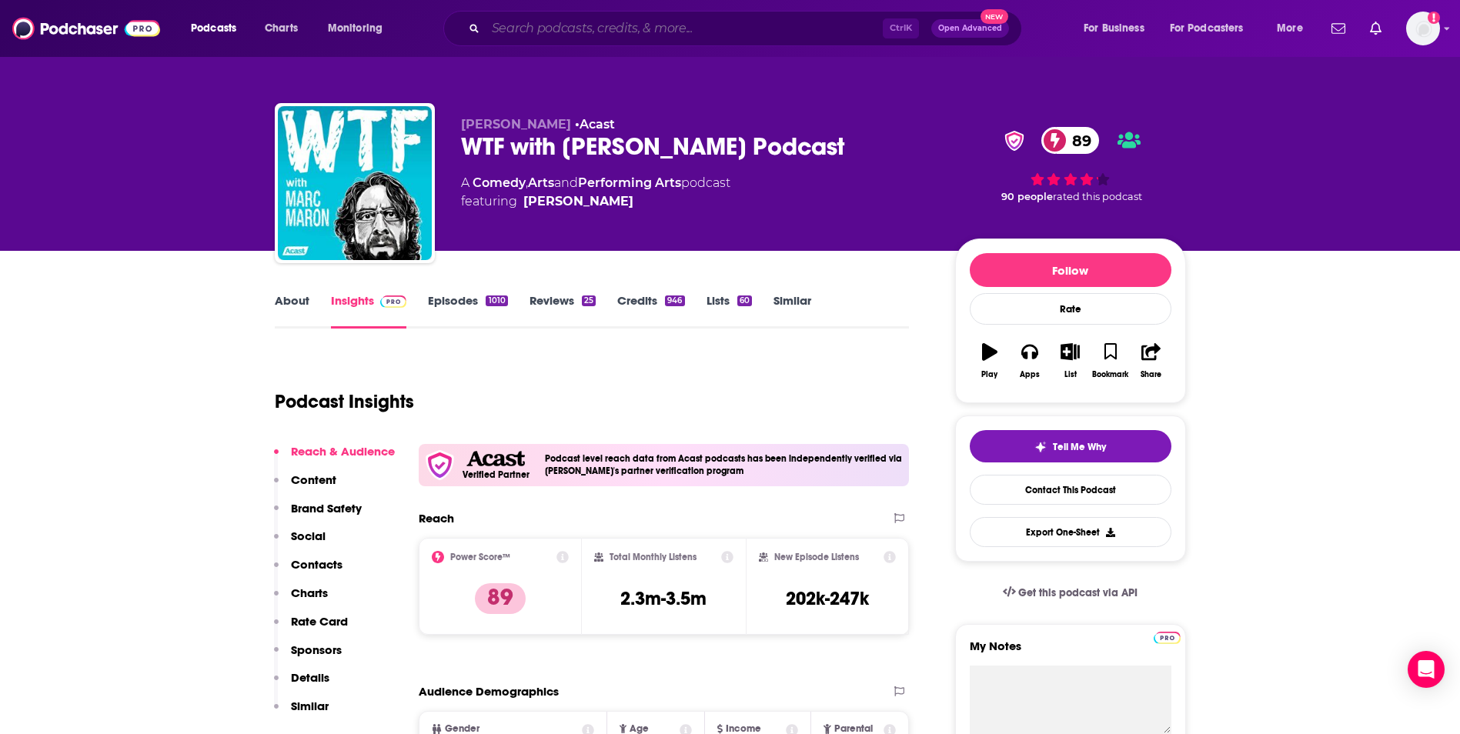
click at [805, 26] on input "Search podcasts, credits, & more..." at bounding box center [684, 28] width 397 height 25
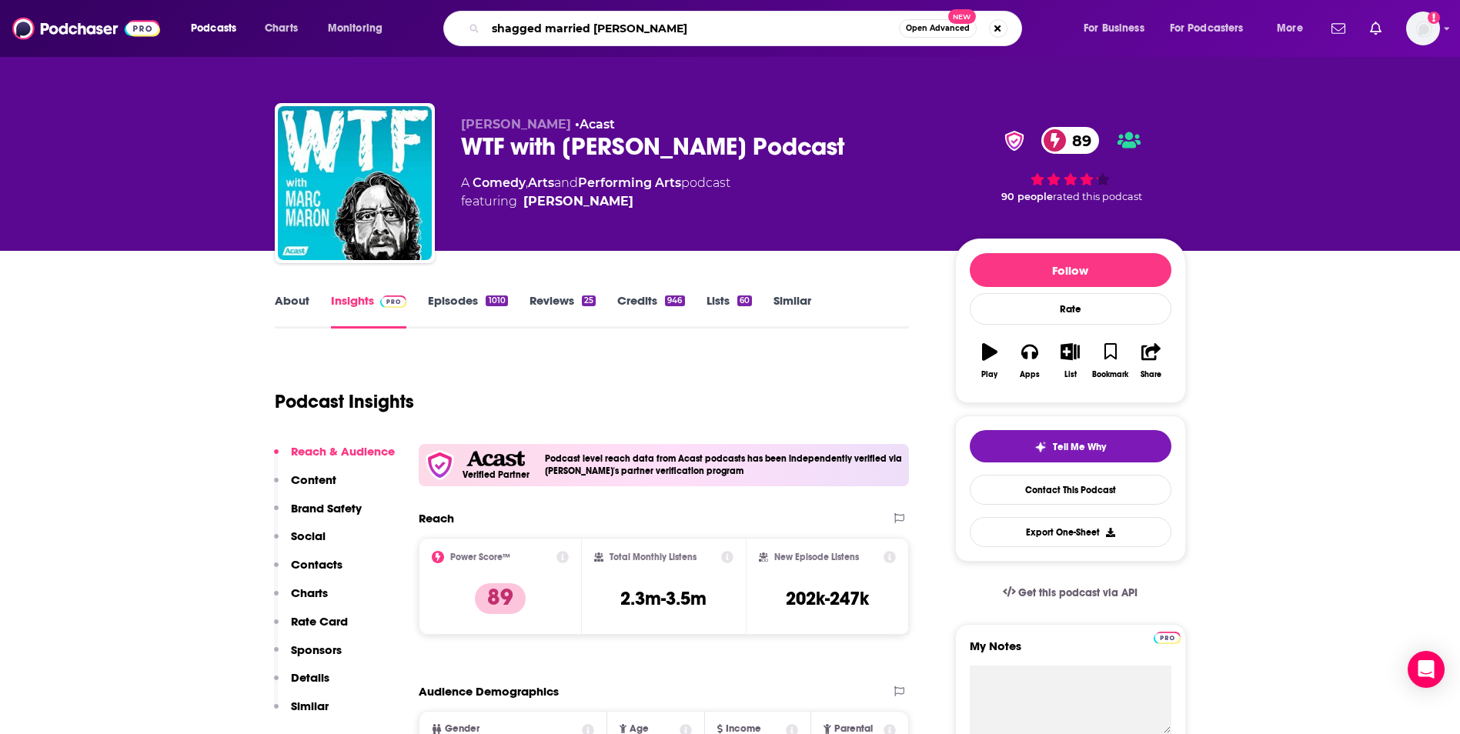
type input "shagged married annoyed"
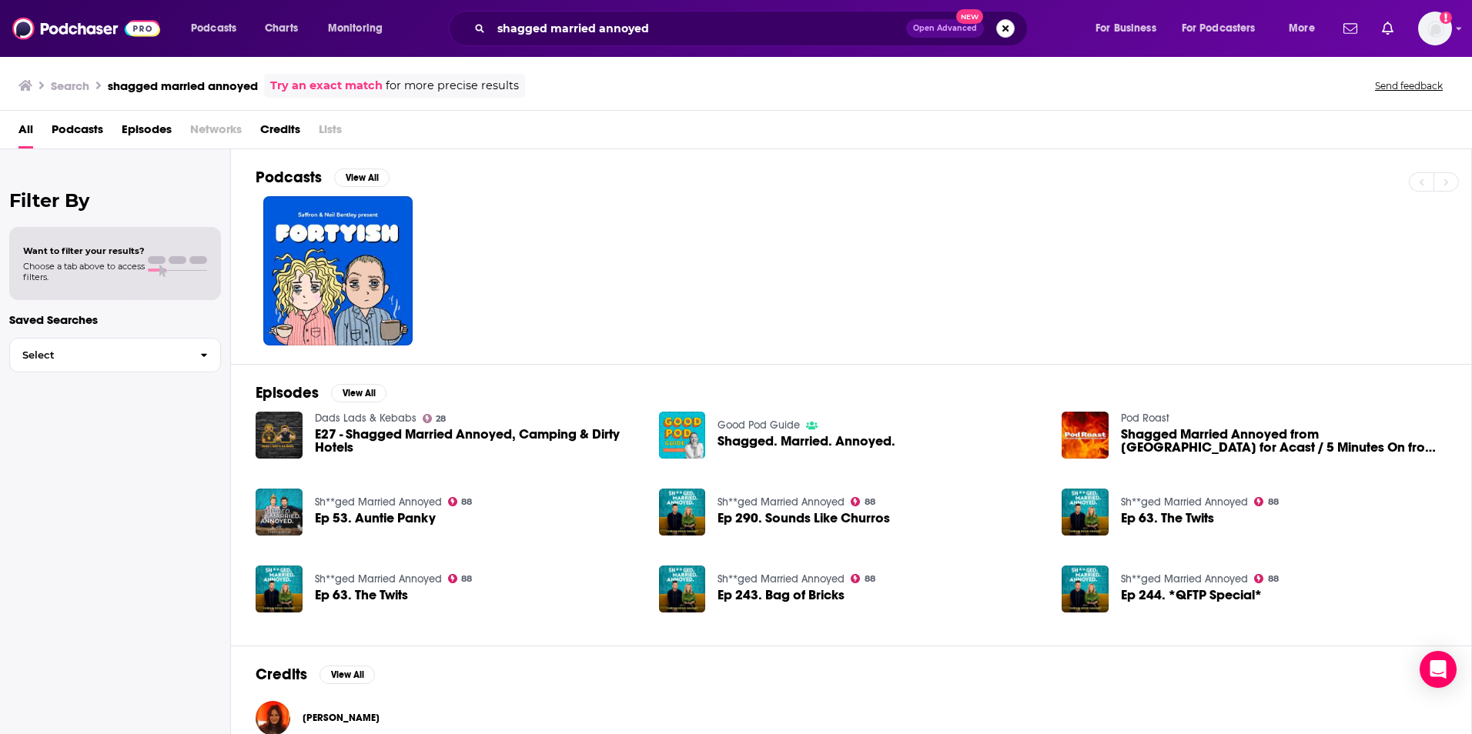
click at [1003, 25] on button "Search podcasts, credits, & more..." at bounding box center [1005, 28] width 18 height 18
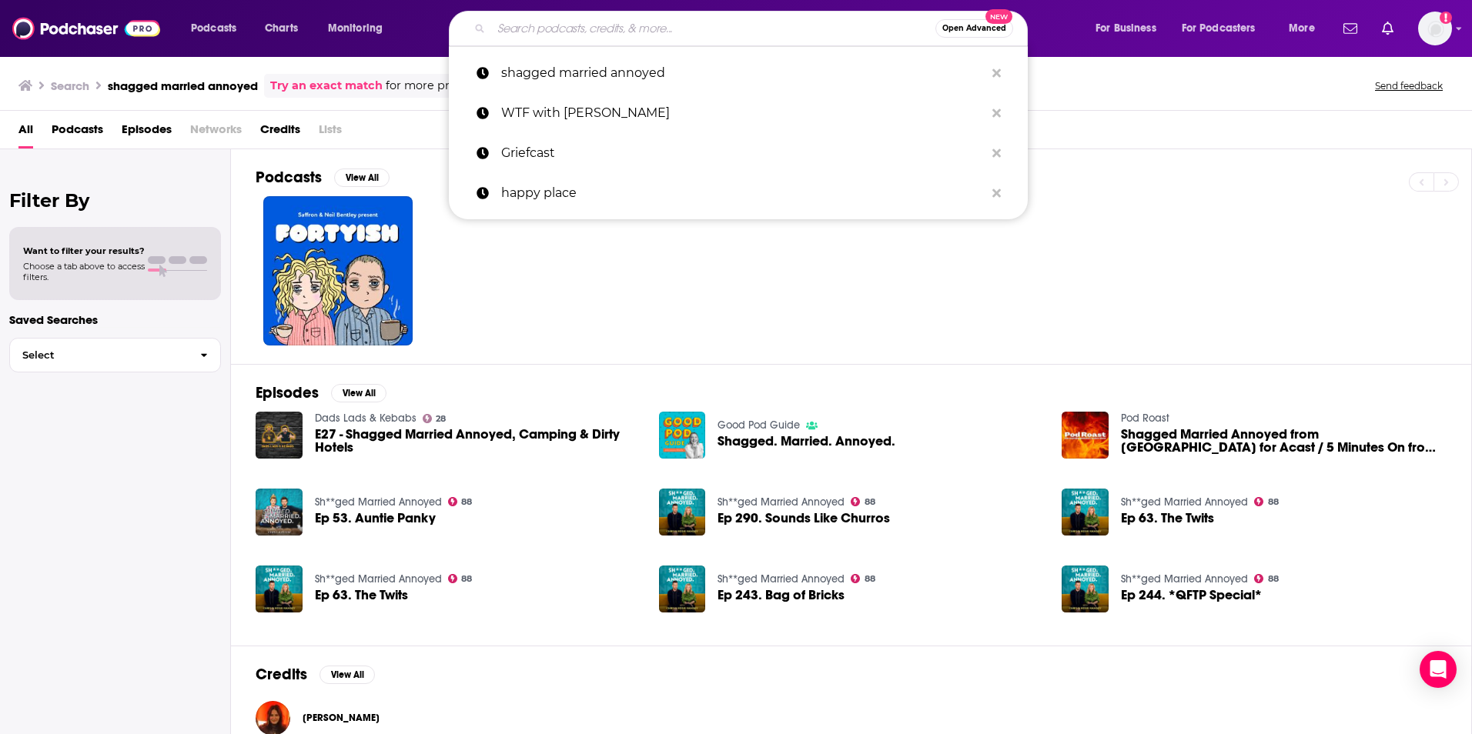
paste input "Shagged Married Annoyed (Chris & Rosie Ramsey)"
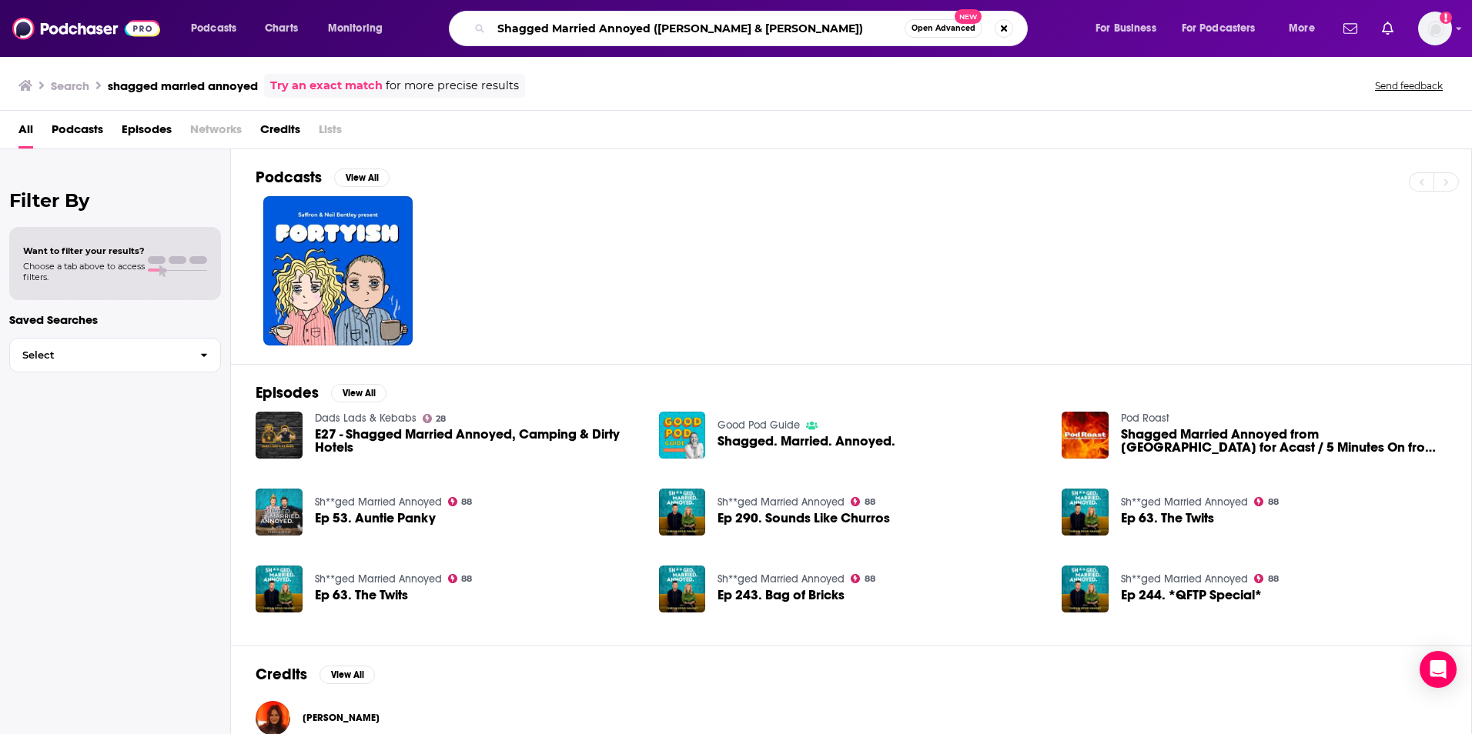
type input "Shagged Married Annoyed (Chris & Rosie Ramsey)"
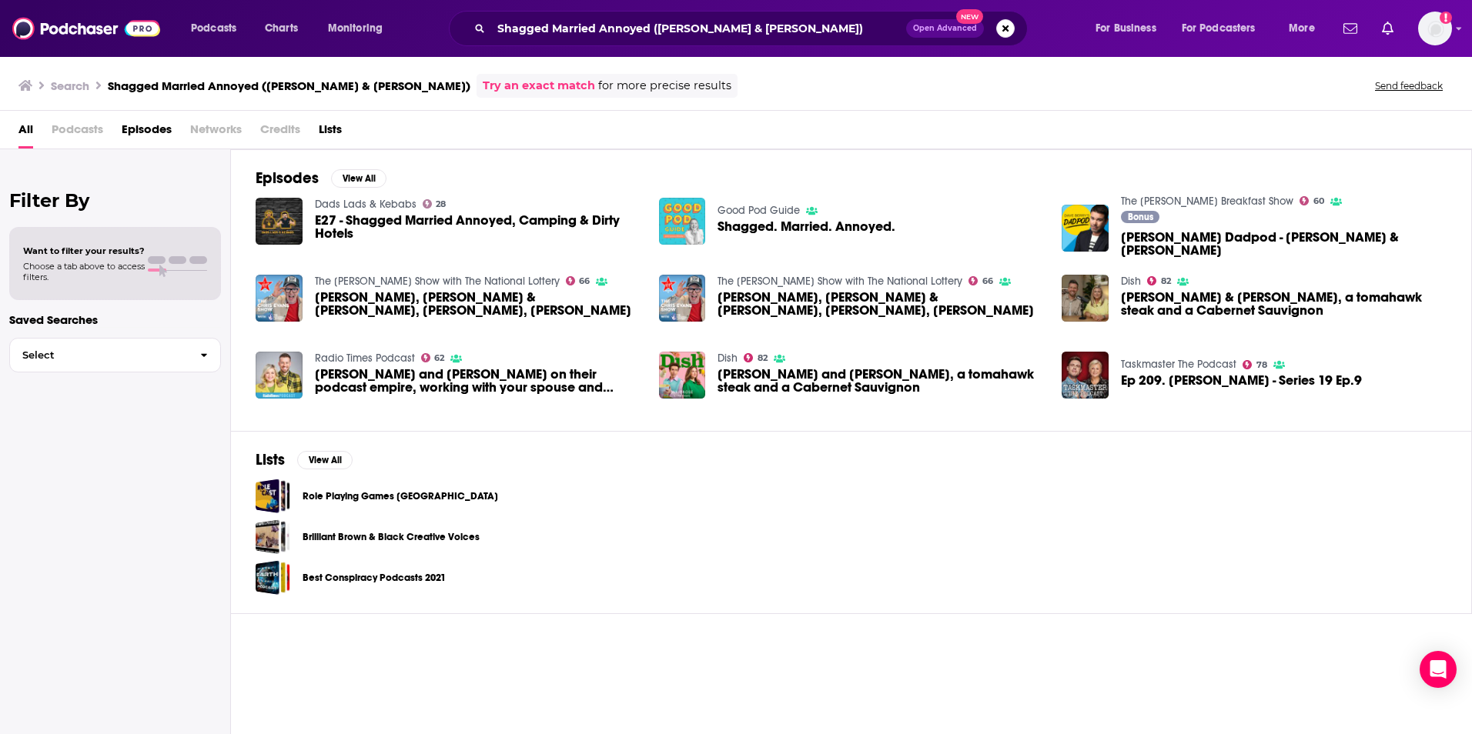
click at [684, 216] on img "Shagged. Married. Annoyed." at bounding box center [682, 221] width 47 height 47
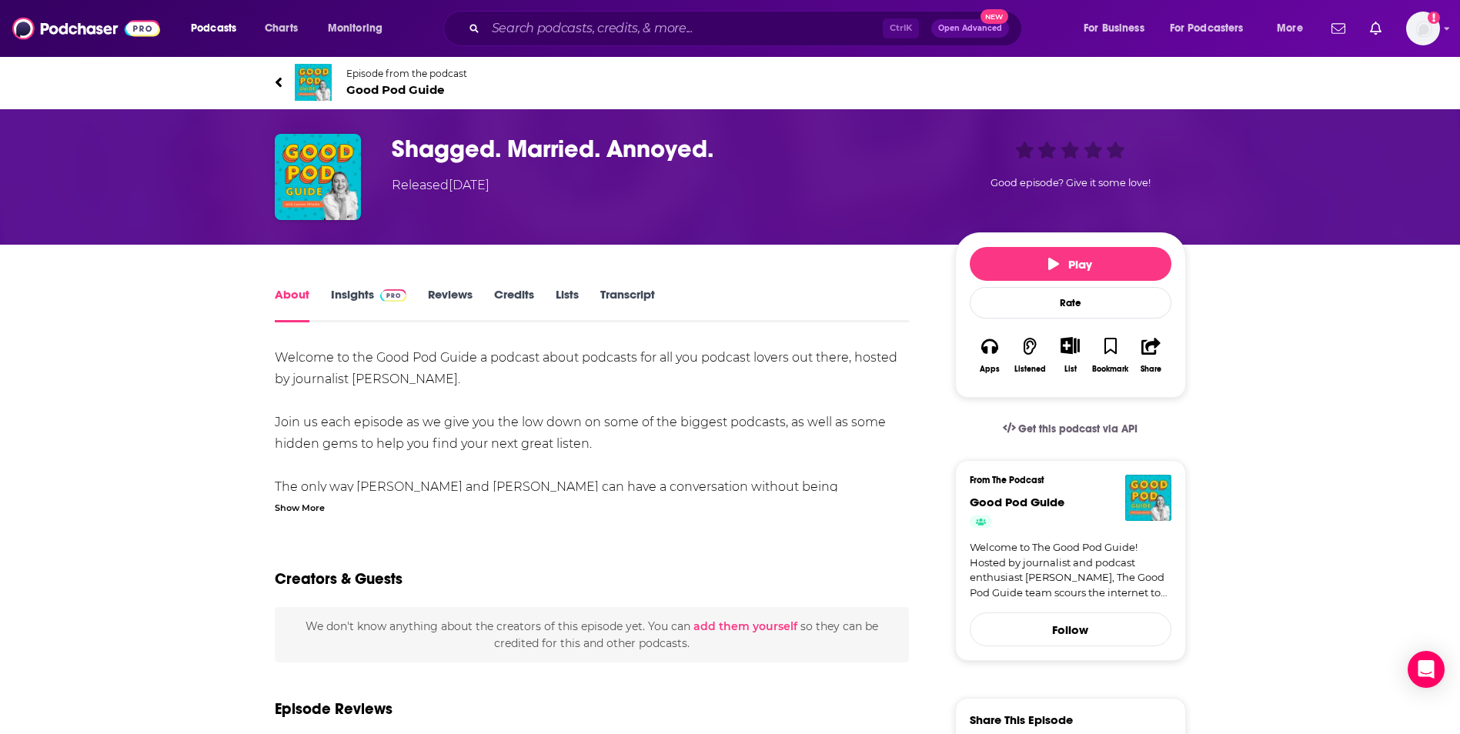
click at [367, 290] on link "Insights" at bounding box center [369, 304] width 76 height 35
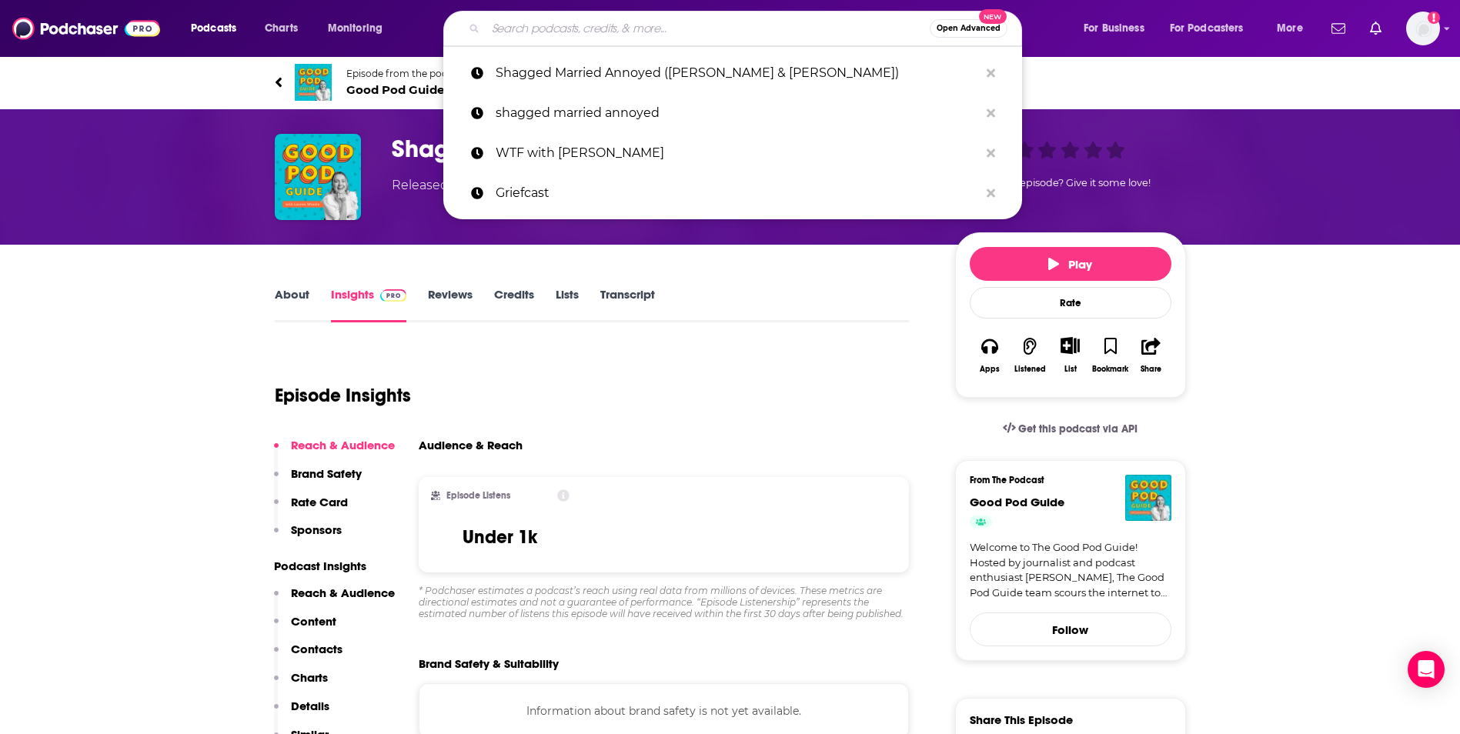
click at [772, 32] on input "Search podcasts, credits, & more..." at bounding box center [708, 28] width 444 height 25
paste input "Griefcast (Cariad Lloyd)"
type input "Griefcast (Cariad Lloyd)"
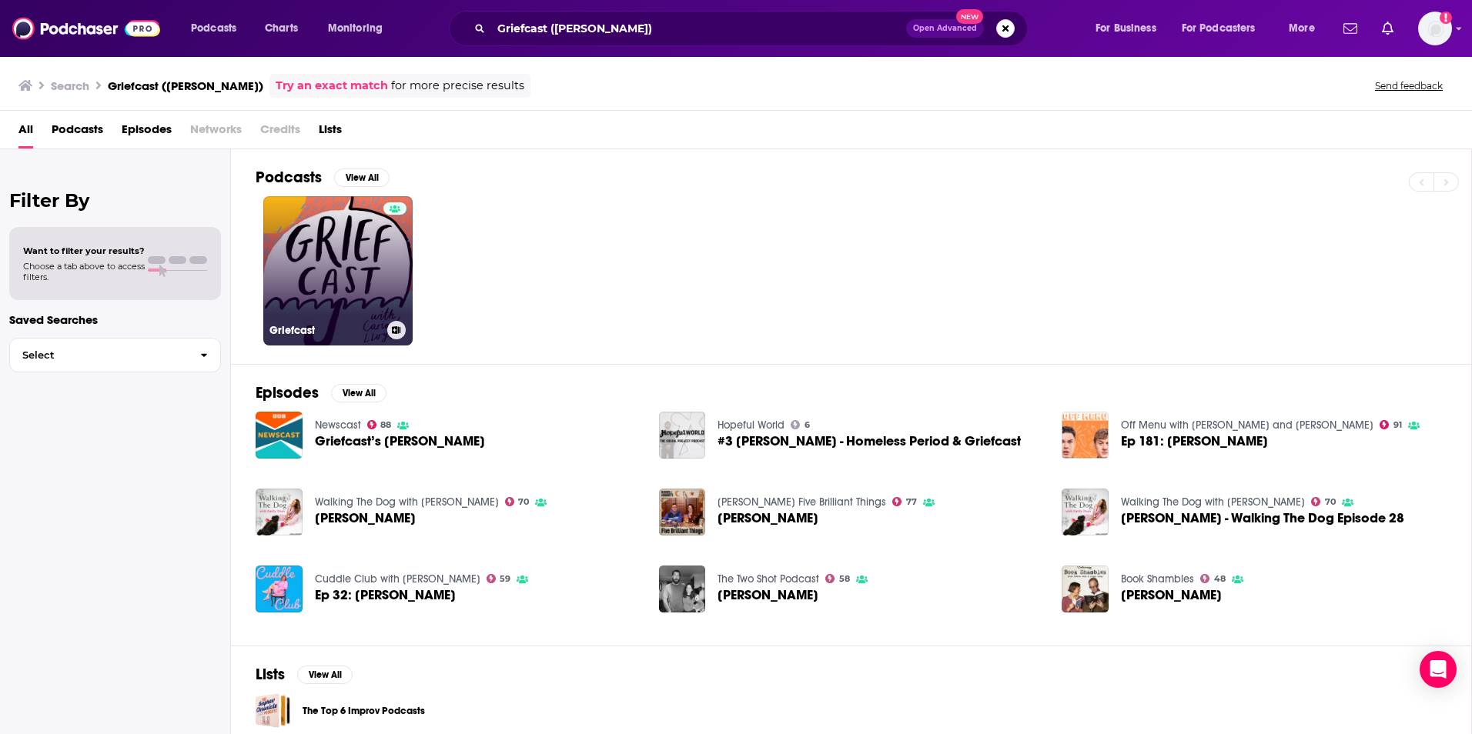
click at [367, 225] on link "Griefcast" at bounding box center [337, 270] width 149 height 149
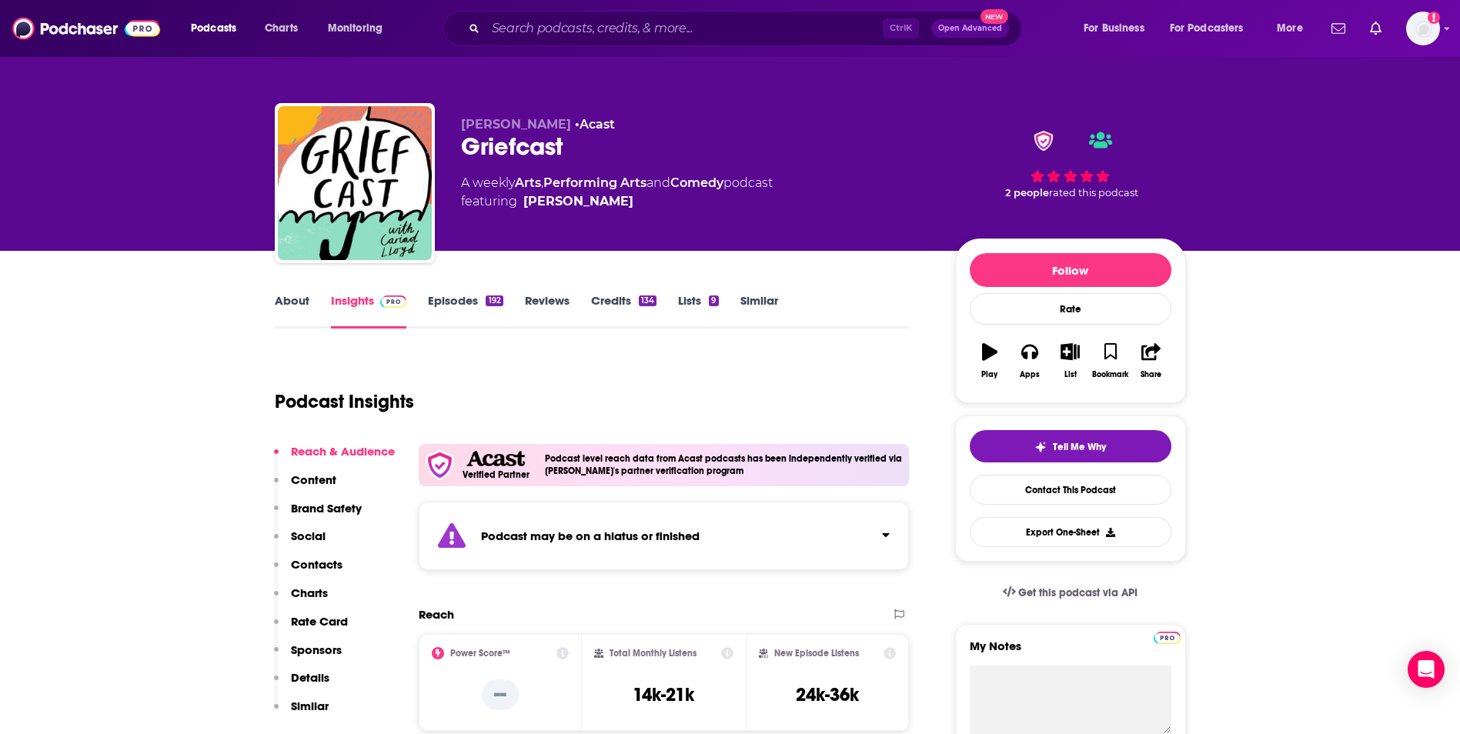
scroll to position [119, 0]
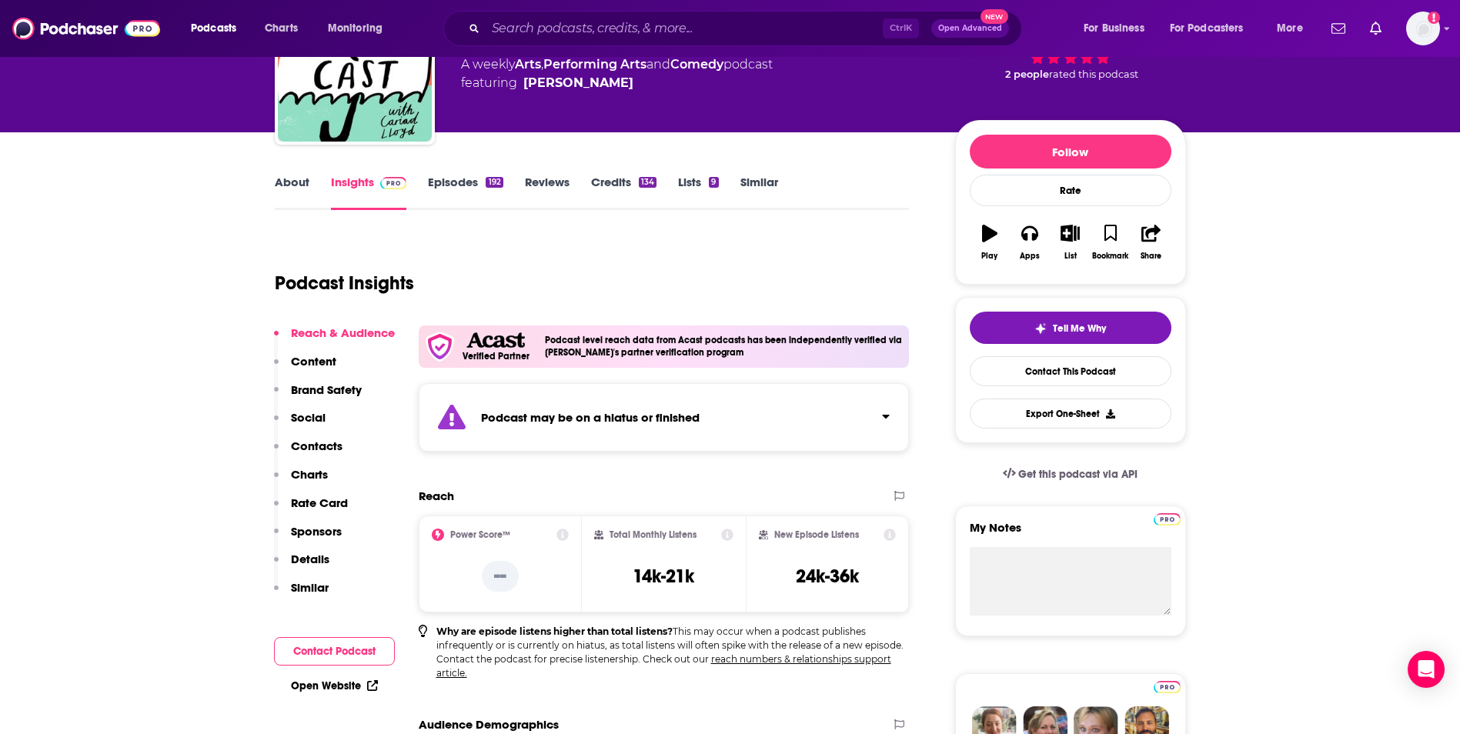
click at [486, 195] on link "Episodes 192" at bounding box center [465, 192] width 75 height 35
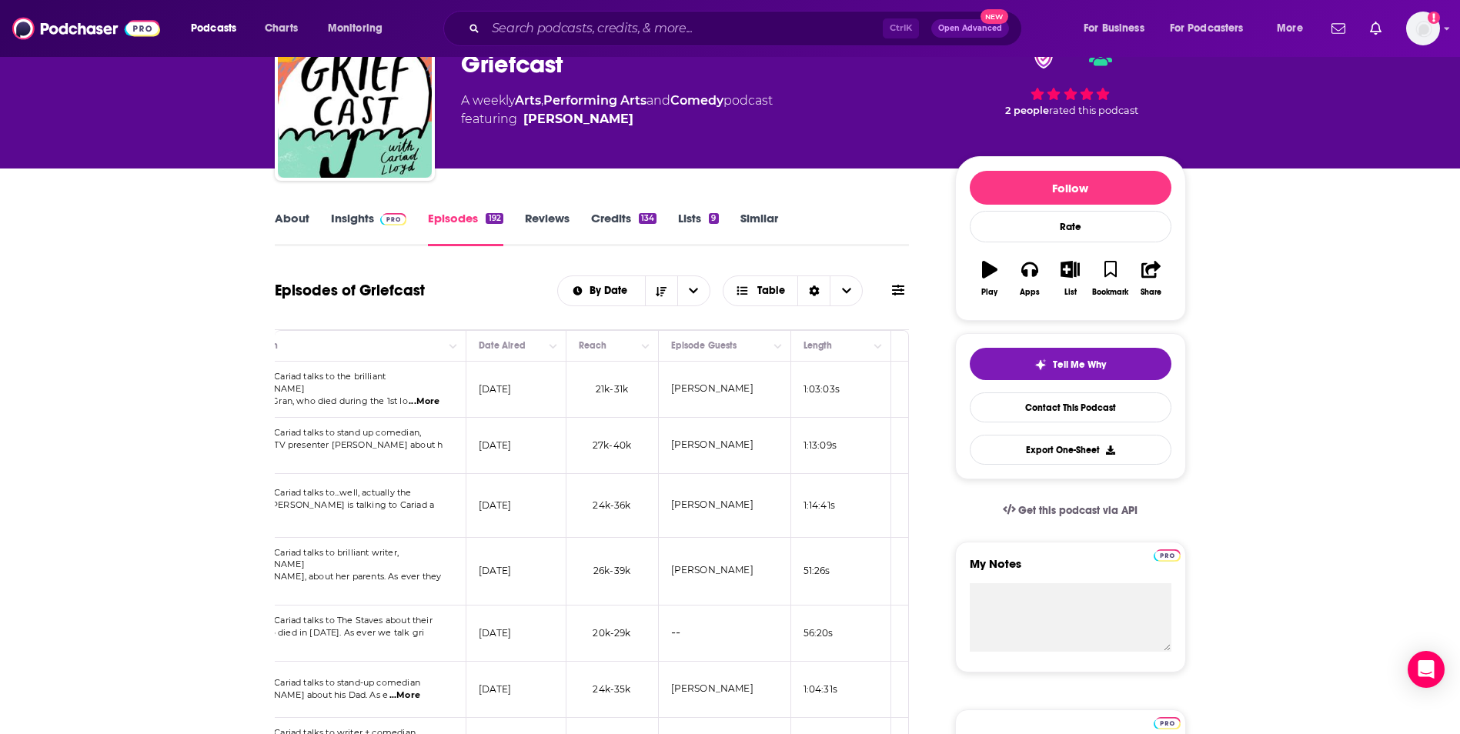
scroll to position [0, 437]
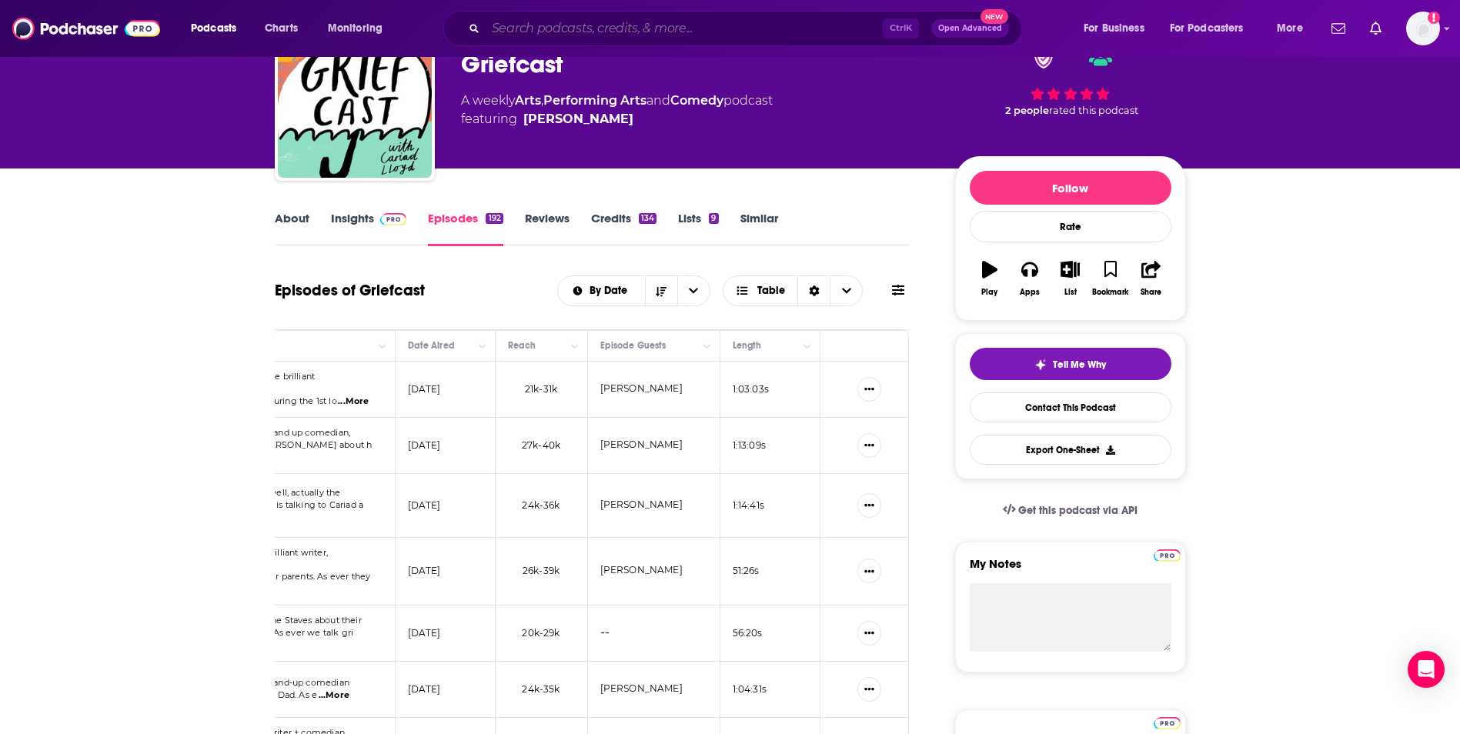
click at [718, 32] on input "Search podcasts, credits, & more..." at bounding box center [684, 28] width 397 height 25
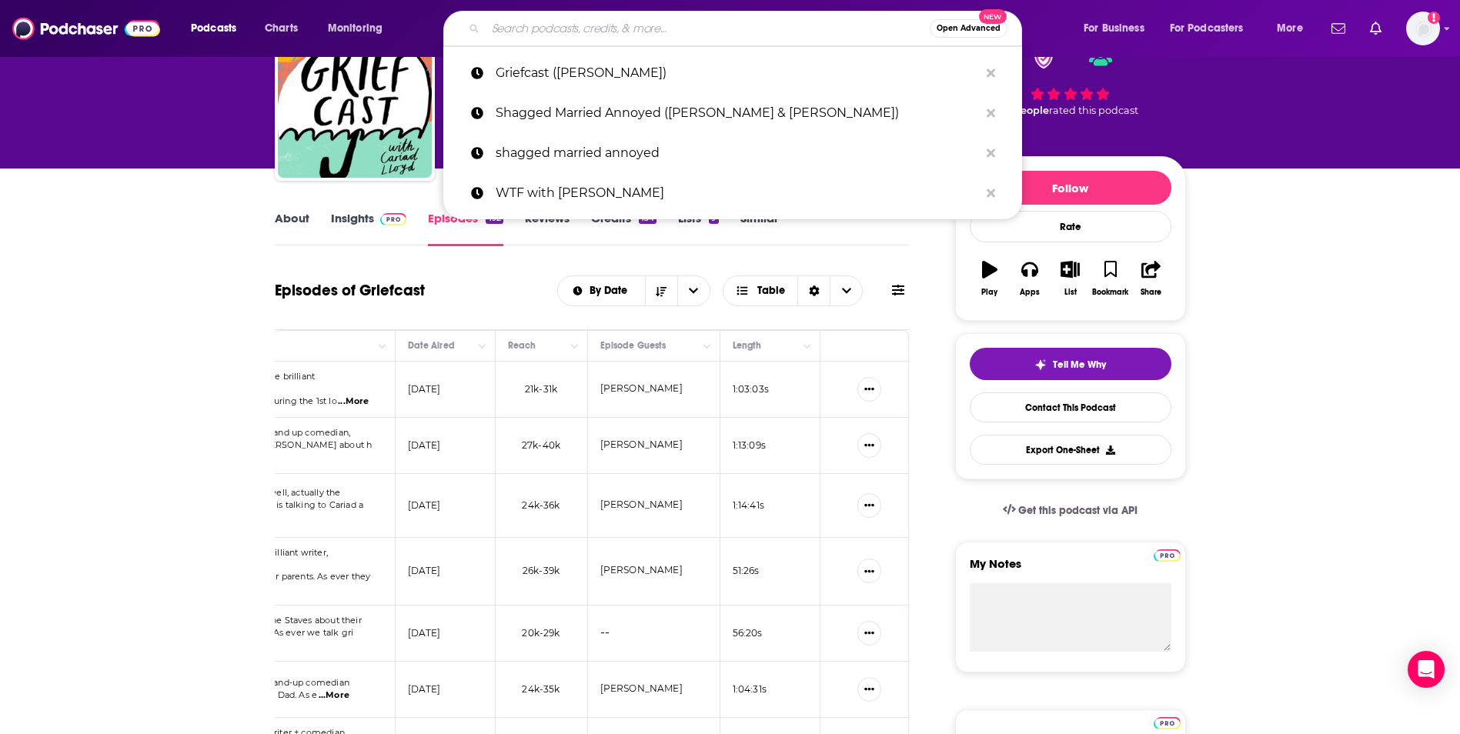
paste input "WTF with Marc Maron"
type input "WTF with Marc Maron"
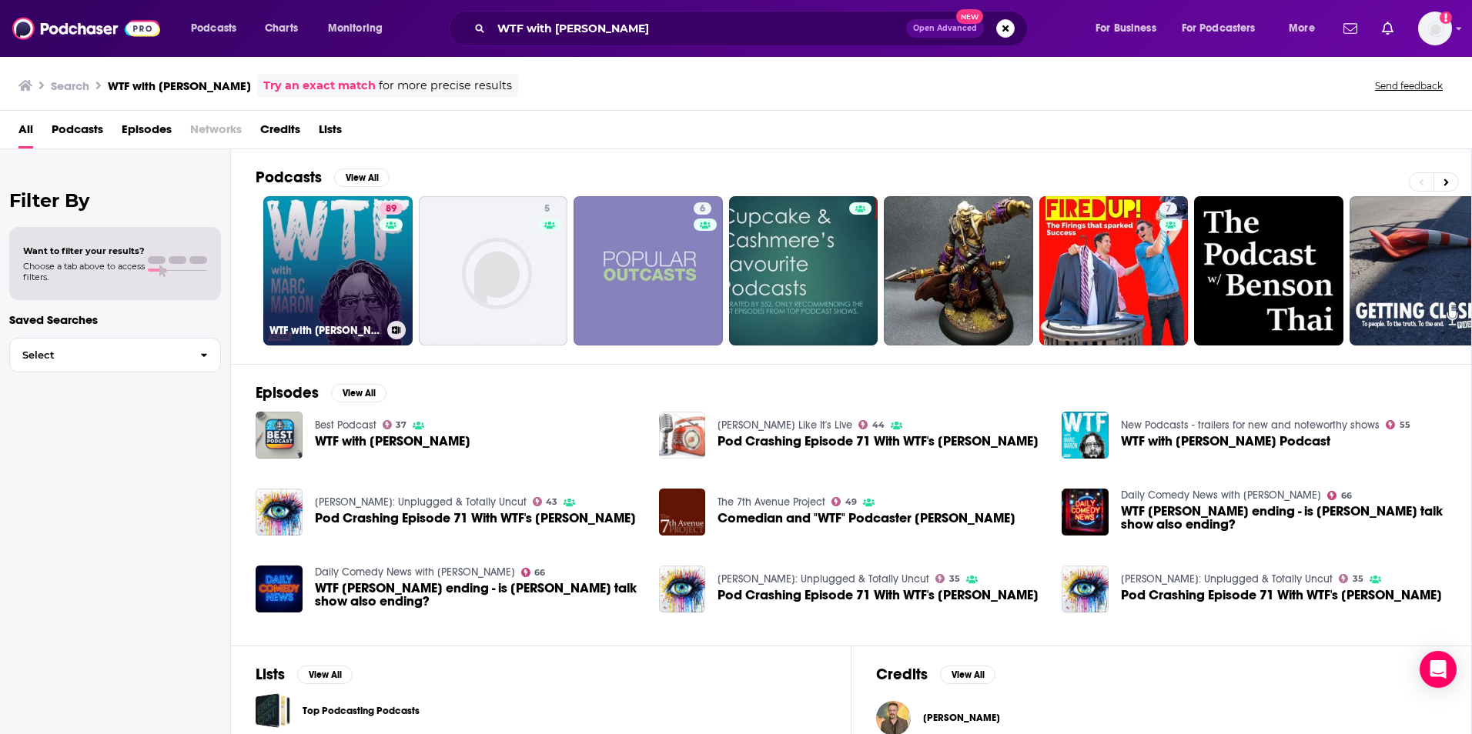
click at [337, 224] on link "89 WTF with Marc Maron Podcast" at bounding box center [337, 270] width 149 height 149
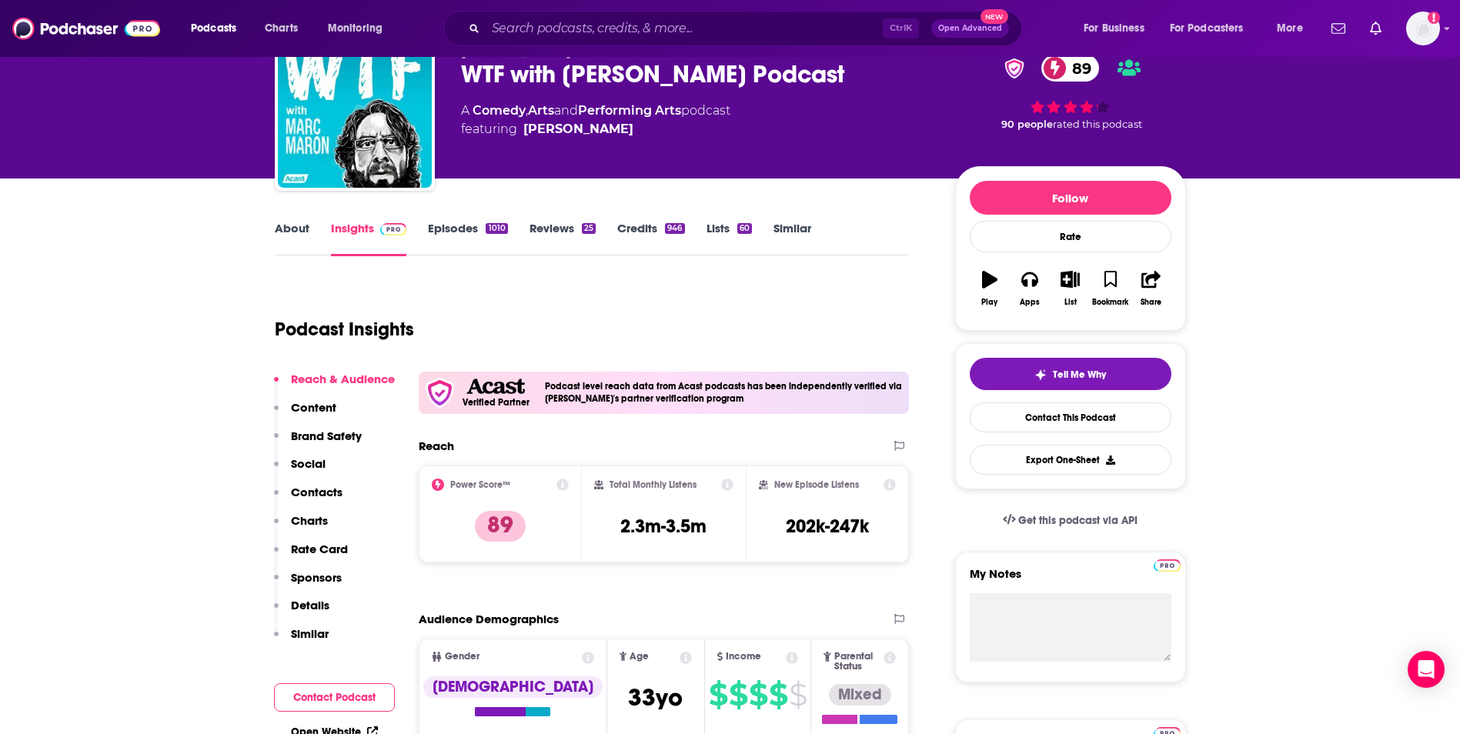
scroll to position [52, 0]
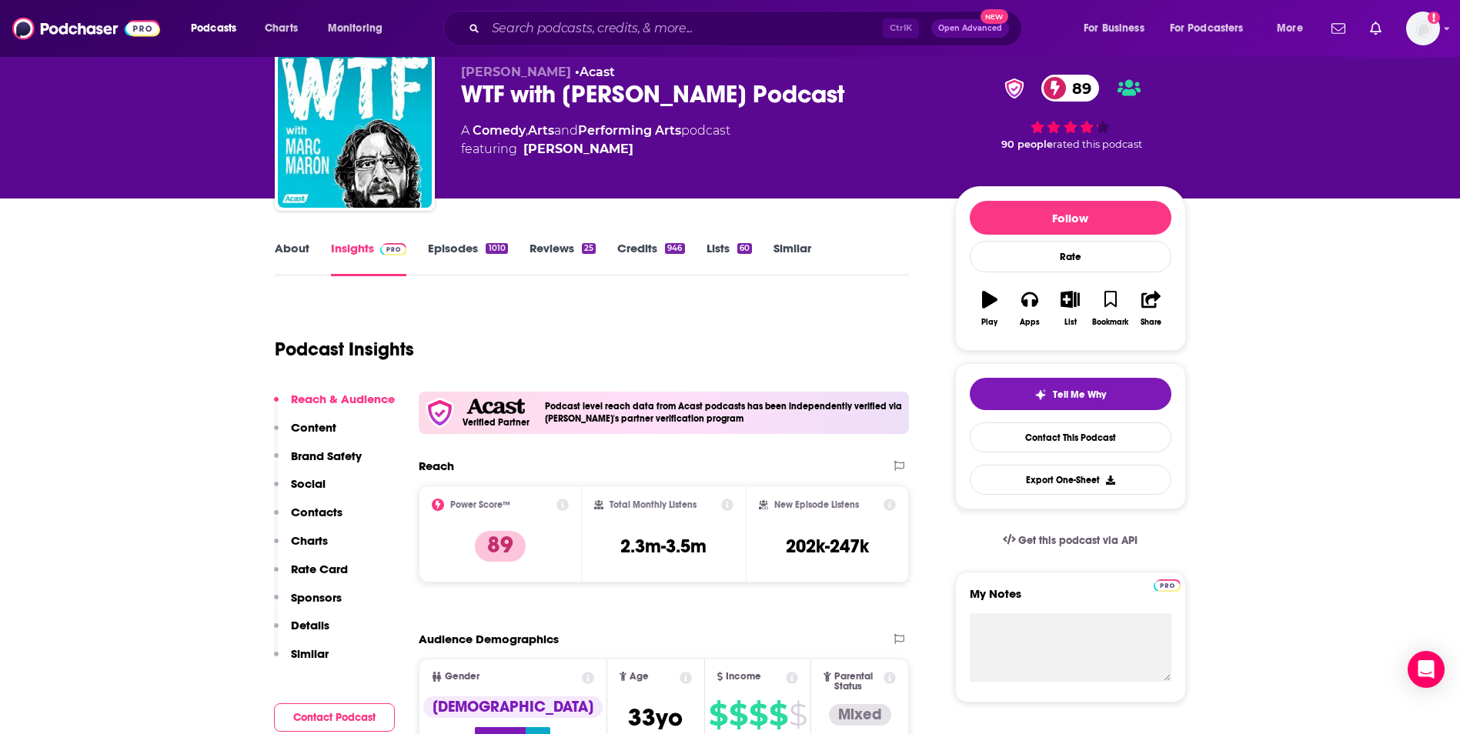
click at [475, 254] on link "Episodes 1010" at bounding box center [467, 258] width 79 height 35
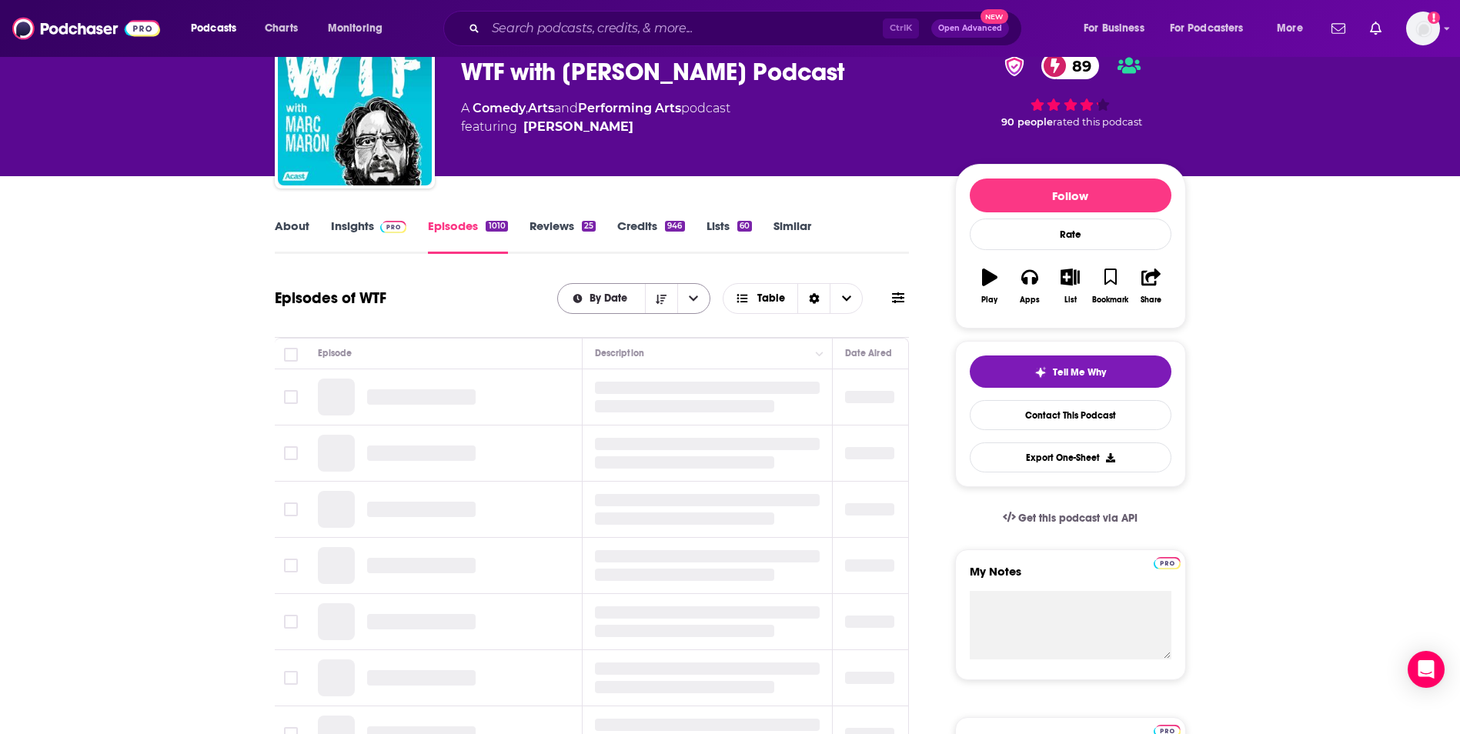
scroll to position [79, 0]
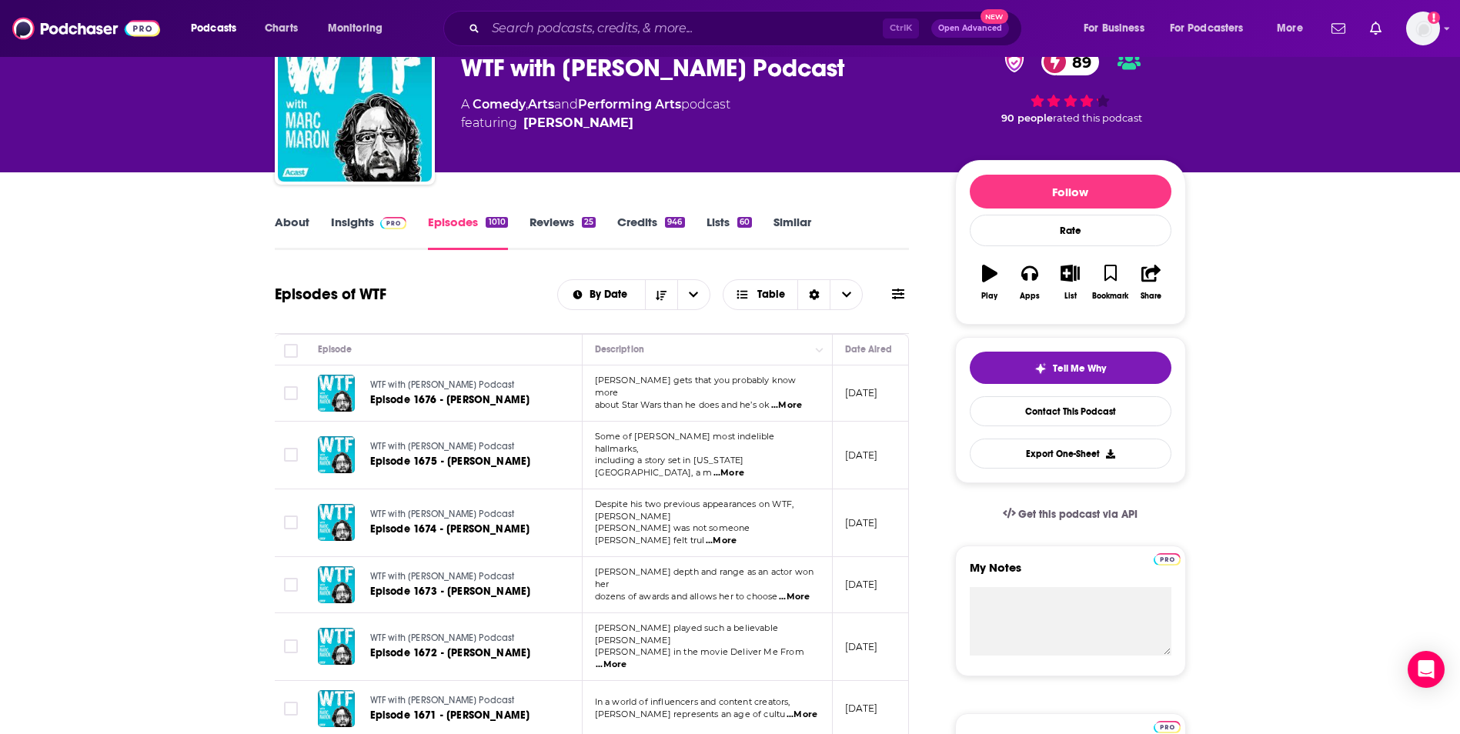
click at [800, 403] on span "...More" at bounding box center [786, 406] width 31 height 12
click at [744, 467] on span "...More" at bounding box center [729, 473] width 31 height 12
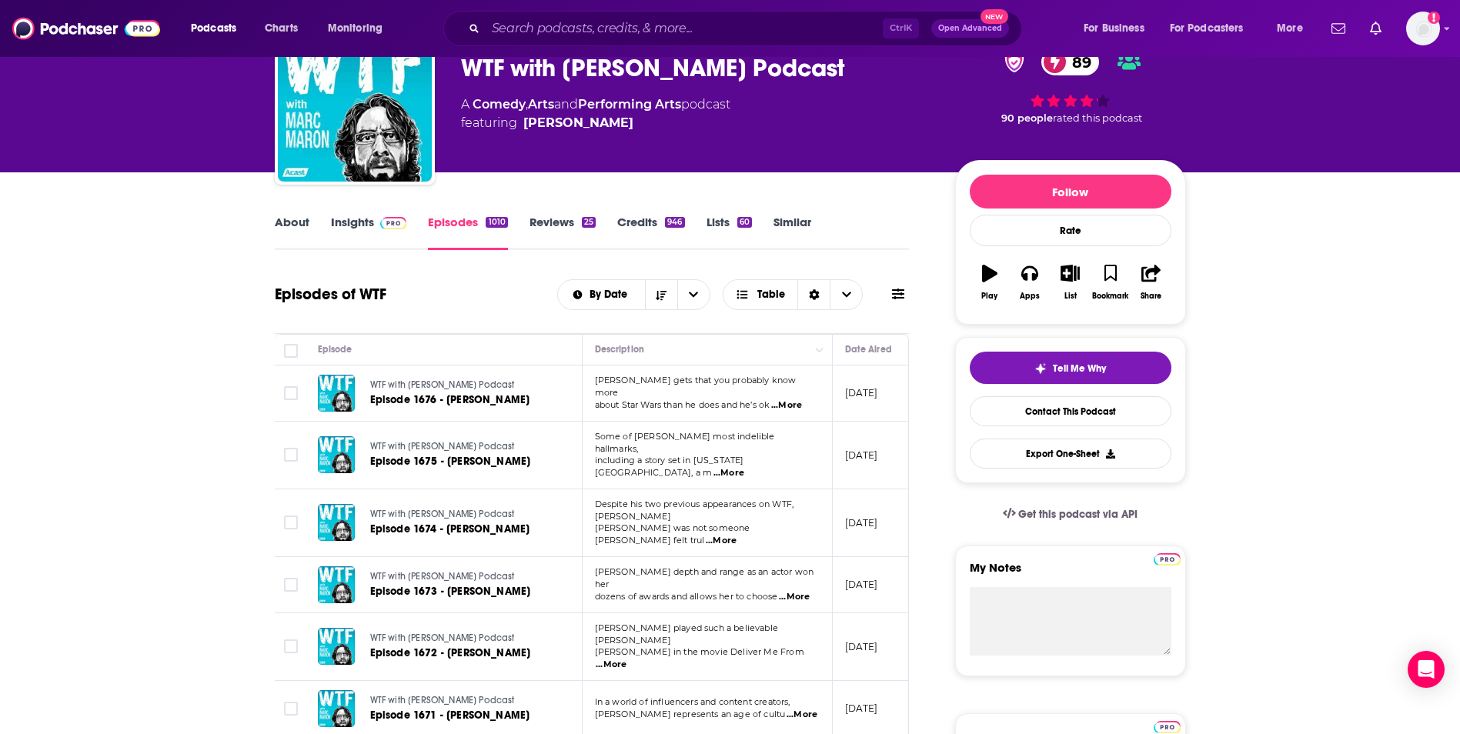
click at [737, 535] on span "...More" at bounding box center [721, 541] width 31 height 12
click at [788, 591] on span "...More" at bounding box center [794, 597] width 31 height 12
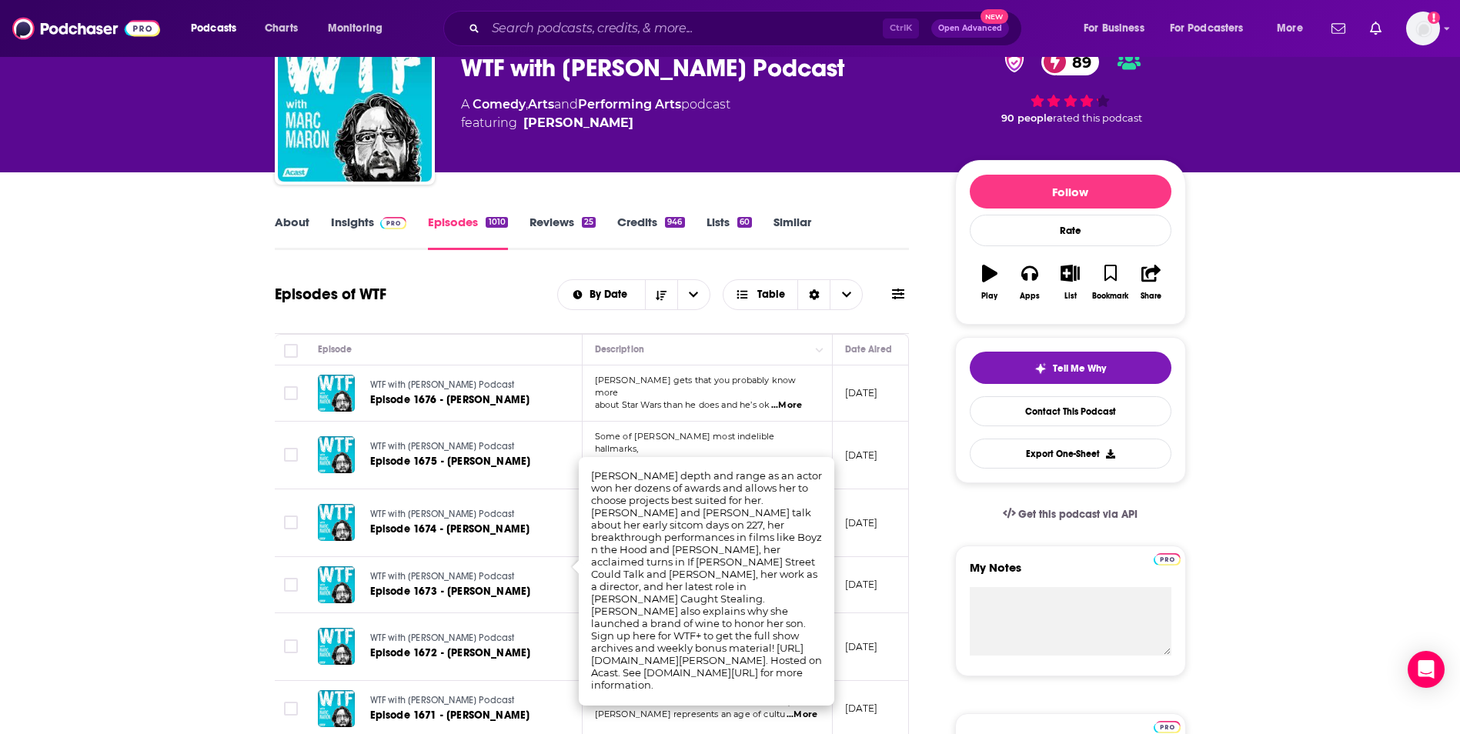
scroll to position [0, 0]
